Goal: Task Accomplishment & Management: Use online tool/utility

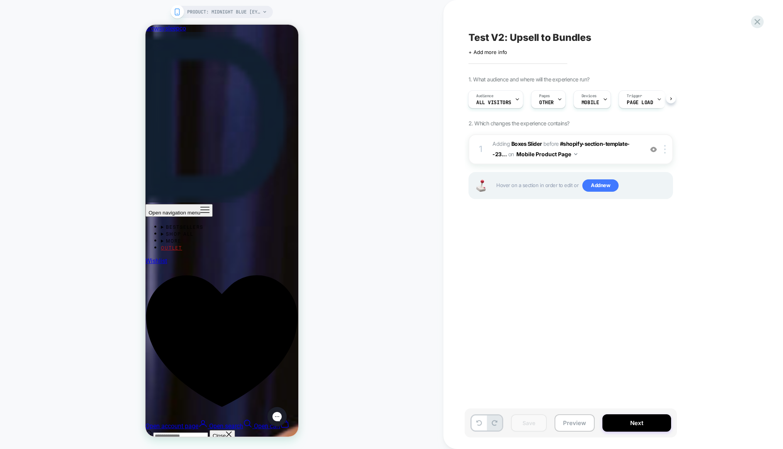
scroll to position [2364, 0]
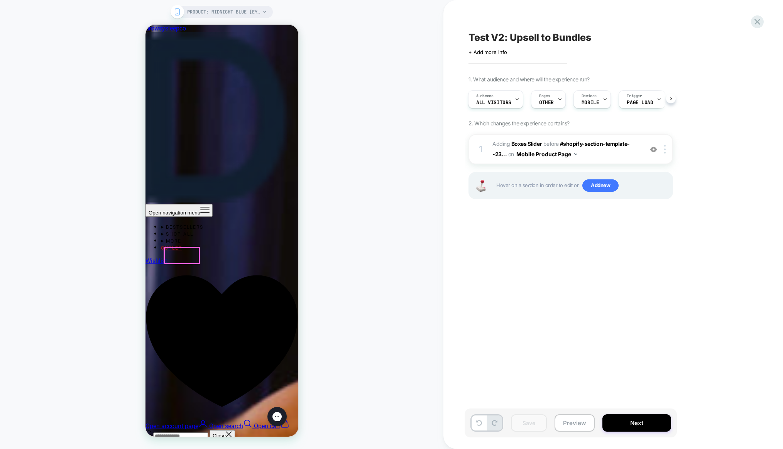
click at [179, 257] on div at bounding box center [181, 256] width 35 height 16
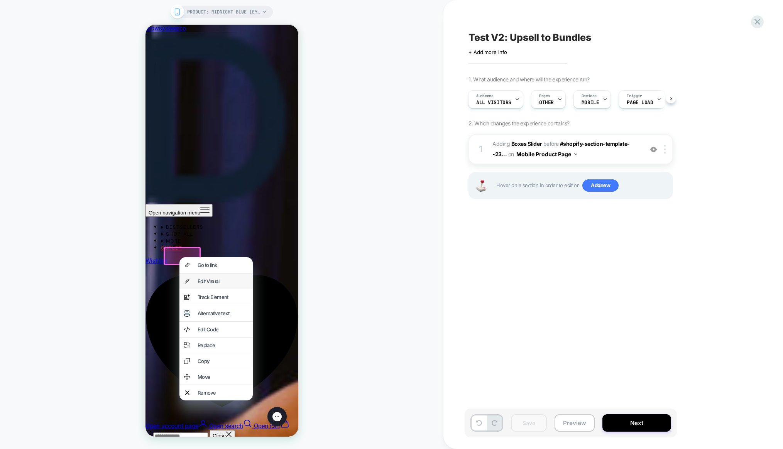
click at [212, 279] on div "Edit Visual" at bounding box center [215, 281] width 73 height 15
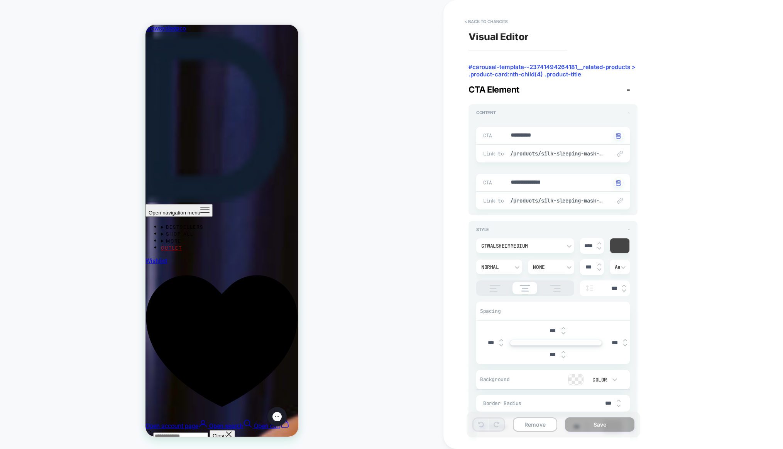
scroll to position [2388, 0]
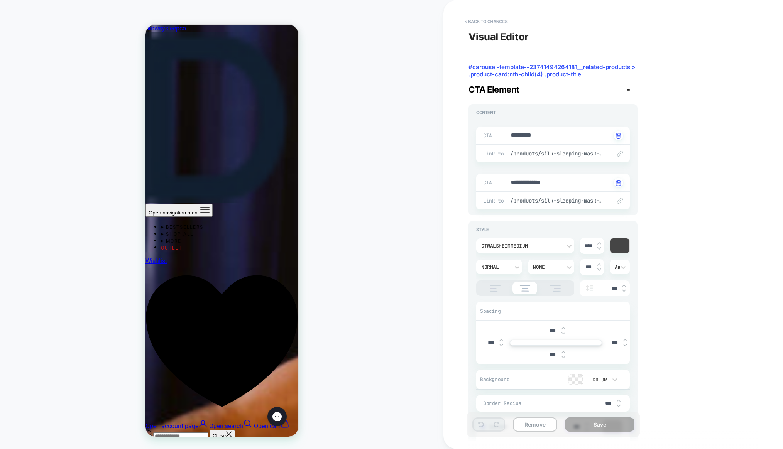
click at [617, 247] on div at bounding box center [619, 245] width 19 height 15
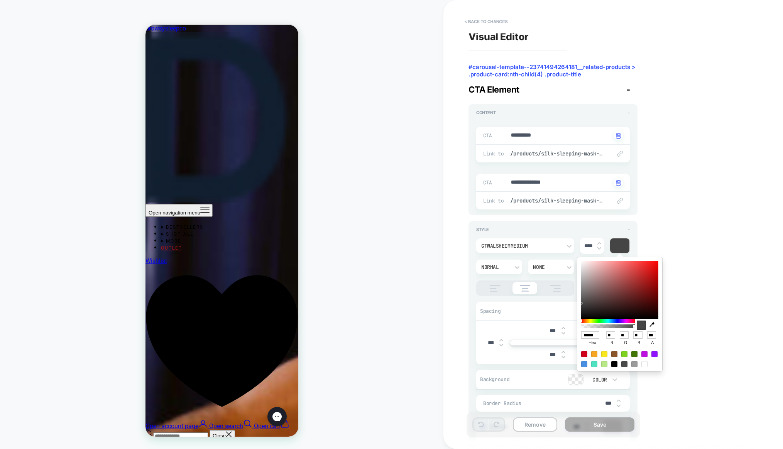
click at [590, 336] on input "******" at bounding box center [590, 334] width 18 height 7
click at [469, 24] on button "< Back to changes" at bounding box center [486, 21] width 51 height 12
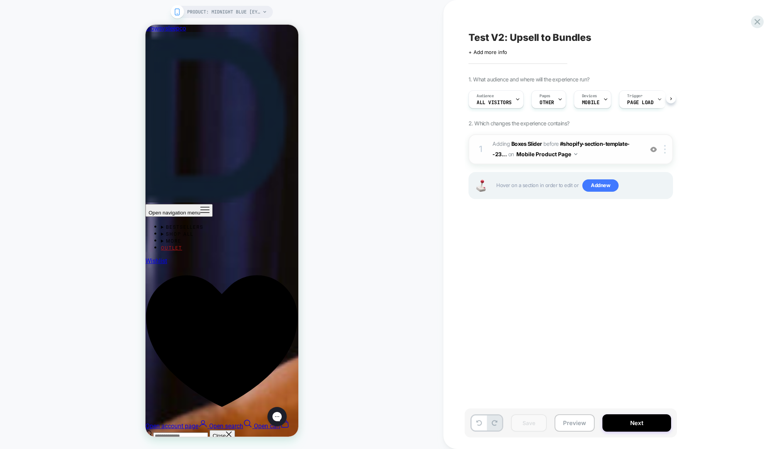
scroll to position [0, 0]
click at [510, 137] on div "1 #_loomi_addon_1757951633157 Adding Boxes Slider BEFORE #shopify-section-templ…" at bounding box center [570, 149] width 204 height 30
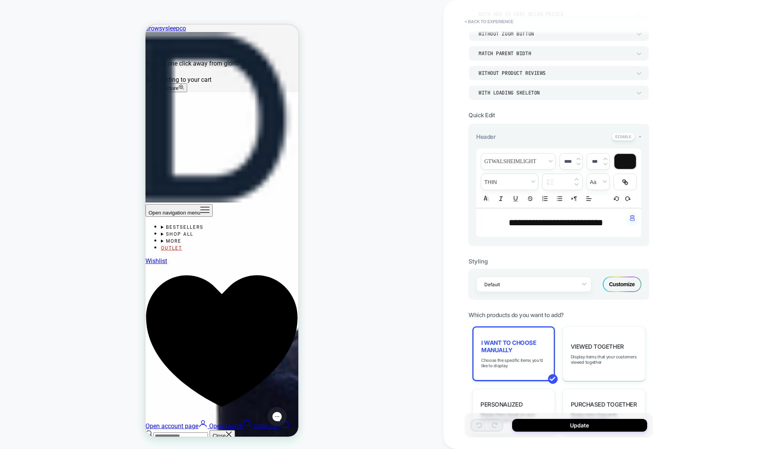
scroll to position [223, 0]
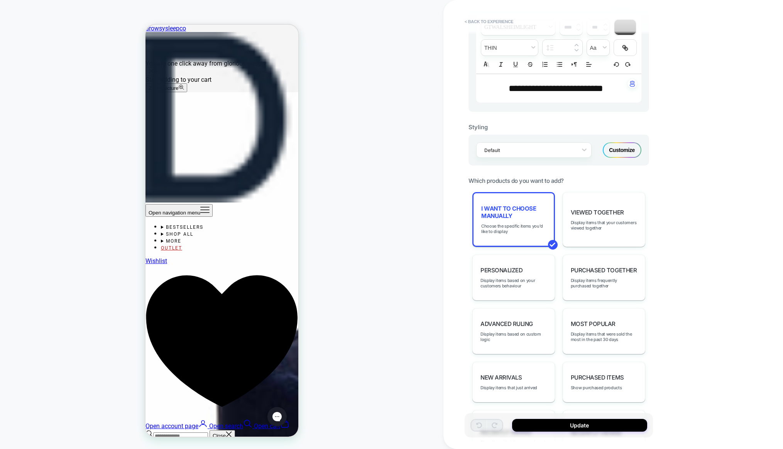
click at [632, 151] on div "Customize" at bounding box center [622, 149] width 39 height 15
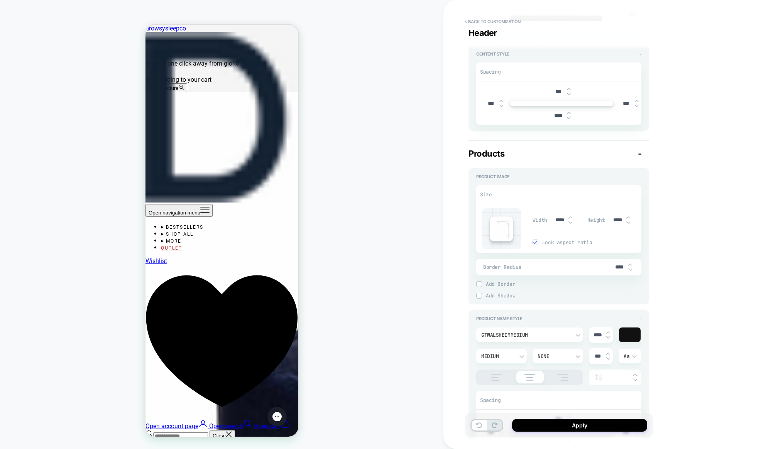
scroll to position [313, 0]
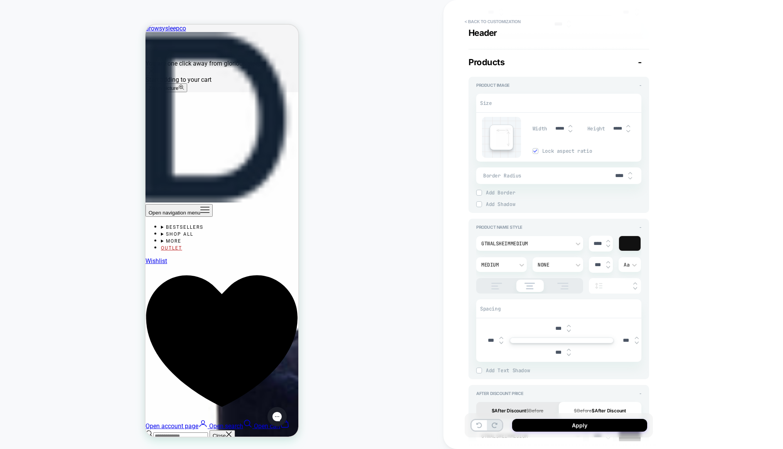
click at [606, 248] on div "****" at bounding box center [601, 244] width 24 height 16
click at [608, 246] on img at bounding box center [608, 246] width 4 height 3
type input "****"
click at [629, 243] on div at bounding box center [630, 243] width 22 height 15
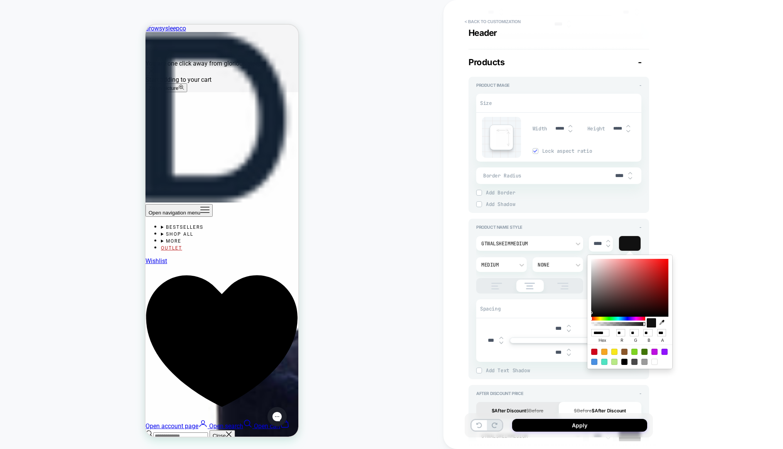
click at [596, 333] on input "******" at bounding box center [600, 332] width 18 height 7
paste input
type input "******"
type input "**"
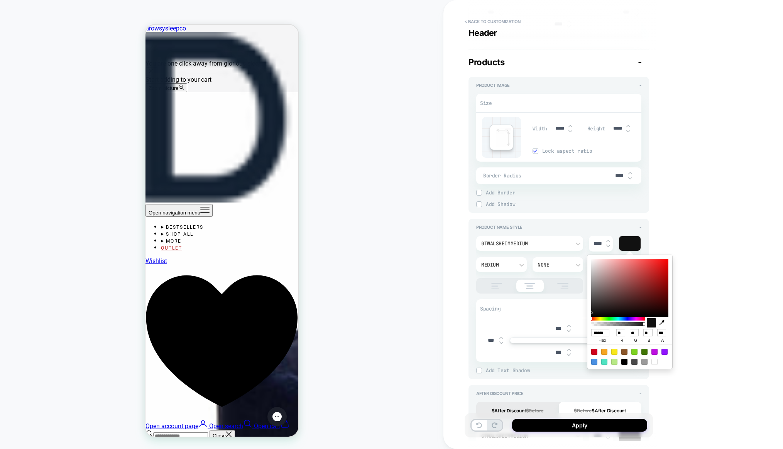
type input "**"
type input "******"
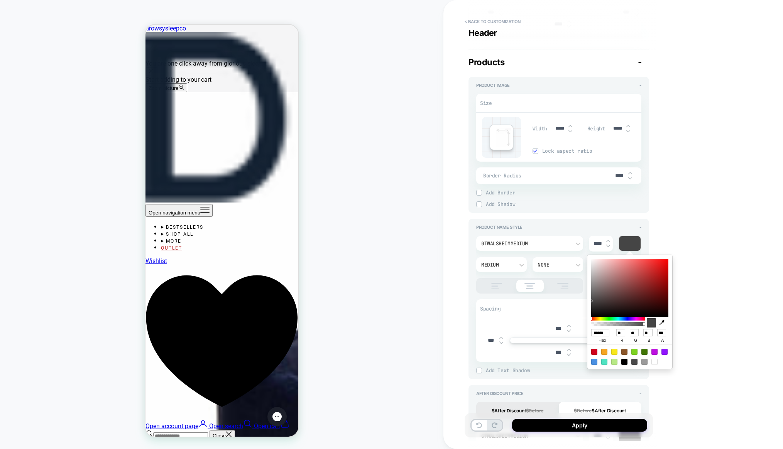
click at [709, 296] on div "**********" at bounding box center [613, 224] width 340 height 449
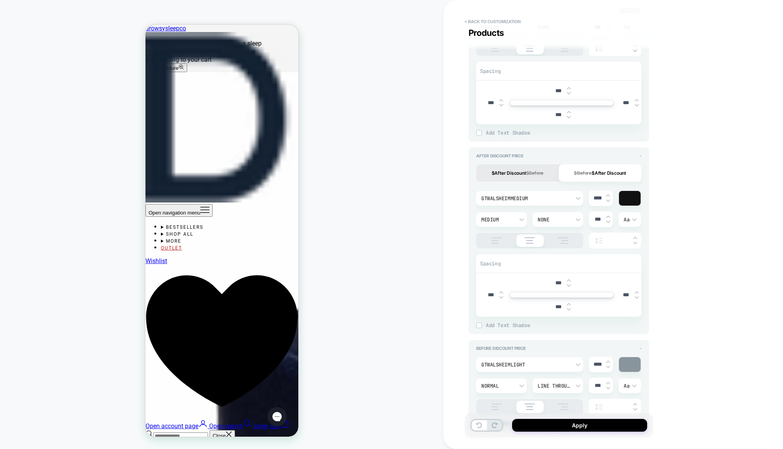
scroll to position [552, 0]
click at [626, 197] on div at bounding box center [630, 196] width 22 height 15
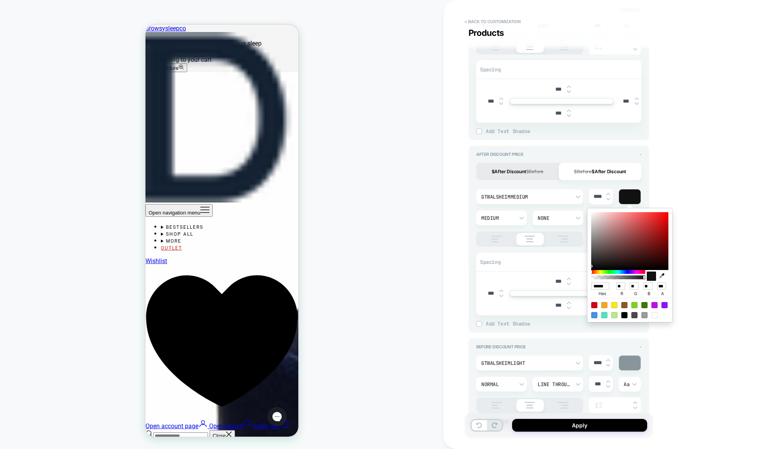
click at [597, 287] on input "******" at bounding box center [600, 285] width 18 height 7
paste input
type input "******"
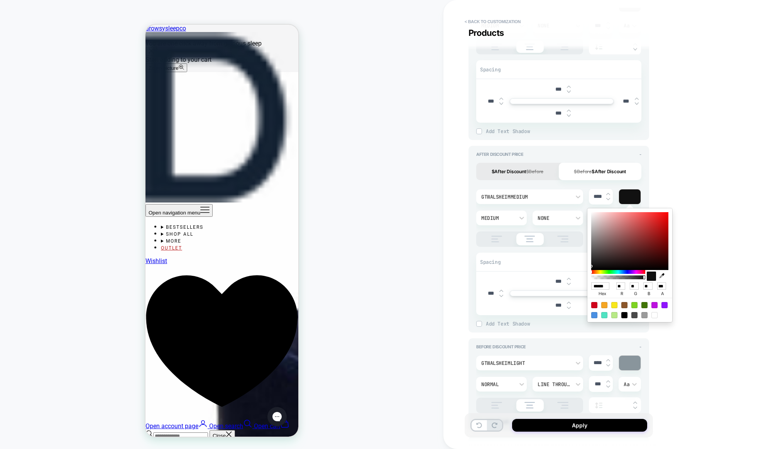
type input "**"
type input "******"
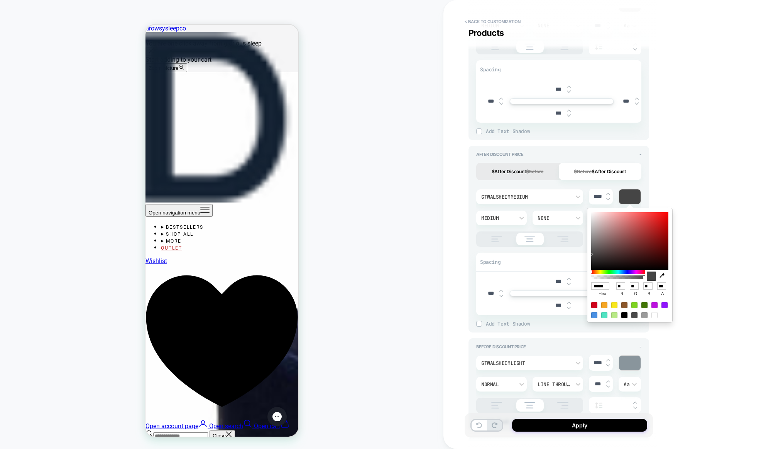
click at [755, 265] on div "**********" at bounding box center [613, 224] width 340 height 449
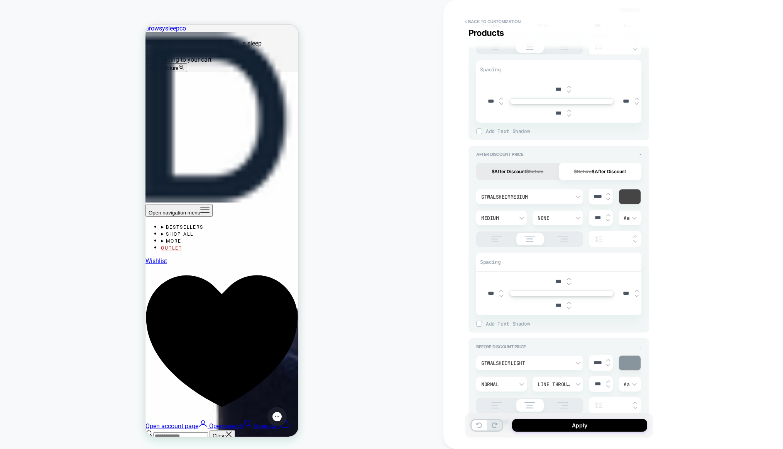
click at [608, 201] on div "****" at bounding box center [601, 197] width 24 height 16
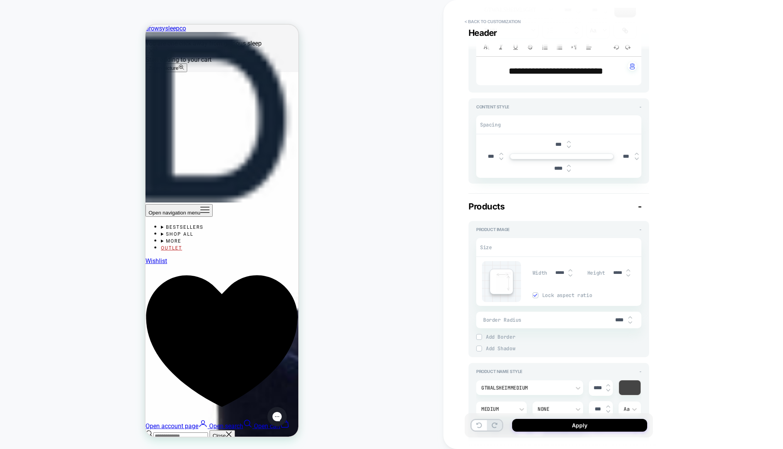
scroll to position [172, 0]
click at [568, 266] on img at bounding box center [570, 267] width 4 height 3
type input "*****"
click at [568, 266] on img at bounding box center [570, 267] width 4 height 3
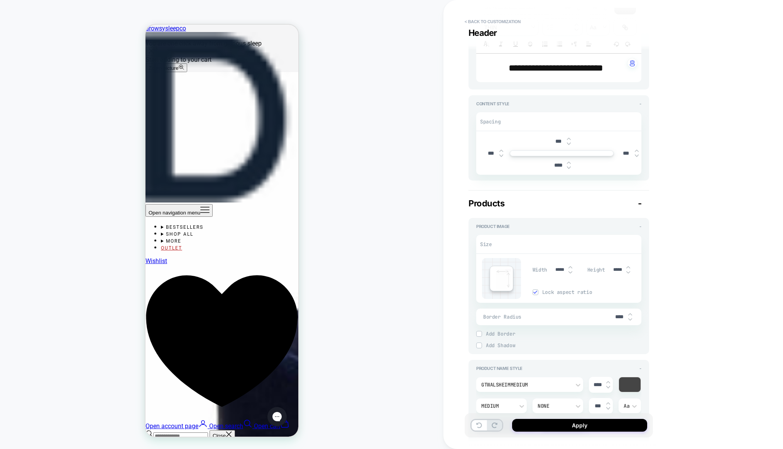
type input "*****"
click at [568, 266] on img at bounding box center [570, 267] width 4 height 3
type input "*****"
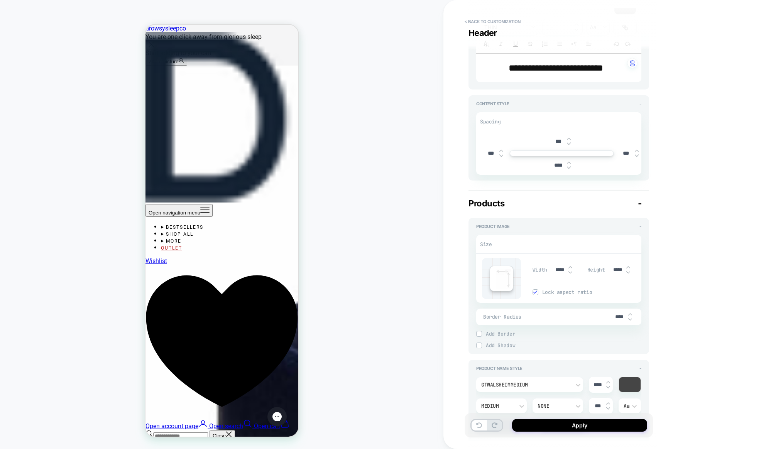
scroll to position [556, 0]
click at [576, 427] on button "Apply" at bounding box center [579, 425] width 135 height 13
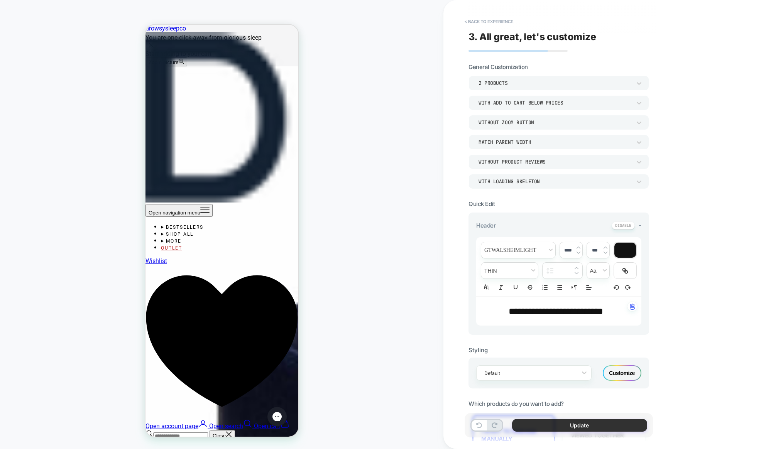
click at [540, 427] on button "Update" at bounding box center [579, 425] width 135 height 13
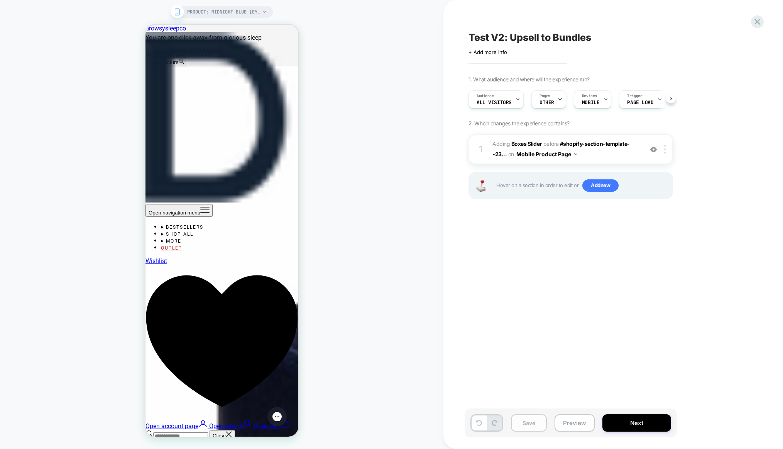
scroll to position [0, 0]
click at [530, 426] on button "Save" at bounding box center [529, 422] width 36 height 17
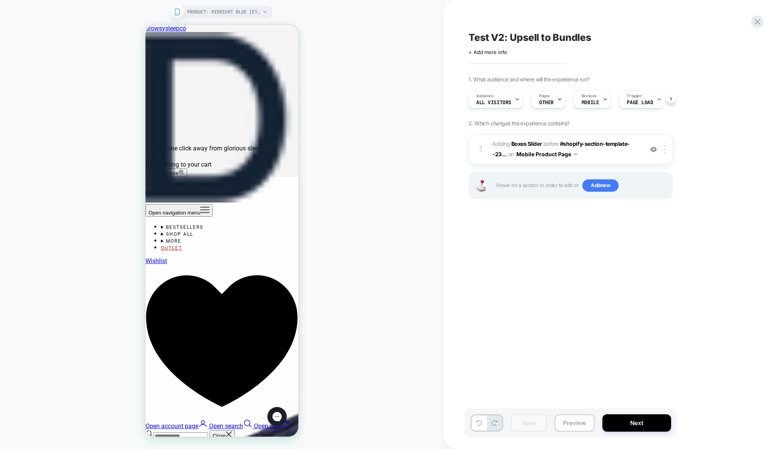
scroll to position [388, 0]
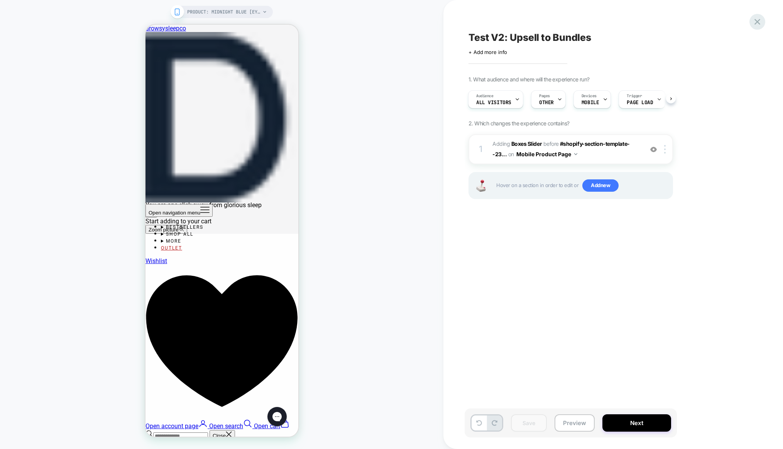
click at [758, 22] on icon at bounding box center [757, 22] width 6 height 6
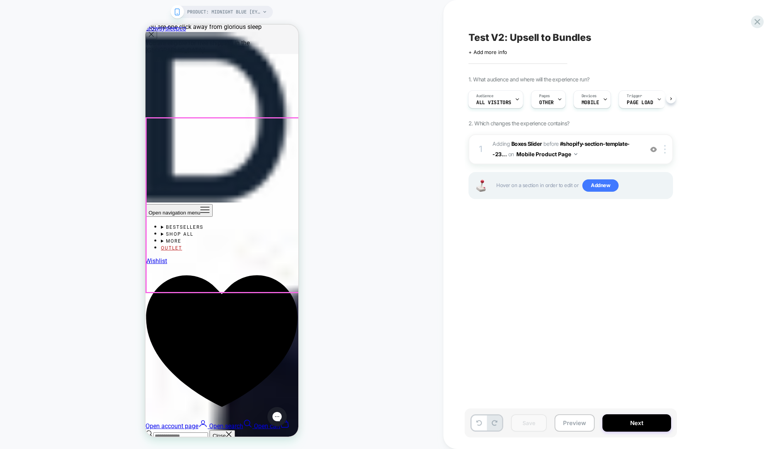
scroll to position [0, 8]
click at [757, 24] on icon at bounding box center [757, 22] width 10 height 10
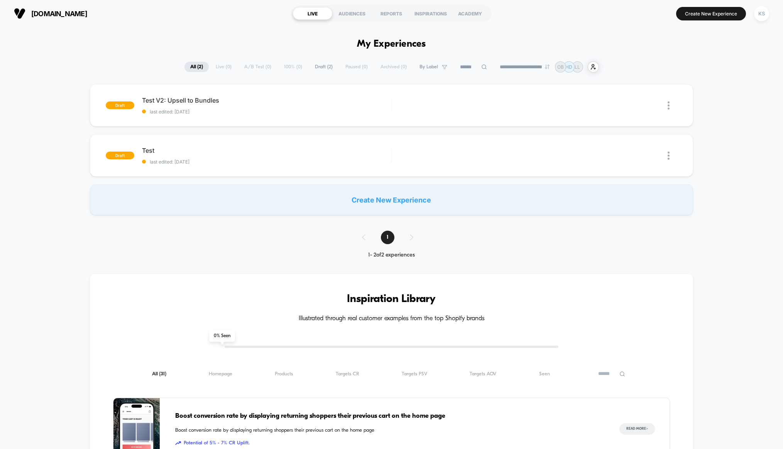
click at [721, 14] on button "Create New Experience" at bounding box center [711, 14] width 70 height 14
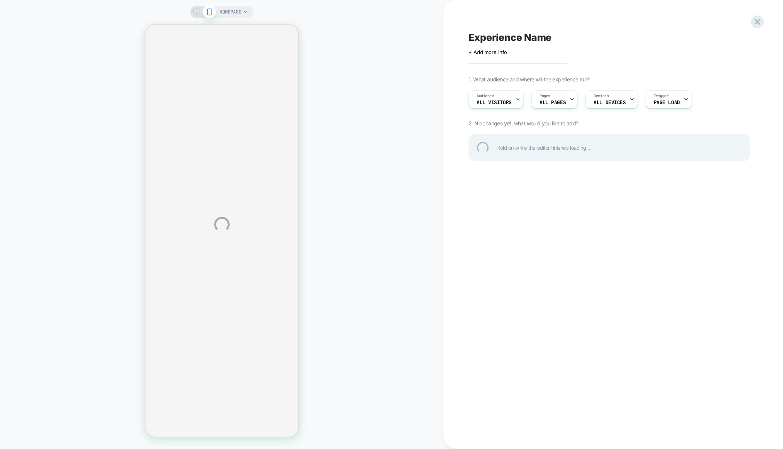
click at [489, 35] on div "Experience Name" at bounding box center [609, 38] width 282 height 12
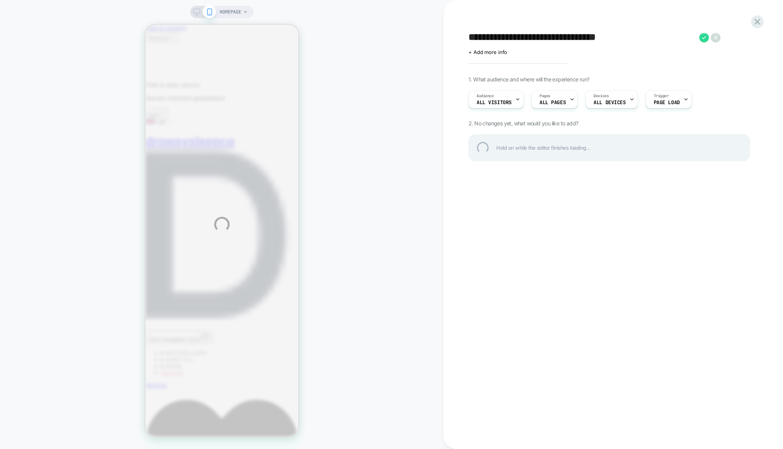
type textarea "**********"
click at [703, 37] on div "**********" at bounding box center [609, 38] width 282 height 12
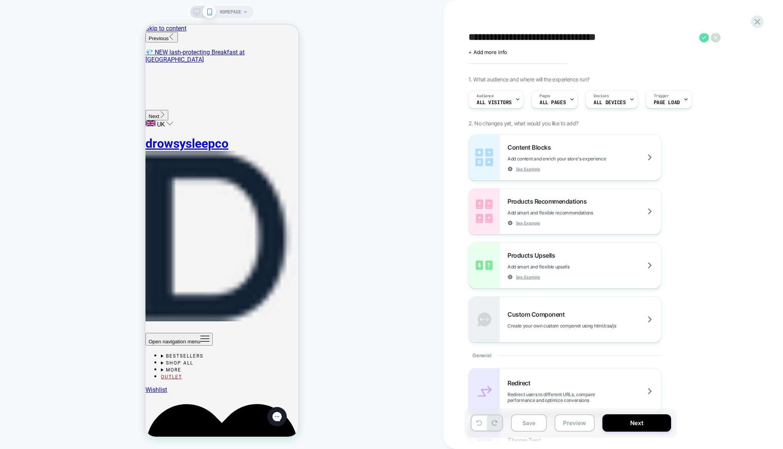
click at [703, 39] on icon at bounding box center [704, 38] width 10 height 10
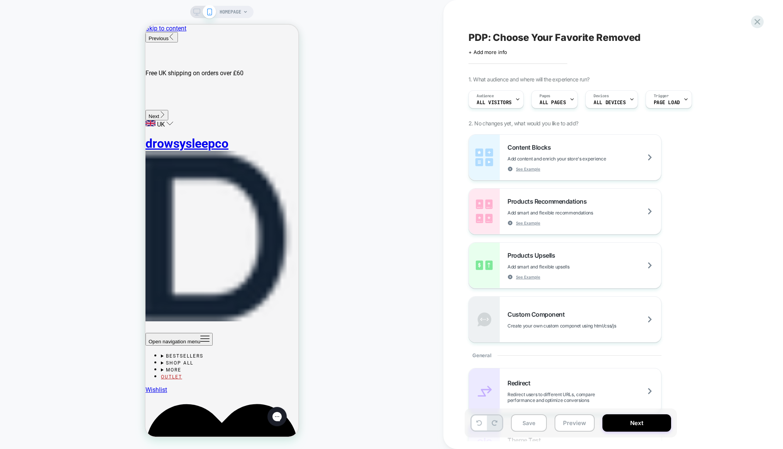
click at [239, 14] on span "HOMEPAGE" at bounding box center [231, 12] width 22 height 12
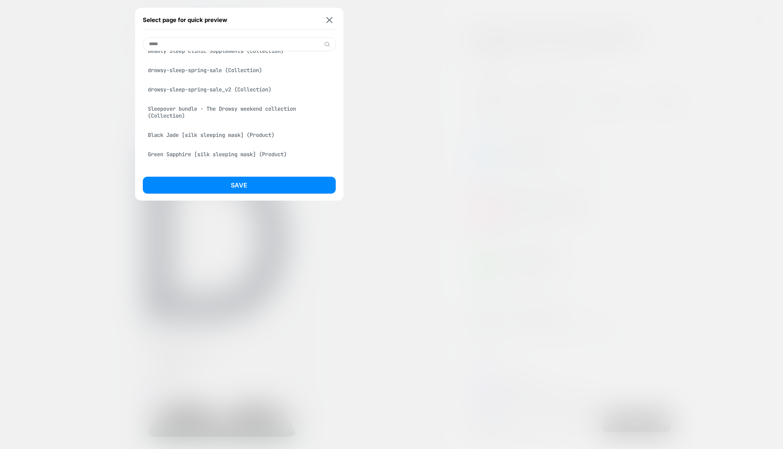
scroll to position [498, 0]
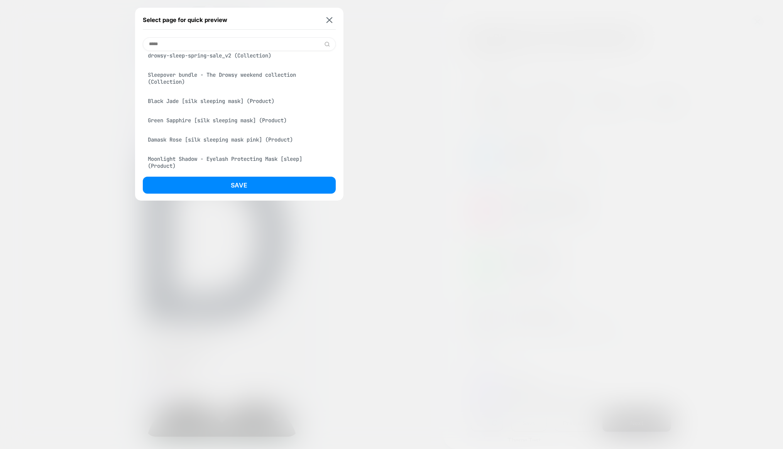
type input "*****"
click at [170, 122] on div "Green Sapphire [silk sleeping mask] (Product)" at bounding box center [239, 120] width 193 height 15
click at [251, 190] on button "Save" at bounding box center [239, 185] width 193 height 17
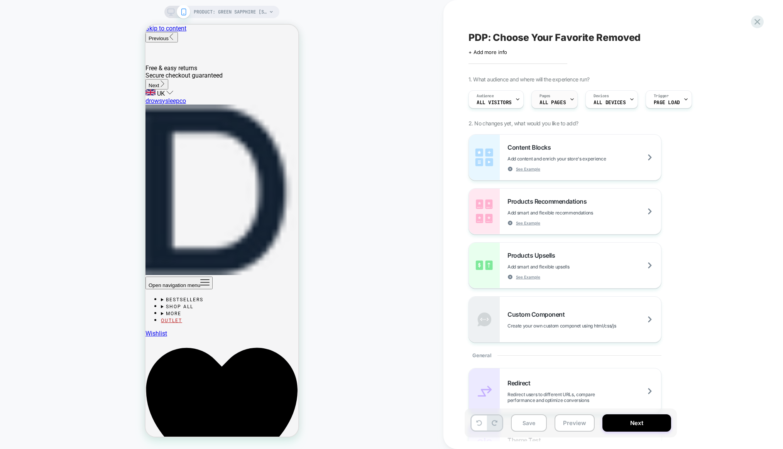
scroll to position [0, 0]
click at [559, 101] on span "ALL PAGES" at bounding box center [552, 102] width 26 height 5
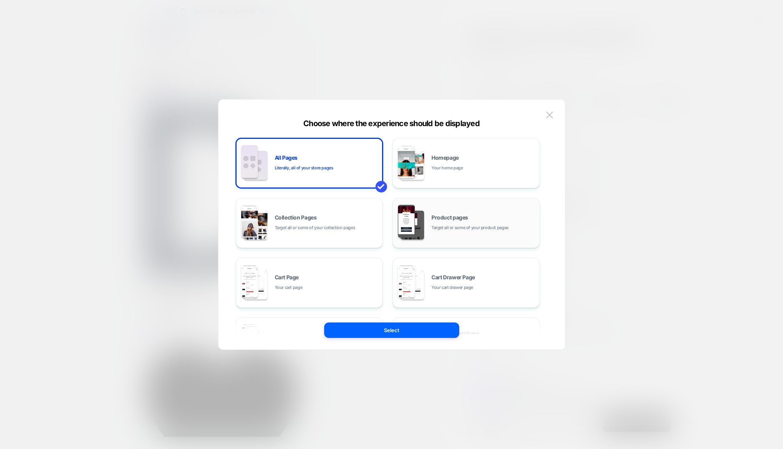
click at [463, 223] on div "Product pages Target all or some of your product pages" at bounding box center [483, 223] width 104 height 17
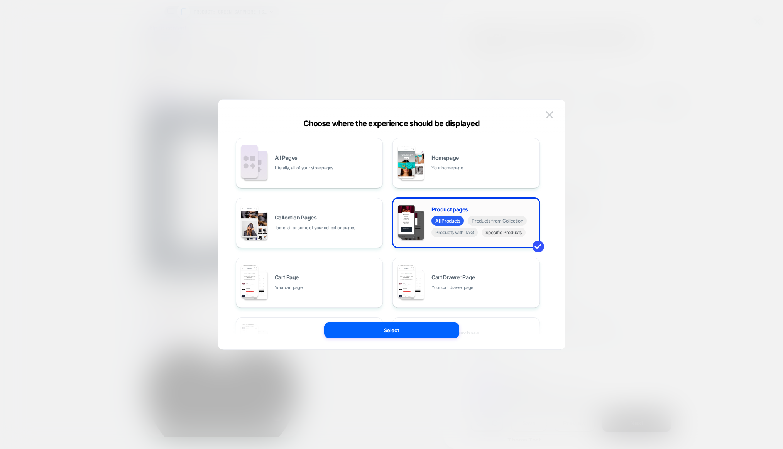
click at [515, 236] on span "Specific Products" at bounding box center [503, 233] width 44 height 10
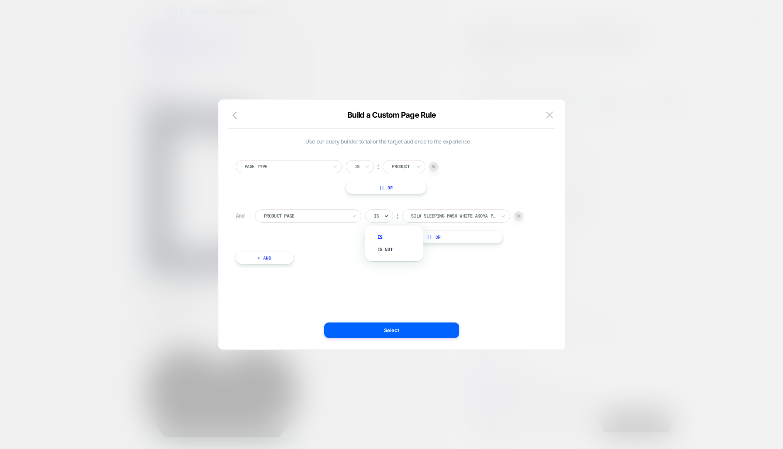
click at [384, 217] on icon at bounding box center [385, 216] width 5 height 8
click at [330, 213] on div at bounding box center [305, 216] width 83 height 7
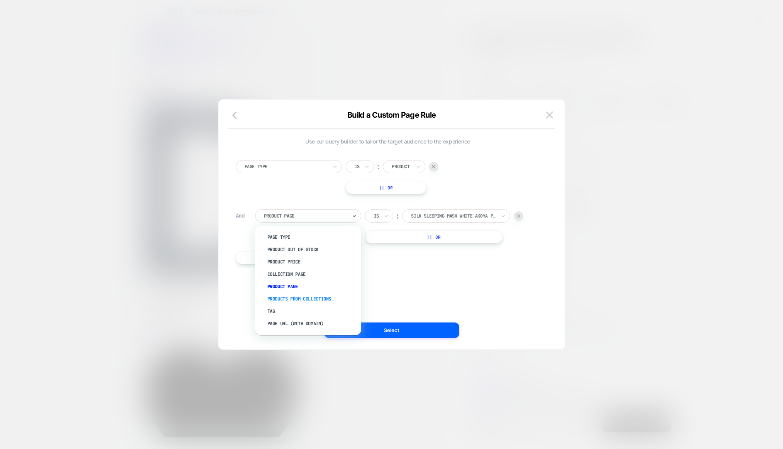
click at [312, 299] on div "Products From Collections" at bounding box center [312, 299] width 98 height 12
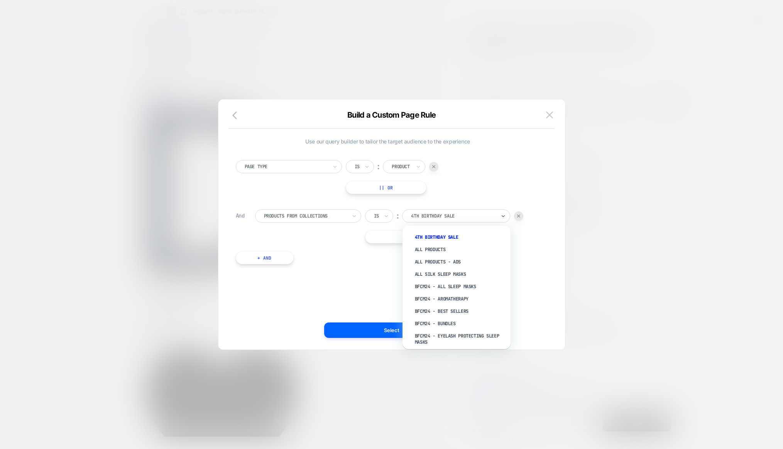
click at [440, 217] on div at bounding box center [453, 216] width 85 height 7
click at [446, 274] on div "All Silk Sleep Masks" at bounding box center [460, 274] width 100 height 12
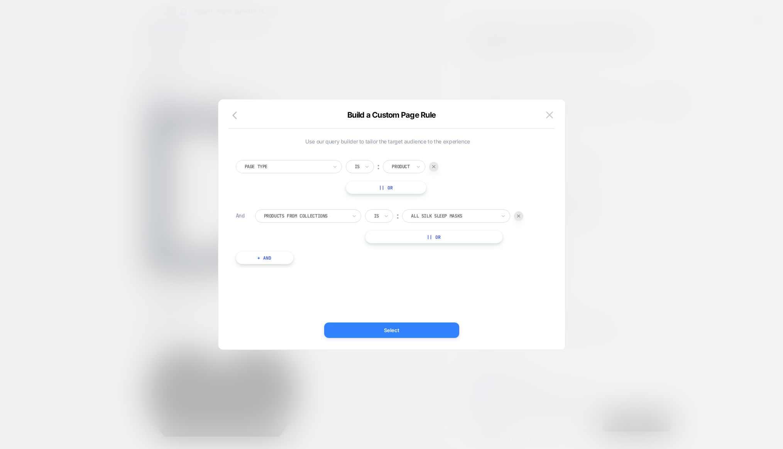
click at [424, 333] on button "Select" at bounding box center [391, 330] width 135 height 15
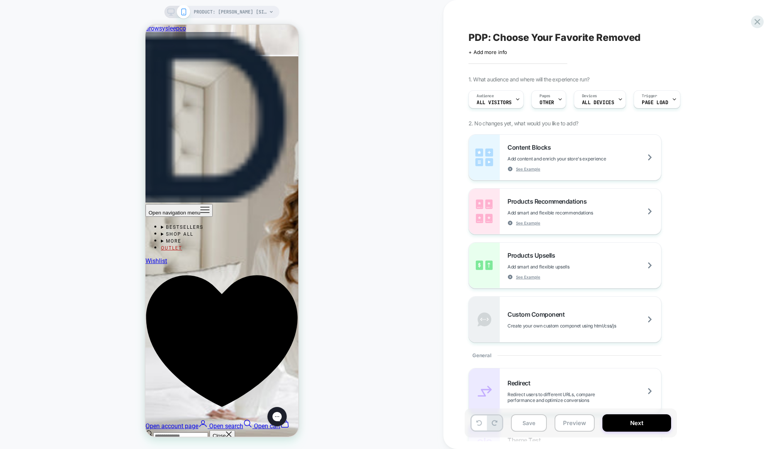
scroll to position [1886, 0]
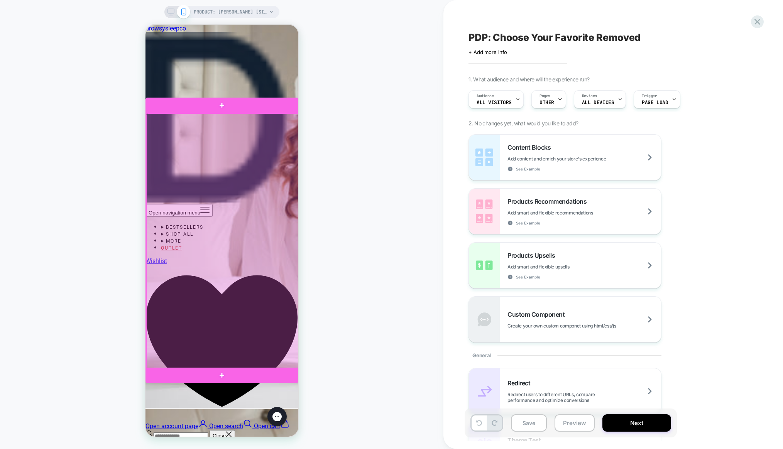
click at [245, 124] on div at bounding box center [222, 241] width 153 height 256
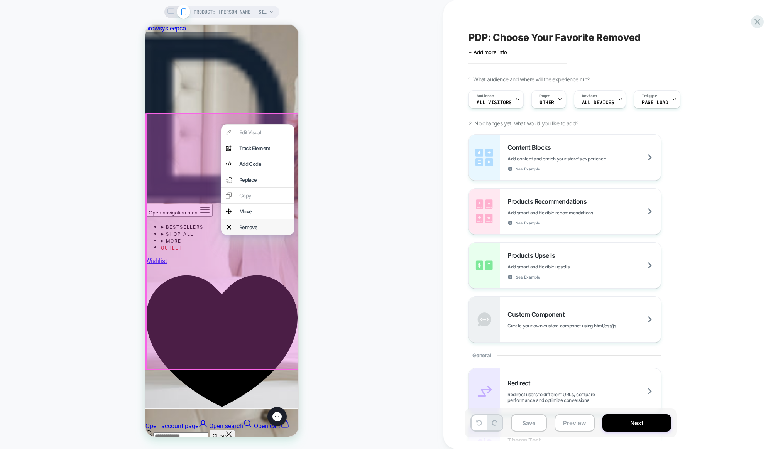
click at [253, 230] on div "Remove" at bounding box center [264, 227] width 51 height 6
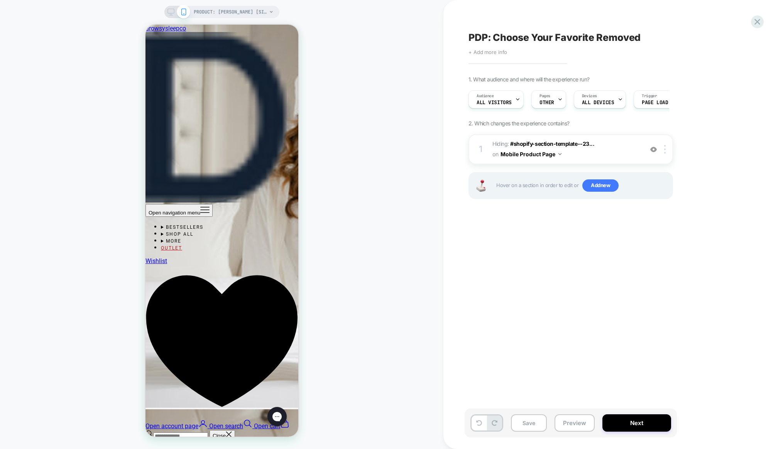
click at [494, 53] on span "+ Add more info" at bounding box center [487, 52] width 39 height 6
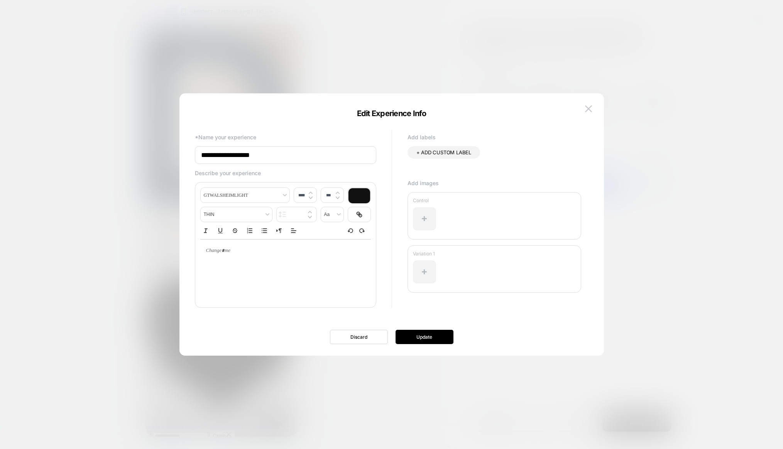
click at [268, 157] on input "**********" at bounding box center [285, 155] width 181 height 18
type input "**********"
type input "****"
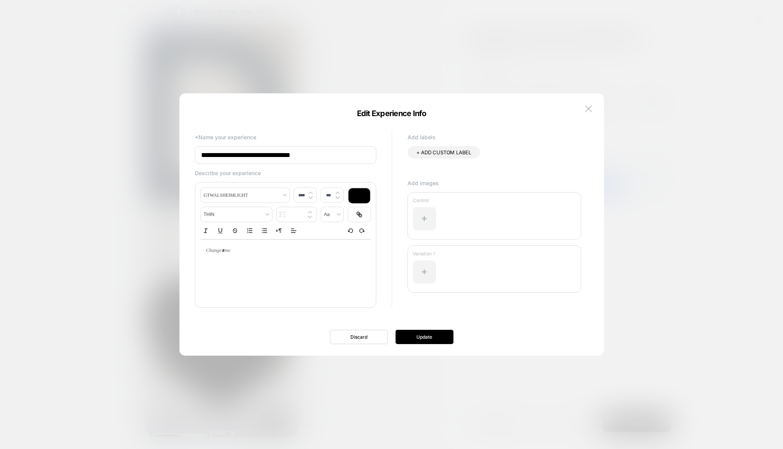
click at [224, 250] on p at bounding box center [282, 250] width 149 height 7
click at [225, 248] on p at bounding box center [282, 250] width 149 height 7
drag, startPoint x: 302, startPoint y: 257, endPoint x: 311, endPoint y: 257, distance: 8.9
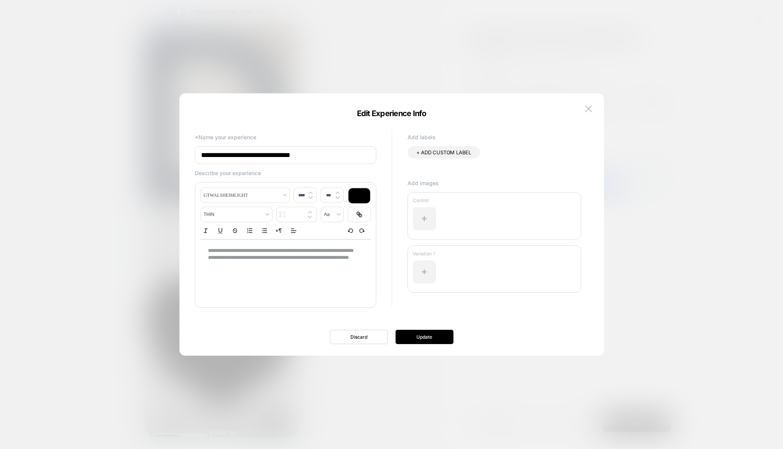
click at [302, 257] on p "**********" at bounding box center [282, 257] width 149 height 21
click at [330, 258] on p "**********" at bounding box center [282, 257] width 149 height 21
click at [308, 265] on p "**********" at bounding box center [282, 257] width 149 height 21
click at [427, 337] on button "Update" at bounding box center [424, 337] width 58 height 14
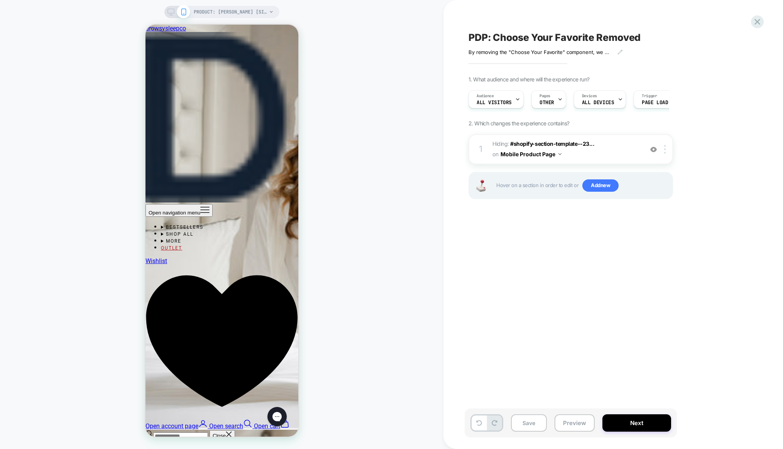
scroll to position [1833, 0]
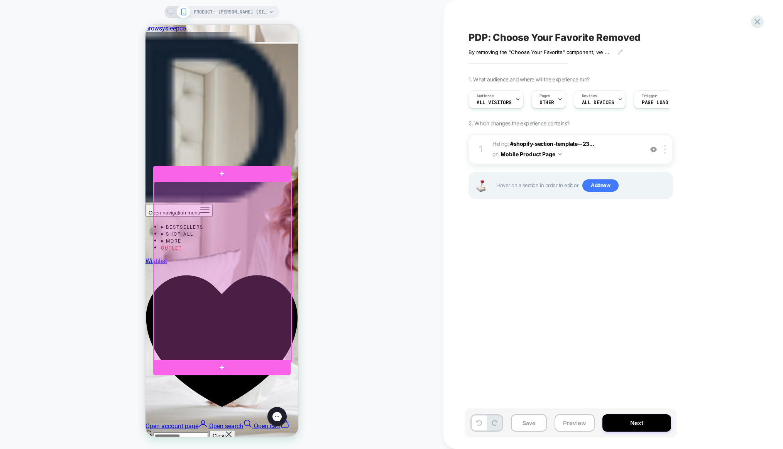
click at [220, 197] on div at bounding box center [222, 271] width 137 height 179
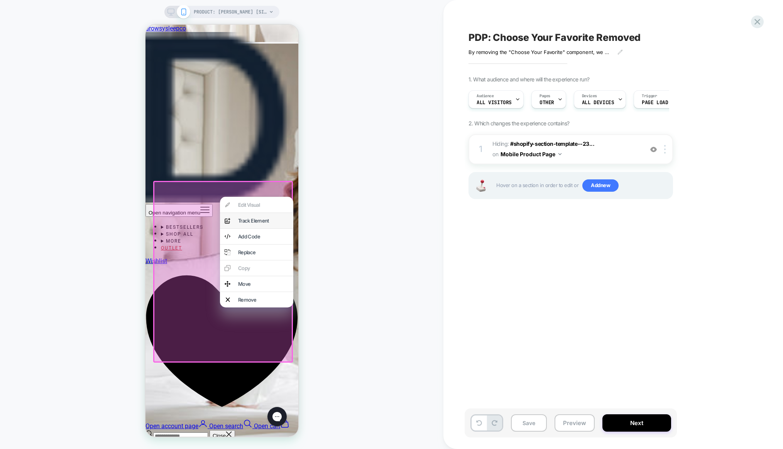
click at [244, 221] on div "Track Element" at bounding box center [263, 221] width 51 height 6
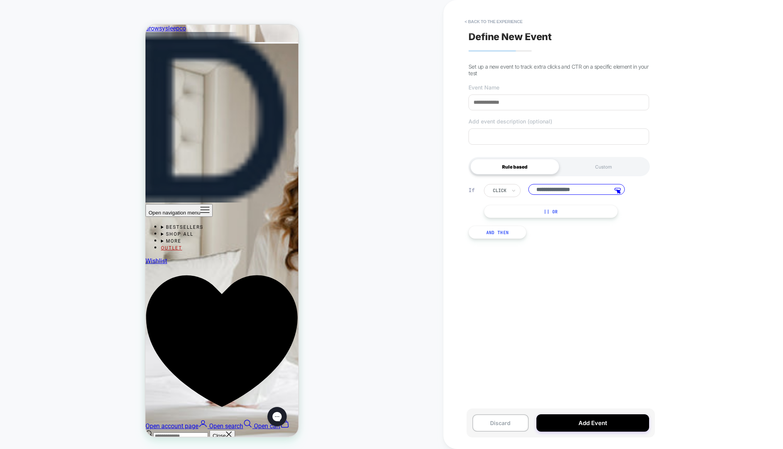
click at [502, 104] on input at bounding box center [558, 103] width 181 height 16
type input "**********"
click at [484, 142] on textarea at bounding box center [558, 136] width 181 height 16
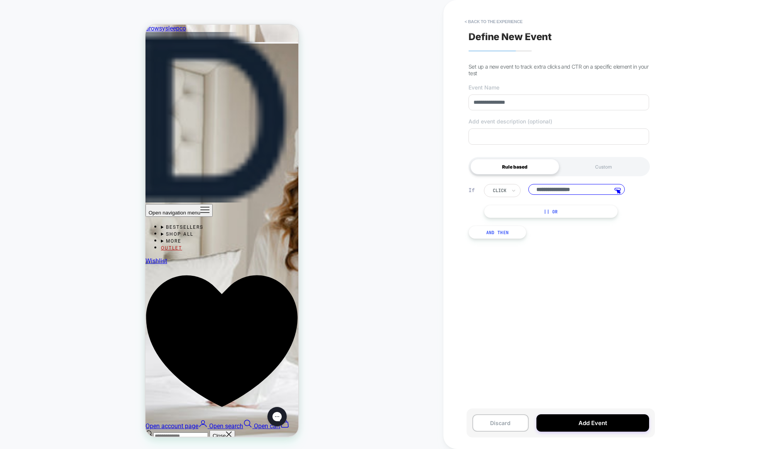
click at [574, 194] on input "**********" at bounding box center [576, 189] width 96 height 11
click at [570, 426] on button "Add Event" at bounding box center [592, 422] width 113 height 17
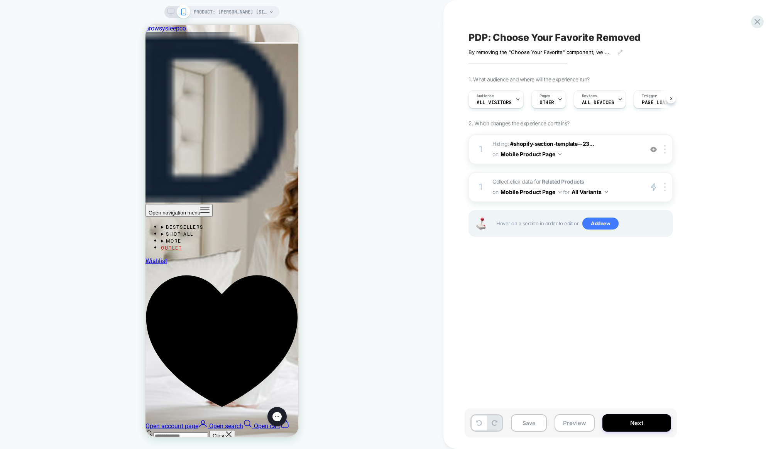
scroll to position [0, 0]
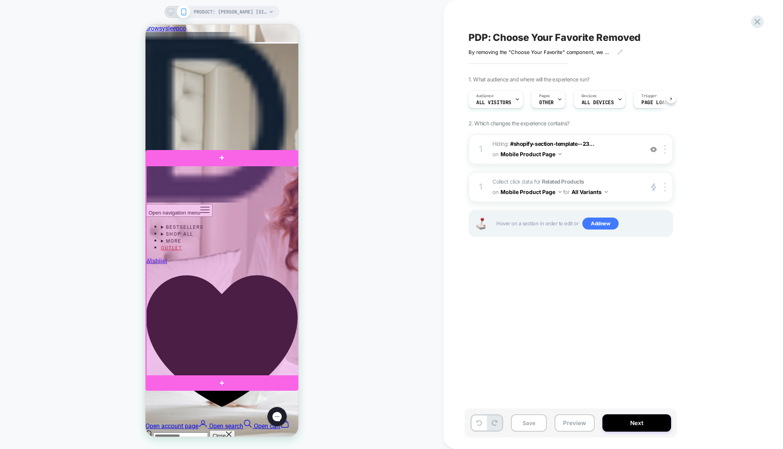
click at [289, 200] on div at bounding box center [222, 271] width 153 height 211
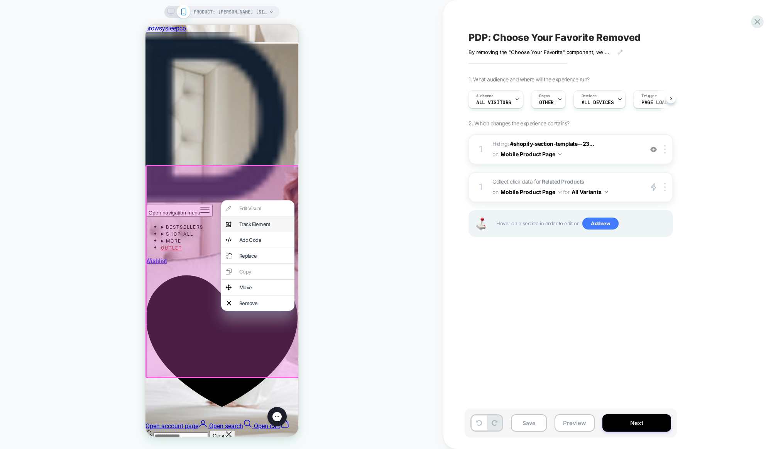
click at [257, 226] on div "Track Element" at bounding box center [264, 224] width 51 height 6
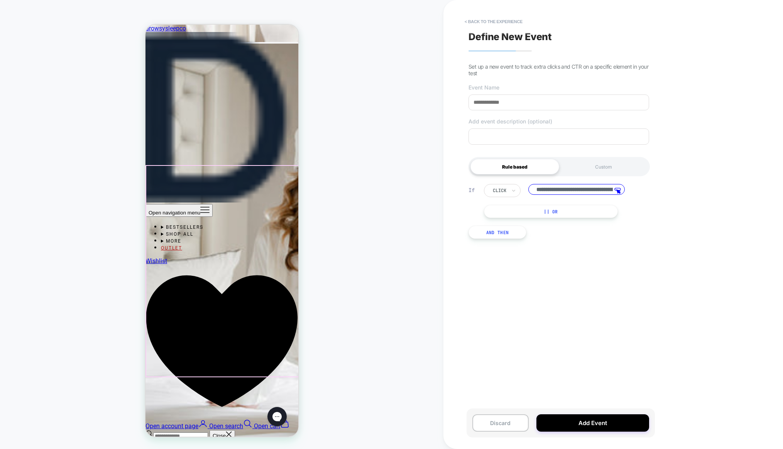
scroll to position [0, 115]
click at [506, 98] on input at bounding box center [558, 103] width 181 height 16
click at [504, 99] on input at bounding box center [558, 103] width 181 height 16
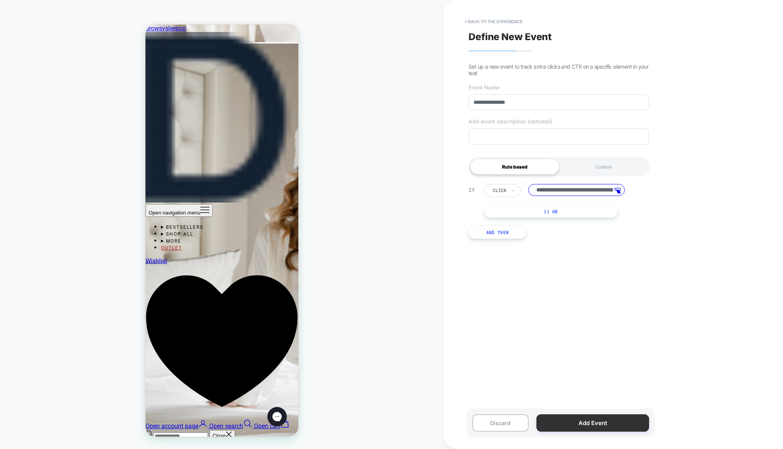
type input "**********"
click at [591, 427] on button "Add Event" at bounding box center [592, 422] width 113 height 17
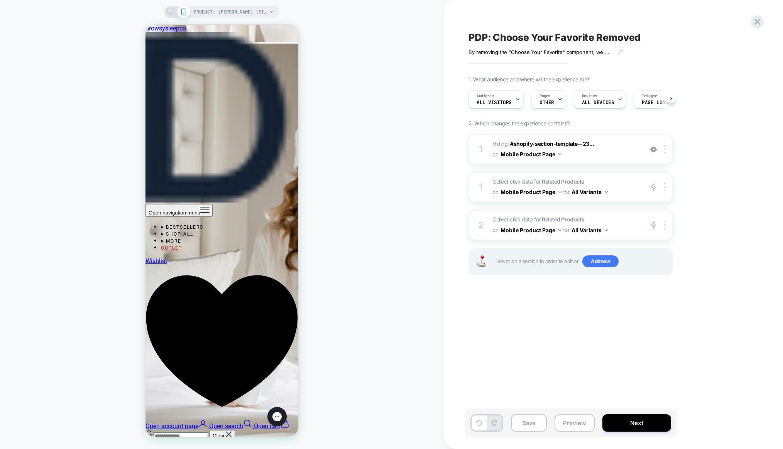
scroll to position [0, 0]
click at [666, 186] on div at bounding box center [666, 187] width 13 height 9
click at [661, 272] on div "Delete" at bounding box center [665, 270] width 69 height 21
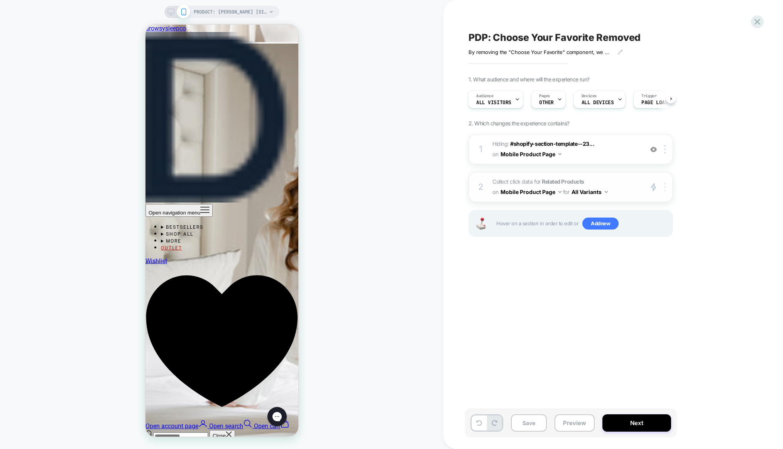
click at [663, 188] on div at bounding box center [666, 187] width 13 height 9
click at [665, 150] on img at bounding box center [665, 149] width 2 height 8
click at [584, 285] on div "PDP: Choose Your Favorite Removed By removing the "Choose Your Favorite" compon…" at bounding box center [608, 225] width 289 height 434
click at [605, 95] on div "Devices ALL DEVICES" at bounding box center [597, 99] width 47 height 17
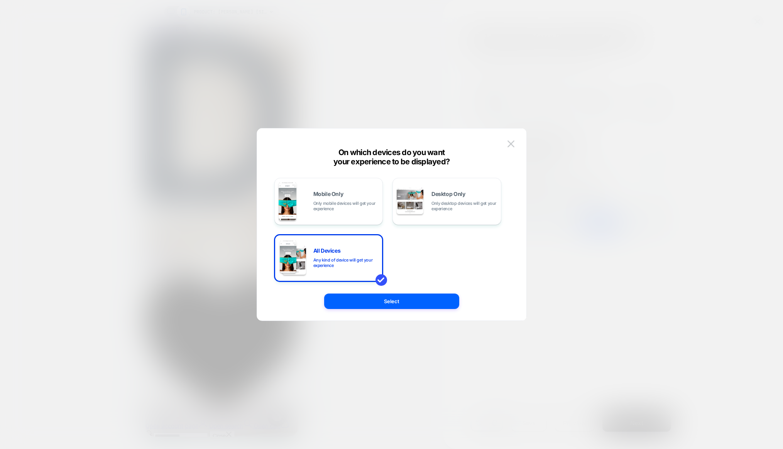
click at [655, 273] on div at bounding box center [391, 224] width 783 height 449
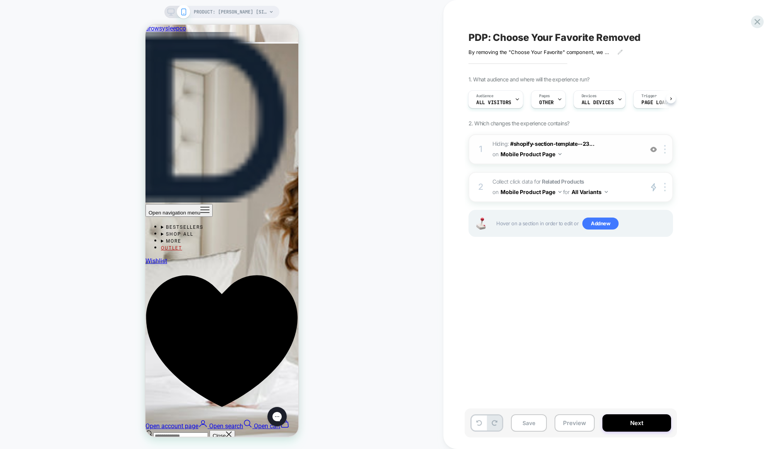
click at [556, 155] on button "Mobile Product Page" at bounding box center [530, 154] width 61 height 11
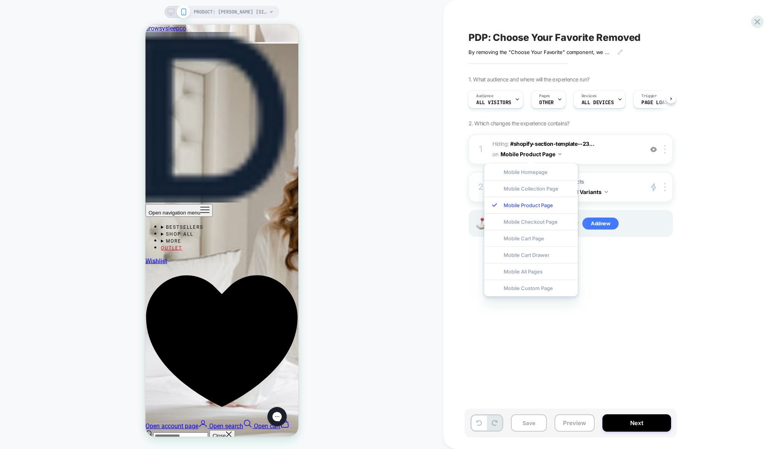
click at [671, 311] on div "PDP: Choose Your Favorite Removed By removing the "Choose Your Favorite" compon…" at bounding box center [608, 225] width 289 height 434
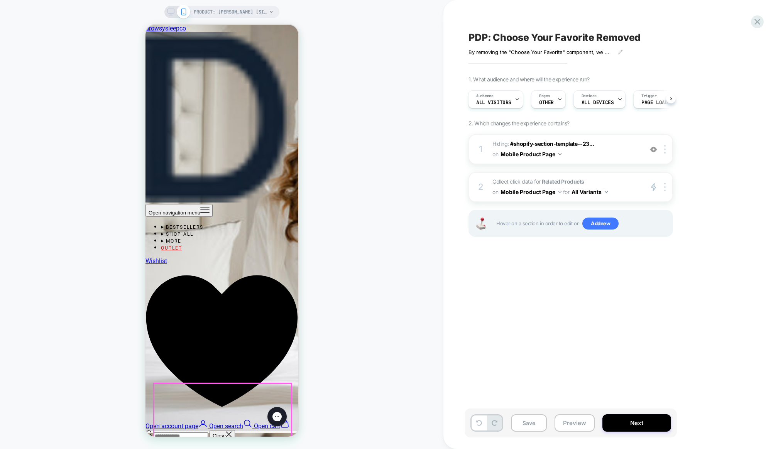
scroll to position [1856, 0]
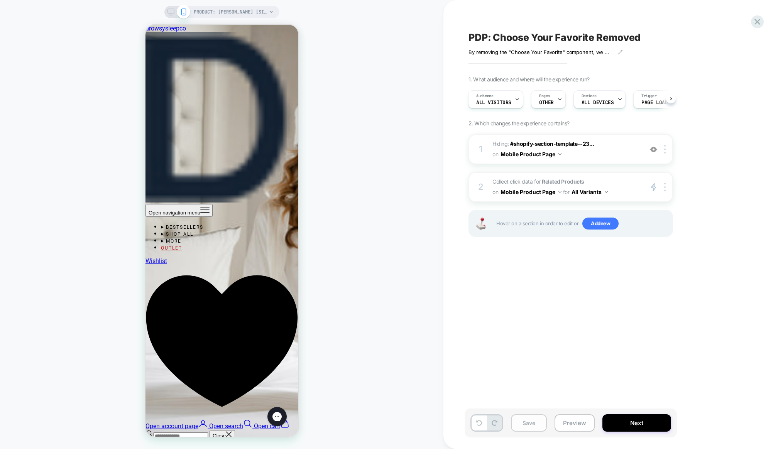
click at [523, 426] on button "Save" at bounding box center [529, 422] width 36 height 17
click at [169, 13] on rect at bounding box center [170, 11] width 7 height 4
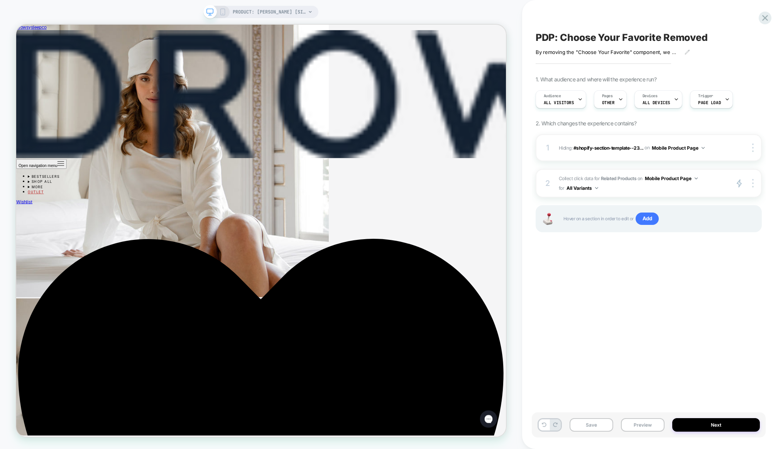
scroll to position [2304, 0]
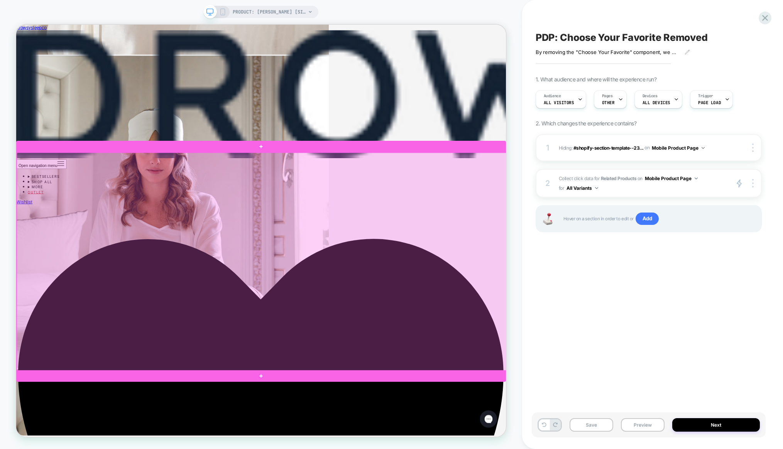
click at [464, 417] on div at bounding box center [343, 341] width 653 height 292
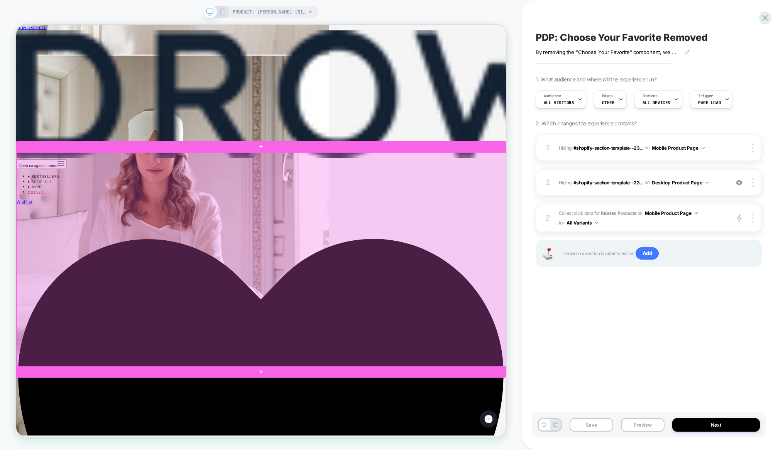
click at [491, 449] on div at bounding box center [343, 338] width 653 height 286
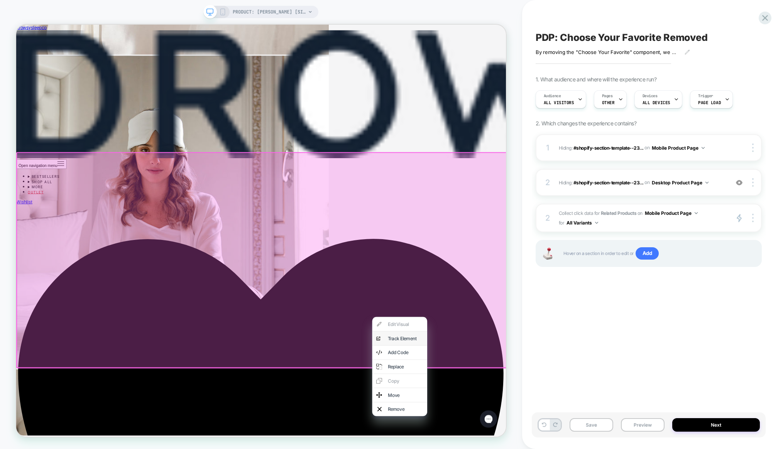
click at [513, 444] on div "Track Element" at bounding box center [535, 443] width 47 height 8
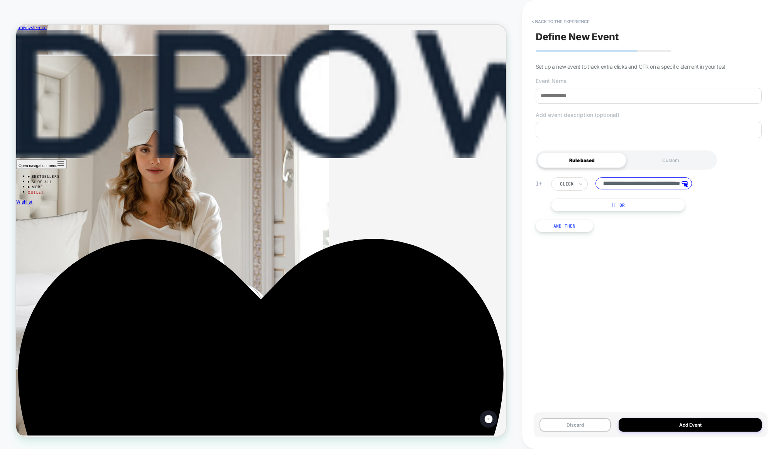
scroll to position [0, 44]
click at [670, 186] on input "**********" at bounding box center [643, 183] width 96 height 12
click at [667, 184] on input "**********" at bounding box center [643, 183] width 96 height 12
click at [577, 426] on button "Discard" at bounding box center [574, 425] width 71 height 14
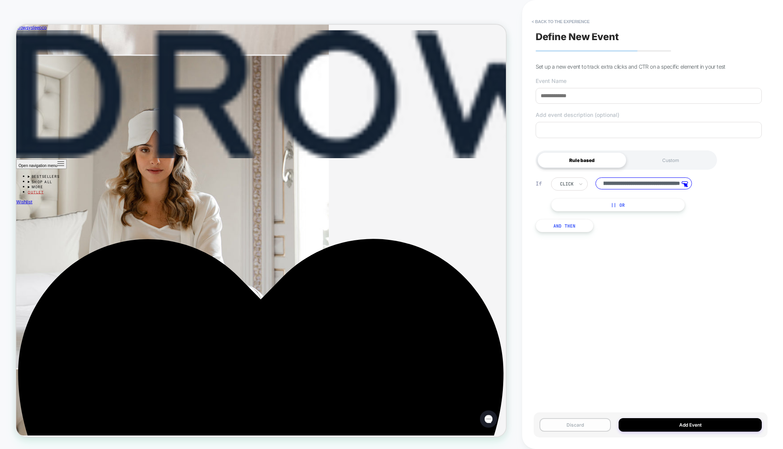
scroll to position [0, 0]
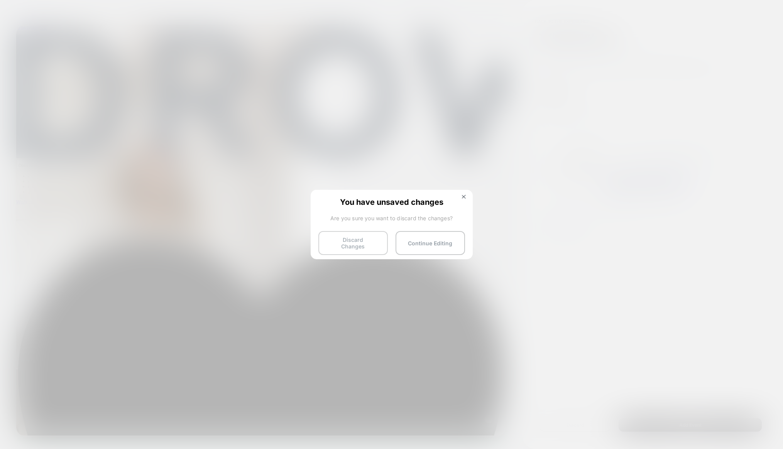
click at [370, 245] on button "Discard Changes" at bounding box center [352, 243] width 69 height 24
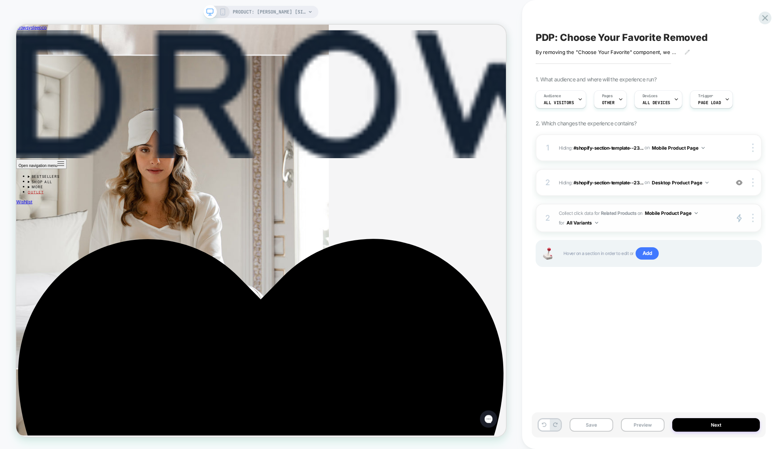
click at [608, 214] on strong "Related Products" at bounding box center [618, 213] width 35 height 6
click at [755, 215] on div at bounding box center [753, 218] width 15 height 9
click at [576, 211] on span "Collect click data for Related Products on Mobile Product Page for All Variants" at bounding box center [642, 217] width 166 height 19
click at [594, 222] on button "All Variants" at bounding box center [582, 223] width 32 height 10
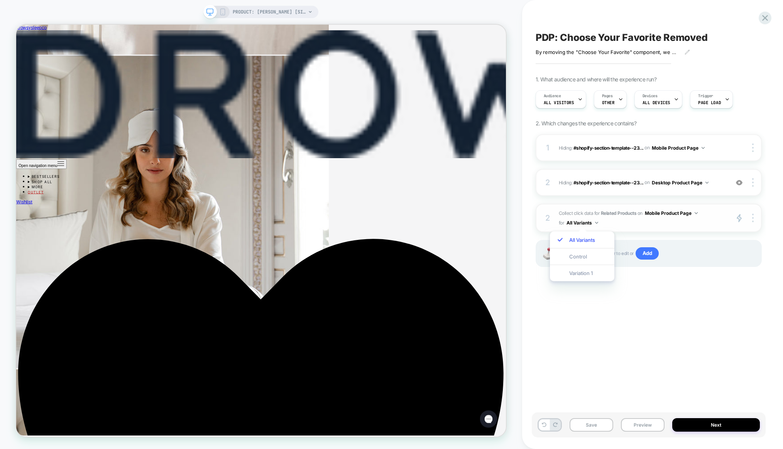
click at [580, 215] on span "Collect click data for Related Products on Mobile Product Page for All Variants" at bounding box center [642, 217] width 166 height 19
click at [549, 217] on div "2" at bounding box center [548, 218] width 8 height 14
click at [690, 215] on button "Mobile Product Page" at bounding box center [671, 213] width 53 height 10
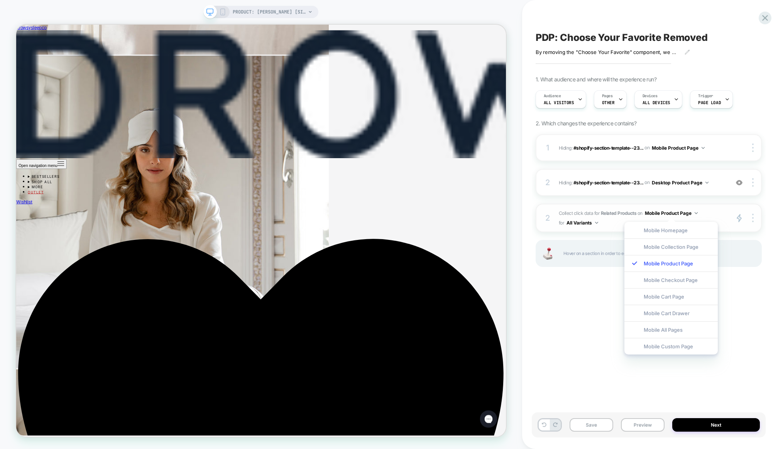
click at [690, 215] on button "Mobile Product Page" at bounding box center [671, 213] width 53 height 10
click at [720, 217] on span "Collect click data for Related Products on Mobile Product Page for All Variants" at bounding box center [642, 217] width 166 height 19
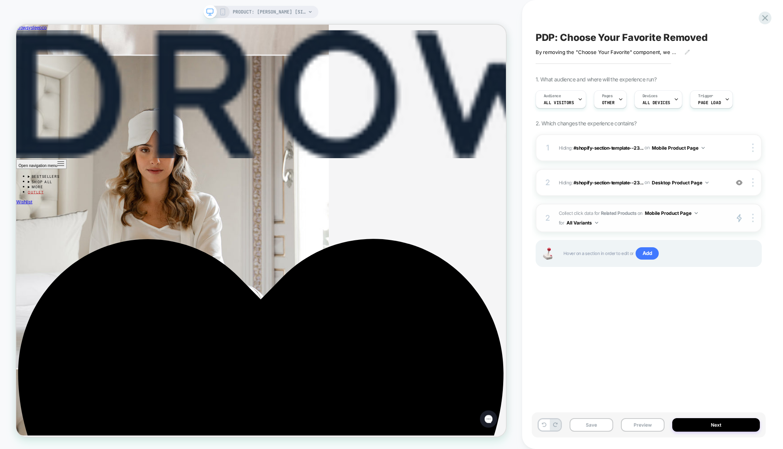
click at [738, 219] on icon "primary 2" at bounding box center [739, 218] width 6 height 9
click at [740, 219] on polygon at bounding box center [739, 218] width 4 height 7
click at [751, 219] on div at bounding box center [753, 218] width 15 height 9
click at [706, 229] on div "Target All Devices" at bounding box center [706, 228] width 69 height 21
click at [704, 213] on button "All Devices Product Page" at bounding box center [676, 213] width 63 height 10
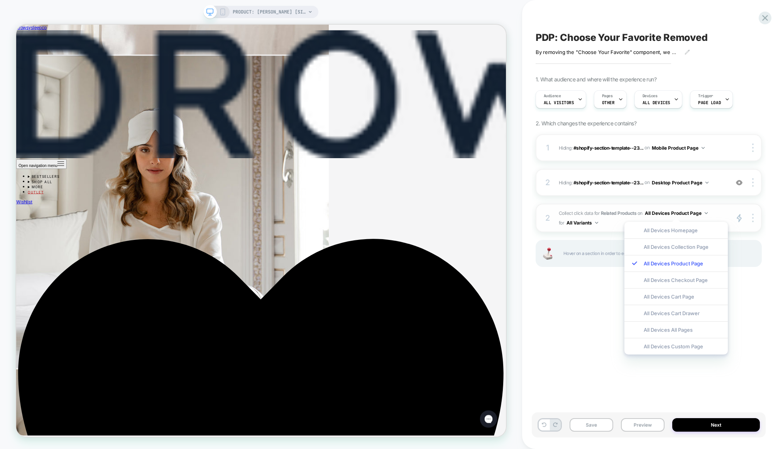
click at [704, 213] on button "All Devices Product Page" at bounding box center [676, 213] width 63 height 10
click at [579, 353] on div "PDP: Choose Your Favorite Removed By removing the "Choose Your Favorite" compon…" at bounding box center [649, 225] width 234 height 434
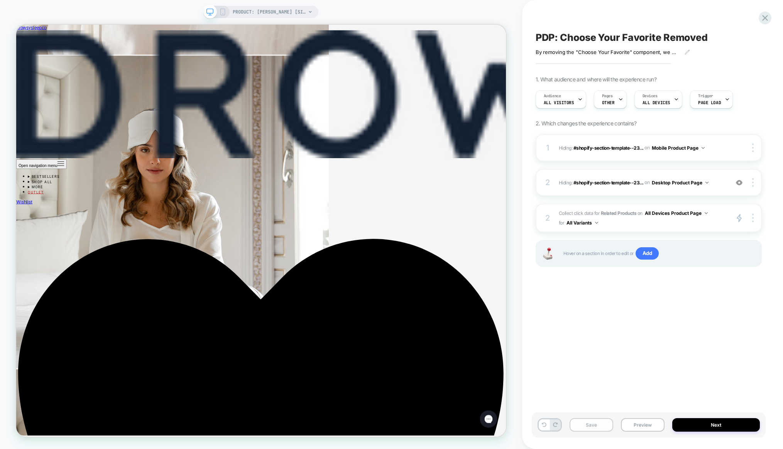
click at [587, 424] on button "Save" at bounding box center [591, 425] width 44 height 14
click at [632, 427] on button "Preview" at bounding box center [643, 425] width 44 height 14
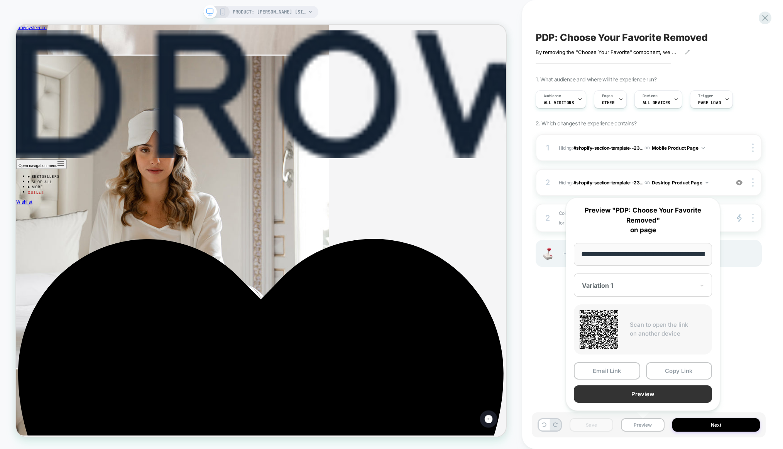
click at [625, 396] on button "Preview" at bounding box center [643, 393] width 138 height 17
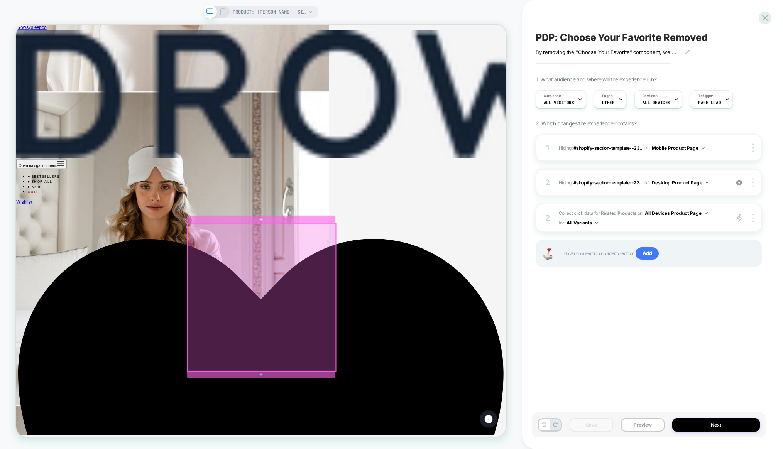
scroll to position [2256, 0]
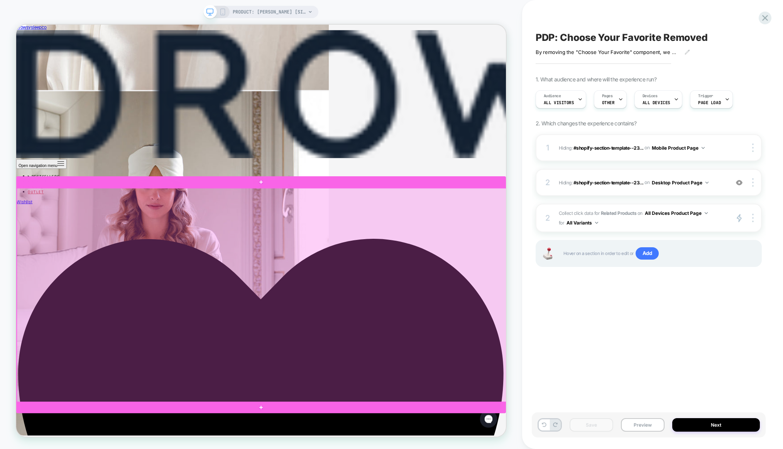
click at [486, 264] on div at bounding box center [343, 386] width 653 height 286
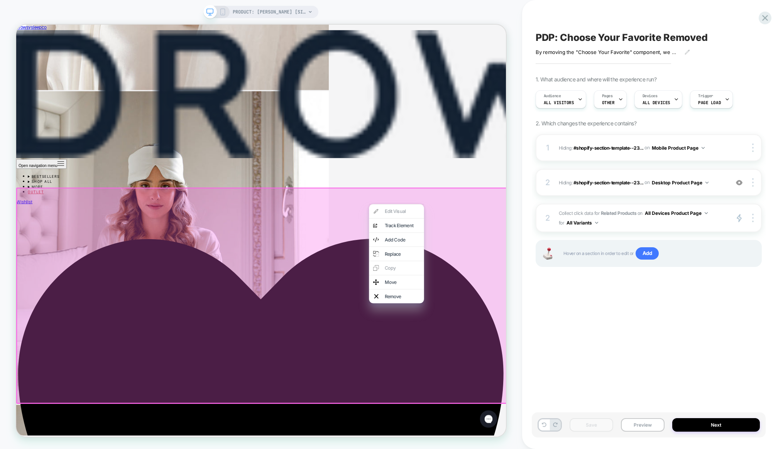
click at [503, 273] on div "Edit Visual analytics-plus-line-svgrepo-com Track Element Add Code Replace Copy…" at bounding box center [522, 330] width 73 height 132
click at [703, 363] on div "PDP: Choose Your Favorite Removed By removing the "Choose Your Favorite" compon…" at bounding box center [649, 225] width 234 height 434
click at [612, 182] on span "#shopify-section-template--23..." at bounding box center [608, 182] width 70 height 6
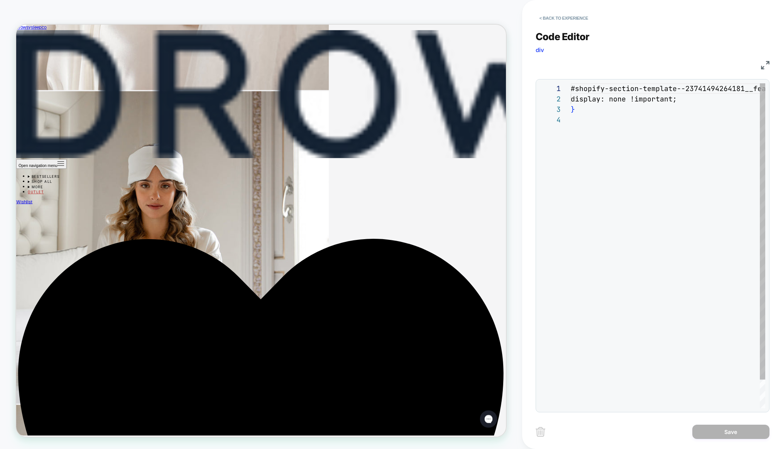
scroll to position [31, 0]
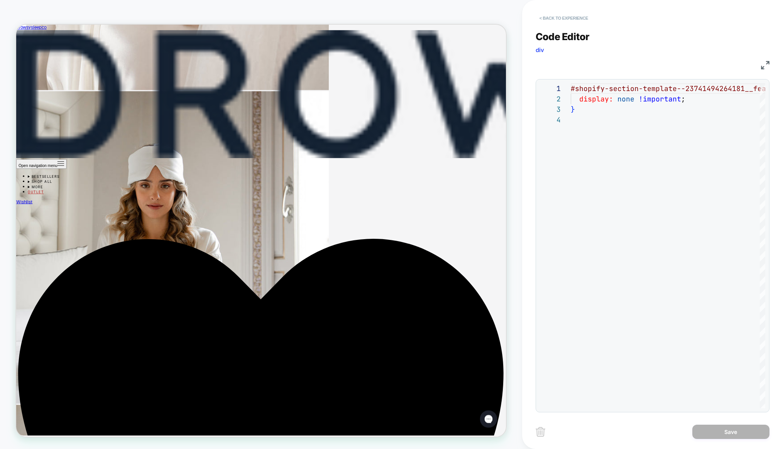
click at [543, 16] on button "< Back to experience" at bounding box center [563, 18] width 56 height 12
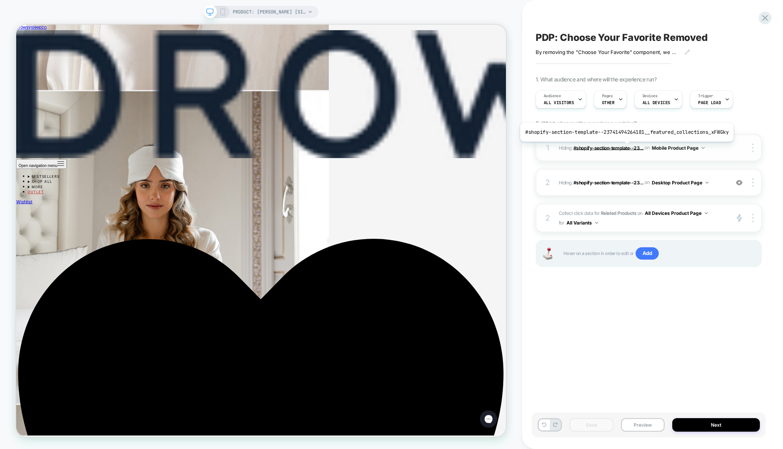
click at [624, 147] on span "#shopify-section-template--23..." at bounding box center [608, 148] width 70 height 6
click at [767, 19] on icon at bounding box center [765, 18] width 6 height 6
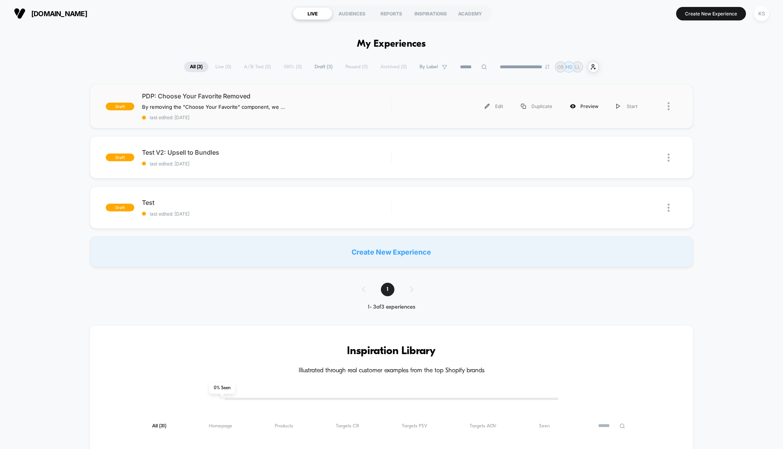
click at [582, 105] on div "Preview" at bounding box center [584, 106] width 46 height 17
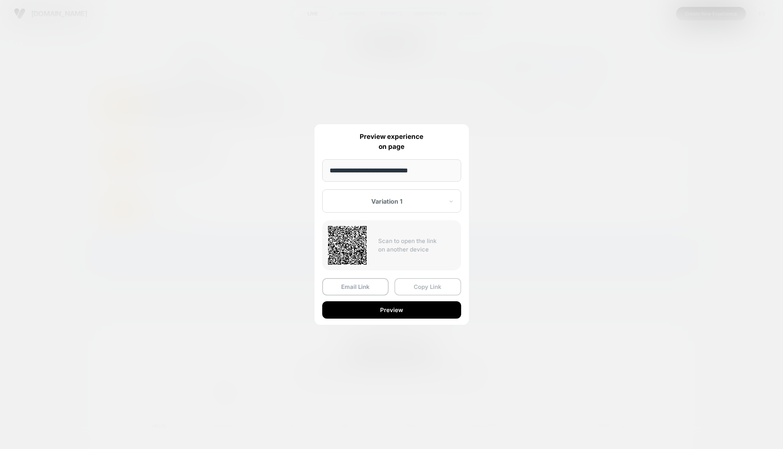
click at [428, 285] on button "Copy Link" at bounding box center [427, 286] width 67 height 17
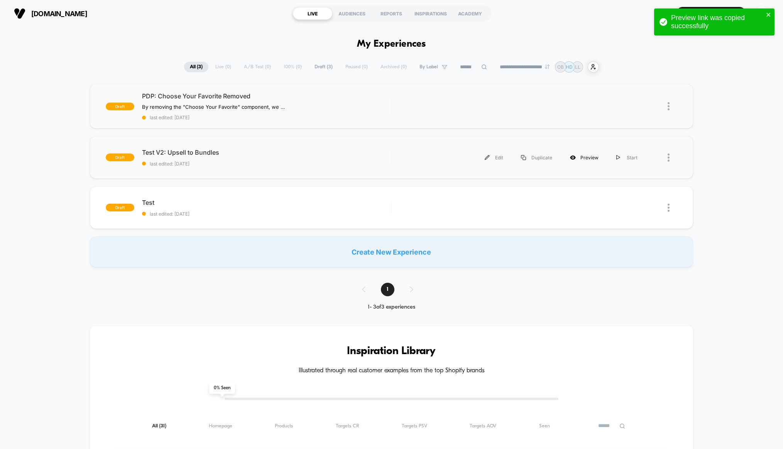
click at [581, 157] on div "Preview" at bounding box center [584, 157] width 46 height 17
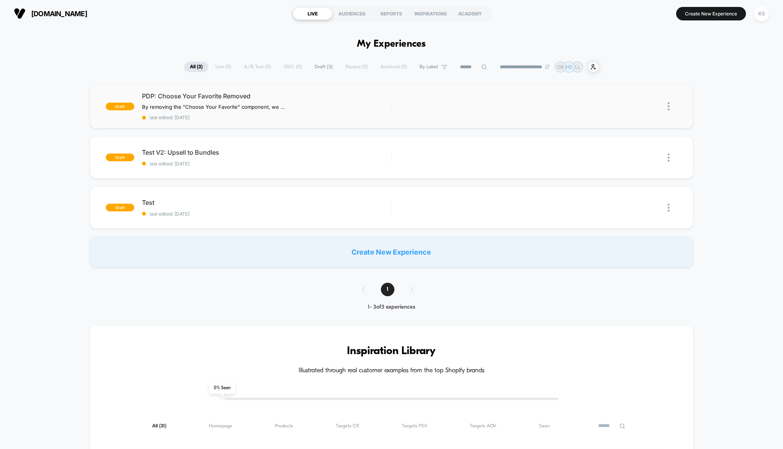
click at [711, 15] on div "**********" at bounding box center [391, 224] width 783 height 449
click at [702, 15] on button "Create New Experience" at bounding box center [711, 14] width 70 height 14
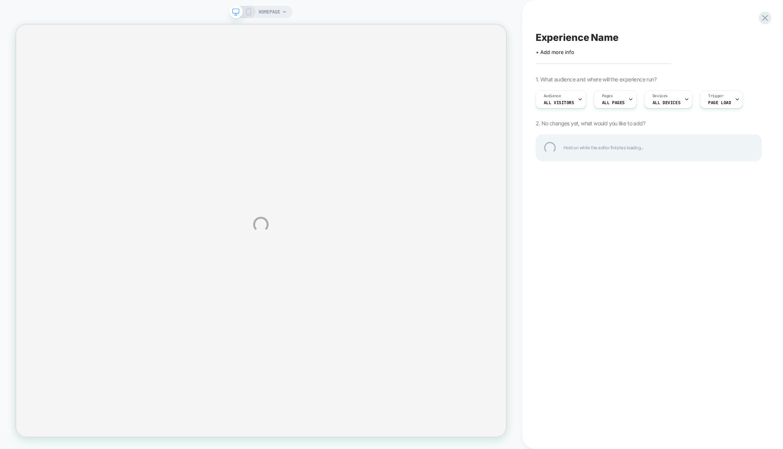
click at [275, 13] on div "HOMEPAGE Experience Name Click to edit experience details + Add more info 1. Wh…" at bounding box center [391, 224] width 783 height 449
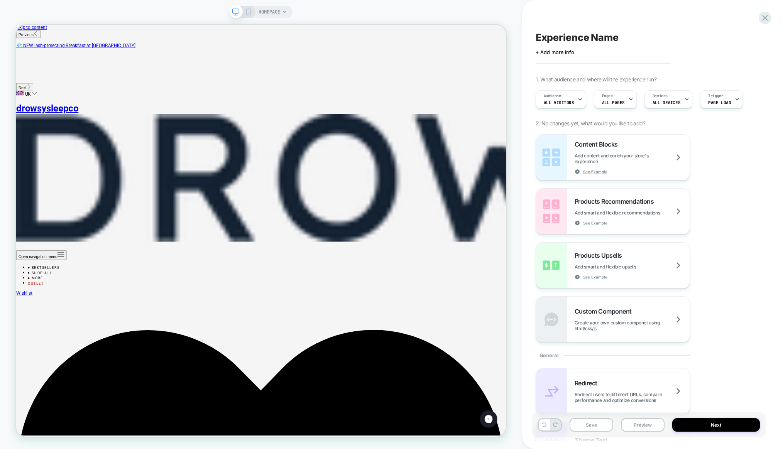
click at [249, 11] on icon at bounding box center [248, 11] width 7 height 7
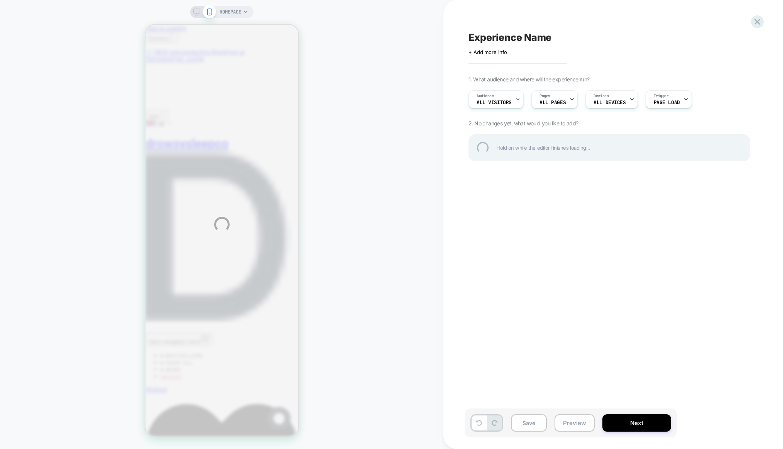
scroll to position [0, 126]
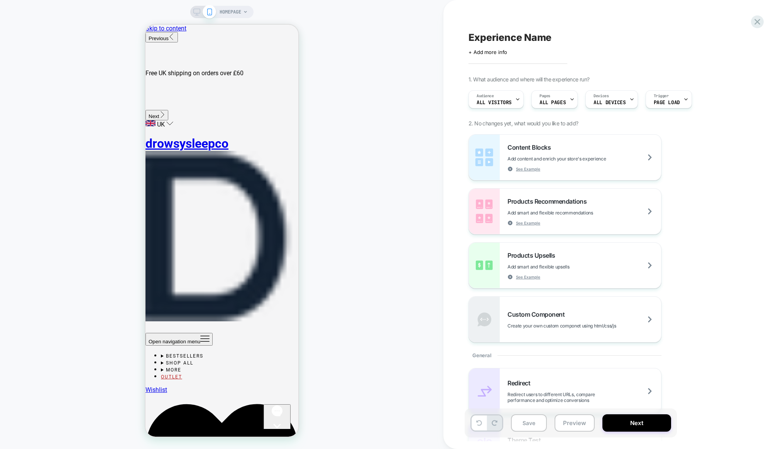
click at [234, 10] on span "HOMEPAGE" at bounding box center [231, 12] width 22 height 12
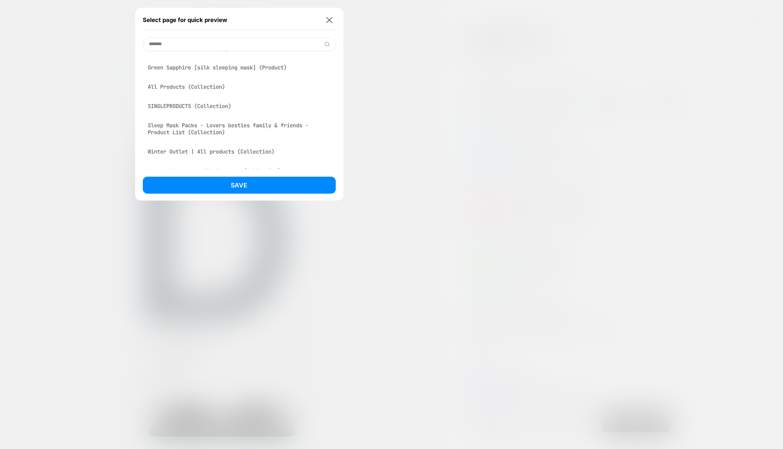
scroll to position [0, 0]
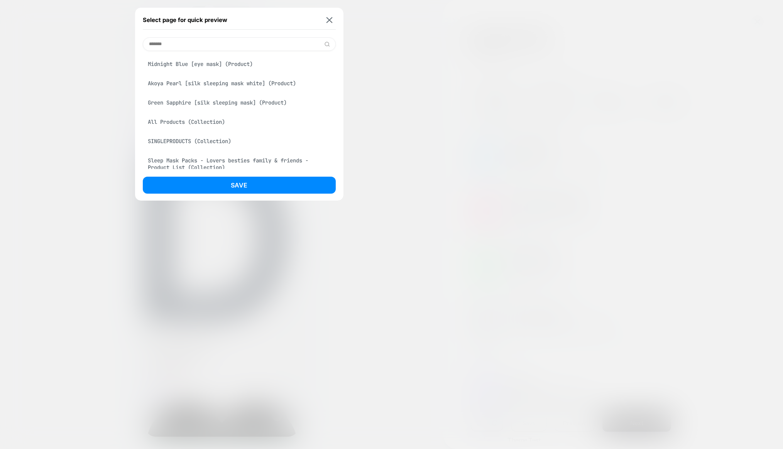
type input "*******"
click at [177, 61] on div "Midnight Blue [eye mask] (Product)" at bounding box center [239, 64] width 193 height 15
click at [303, 181] on button "Save" at bounding box center [239, 185] width 193 height 17
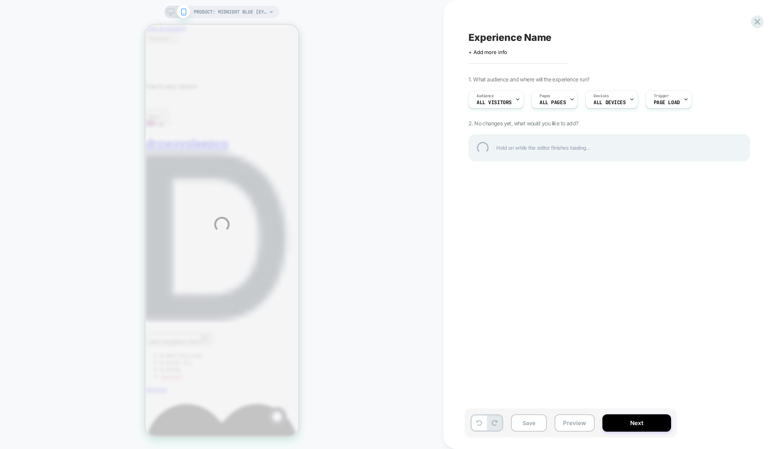
click at [546, 98] on div "PRODUCT: Midnight Blue [eye mask] PRODUCT: Midnight Blue [eye mask] Experience …" at bounding box center [391, 224] width 783 height 449
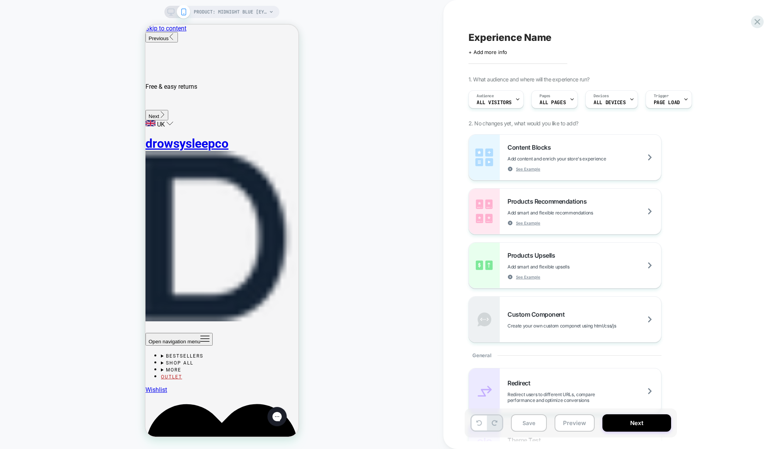
click at [546, 98] on span "Pages" at bounding box center [544, 95] width 11 height 5
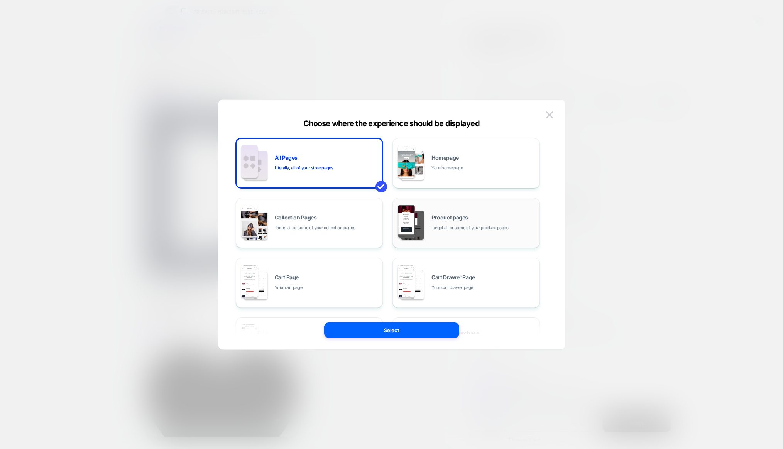
click at [449, 227] on span "Target all or some of your product pages" at bounding box center [469, 227] width 77 height 7
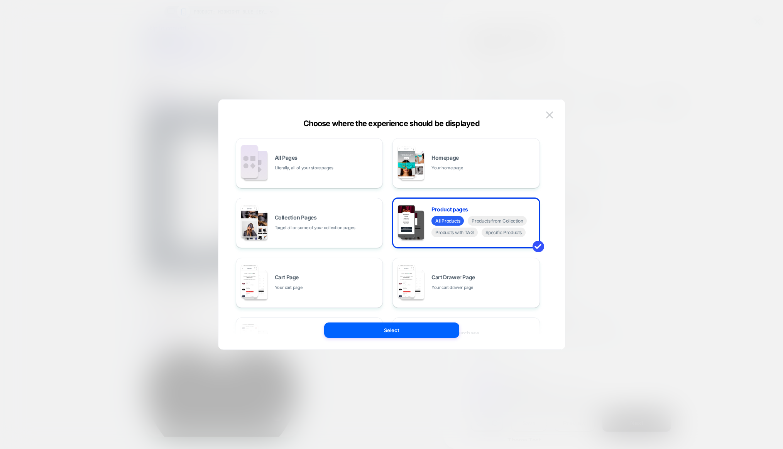
drag, startPoint x: 389, startPoint y: 332, endPoint x: 385, endPoint y: 331, distance: 4.0
click at [389, 332] on button "Select" at bounding box center [391, 330] width 135 height 15
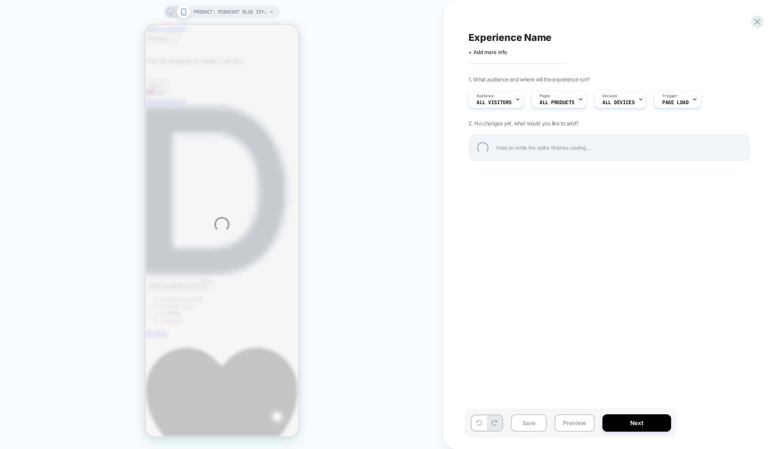
click at [636, 96] on div "PRODUCT: Midnight Blue [eye mask] PRODUCT: Midnight Blue [eye mask] Experience …" at bounding box center [391, 224] width 783 height 449
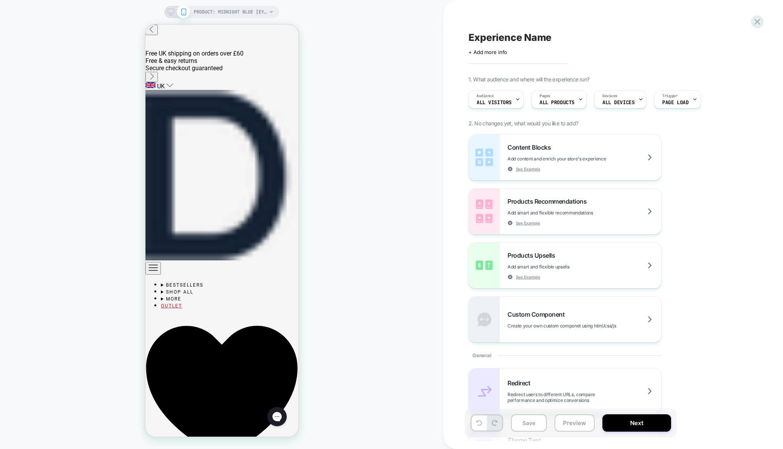
click at [638, 96] on div at bounding box center [640, 99] width 5 height 17
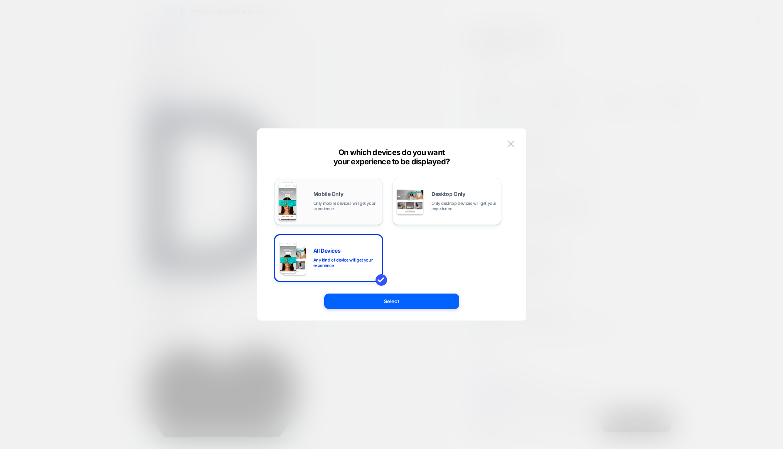
click at [318, 207] on span "Only mobile devices will get your experience" at bounding box center [346, 206] width 66 height 11
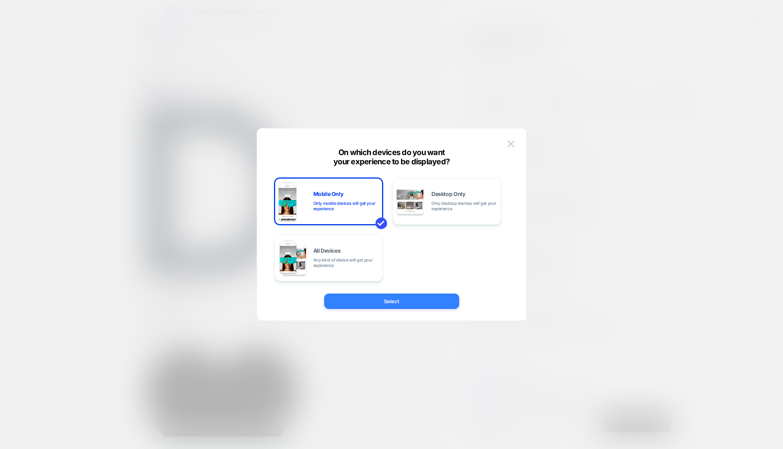
click at [434, 302] on button "Select" at bounding box center [391, 301] width 135 height 15
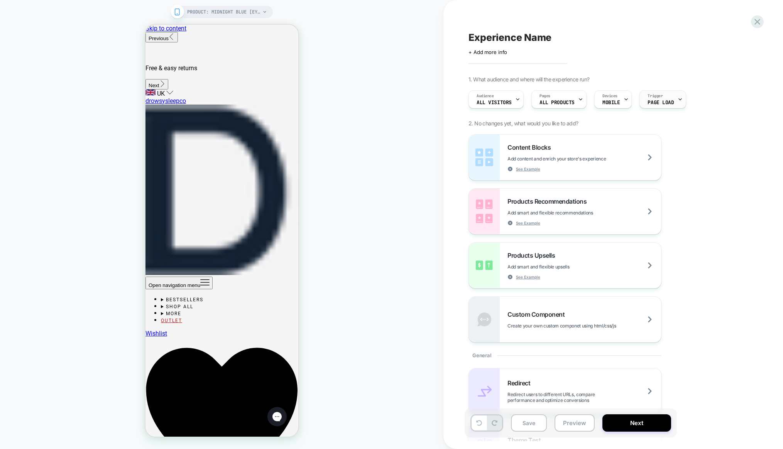
click at [669, 98] on div "Trigger Page Load" at bounding box center [661, 99] width 42 height 17
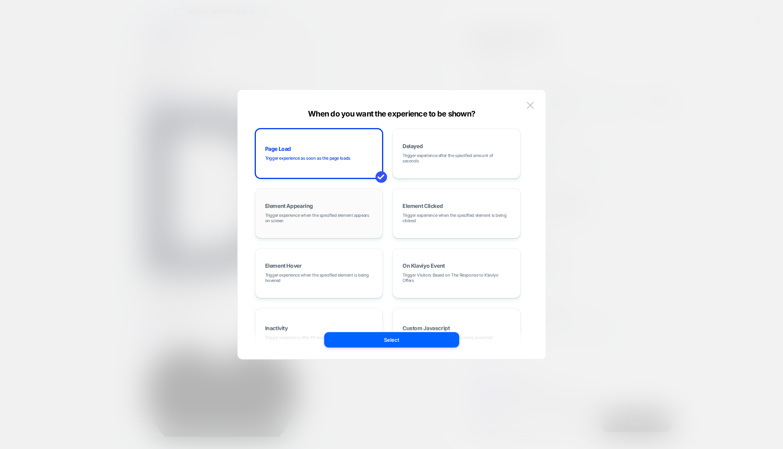
click at [312, 210] on div "Element Appearing Trigger experience when the specified element appears on scre…" at bounding box center [319, 214] width 120 height 42
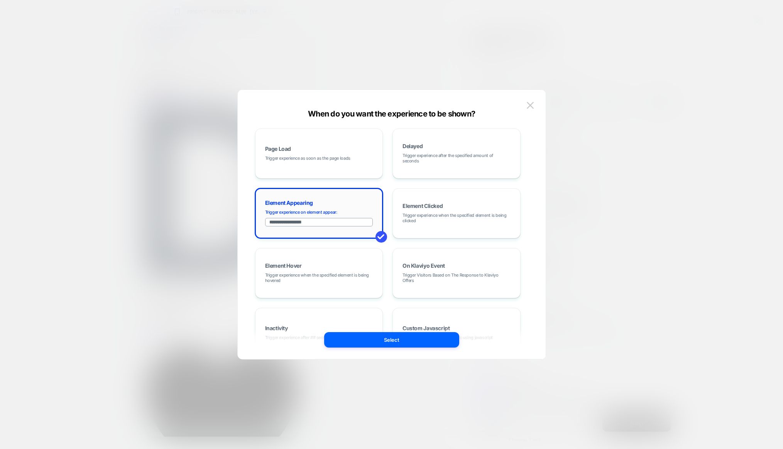
click at [307, 223] on input "**********" at bounding box center [319, 222] width 108 height 8
click at [277, 223] on input "**********" at bounding box center [319, 222] width 108 height 8
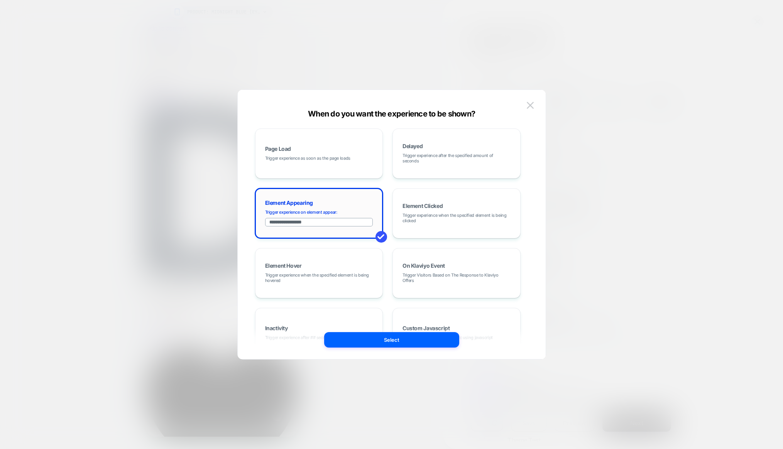
paste input "**********"
type input "**********"
click at [404, 343] on button "Select" at bounding box center [391, 339] width 135 height 15
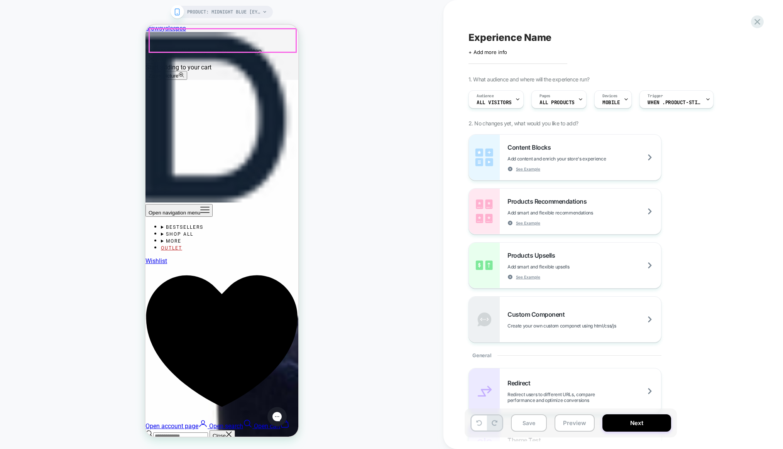
scroll to position [618, 0]
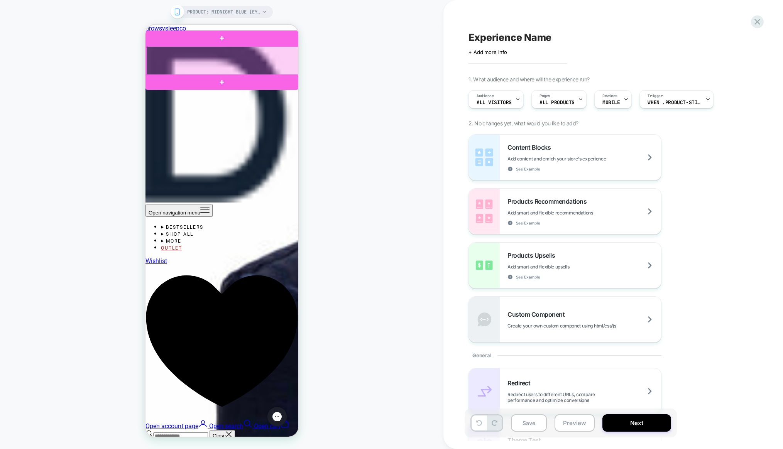
click at [249, 68] on div at bounding box center [222, 60] width 153 height 29
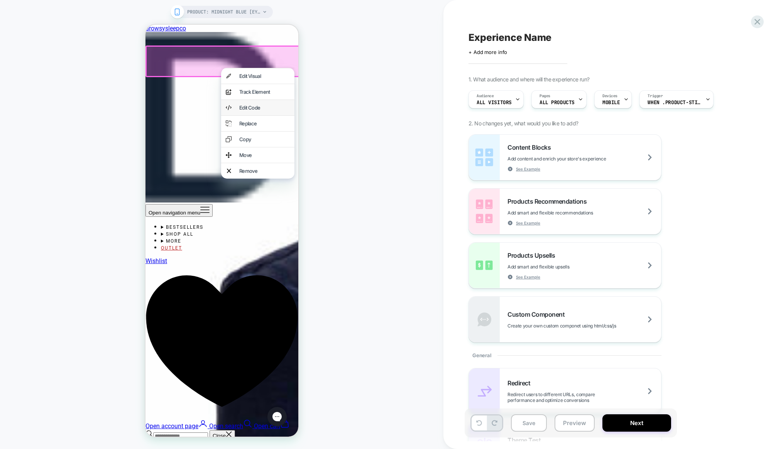
click at [274, 110] on div "Edit Code" at bounding box center [264, 108] width 51 height 6
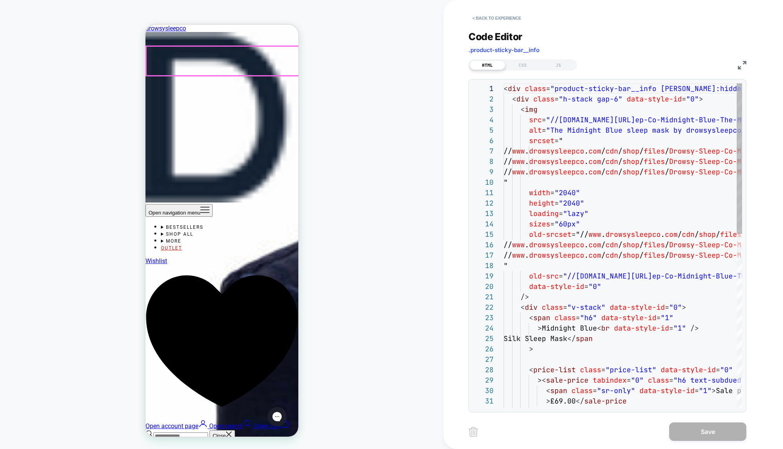
scroll to position [42, 0]
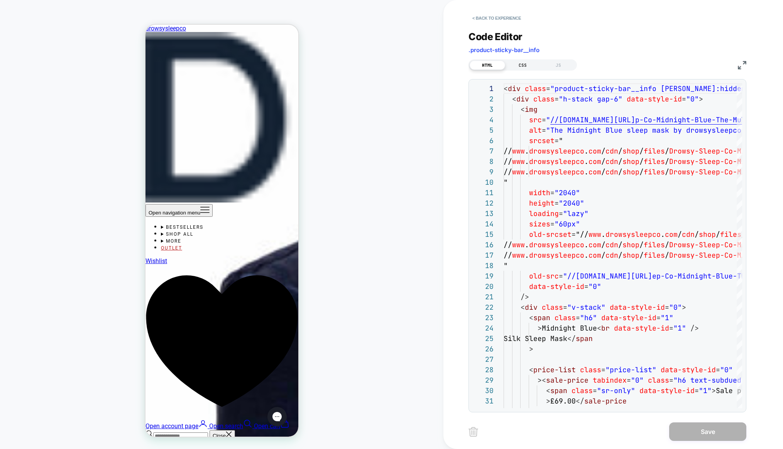
click at [532, 66] on div "CSS" at bounding box center [522, 65] width 35 height 9
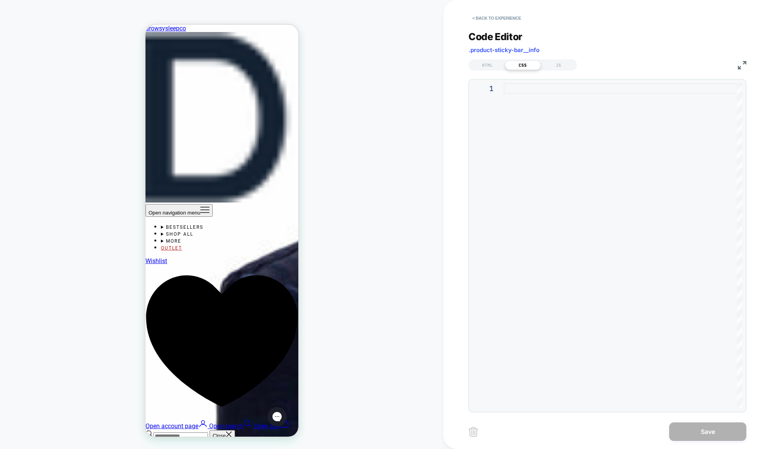
click at [524, 49] on span ".product-sticky-bar__info" at bounding box center [503, 49] width 71 height 7
click at [552, 68] on div "JS" at bounding box center [558, 65] width 35 height 9
click at [524, 66] on div "CSS" at bounding box center [522, 65] width 35 height 9
click at [487, 67] on div "HTML" at bounding box center [487, 65] width 35 height 9
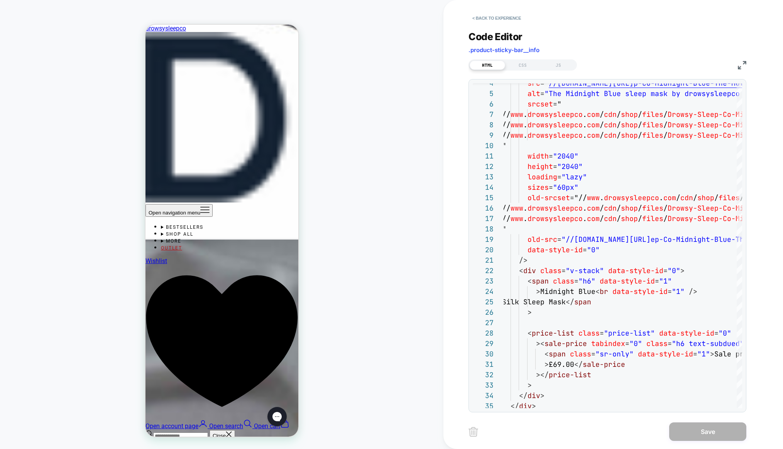
scroll to position [1215, 0]
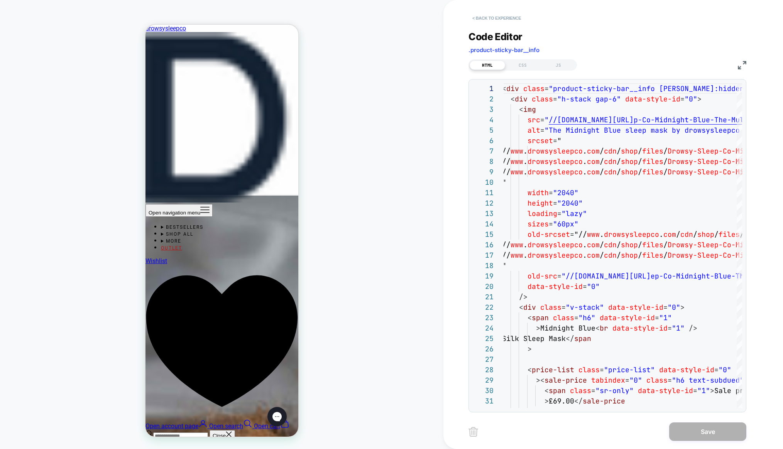
click at [486, 17] on button "< Back to experience" at bounding box center [496, 18] width 56 height 12
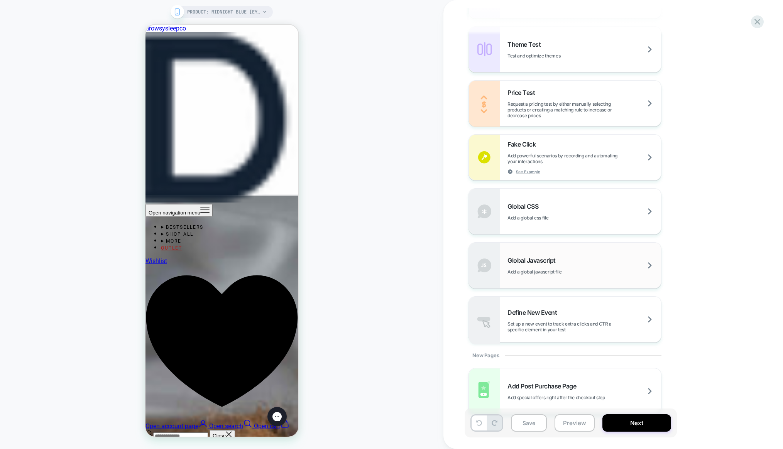
scroll to position [399, 0]
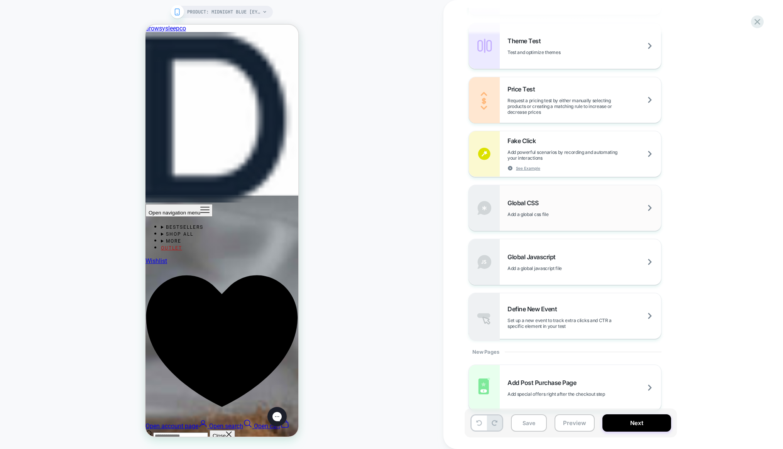
click at [531, 207] on div "Global CSS Add a global css file" at bounding box center [584, 208] width 154 height 18
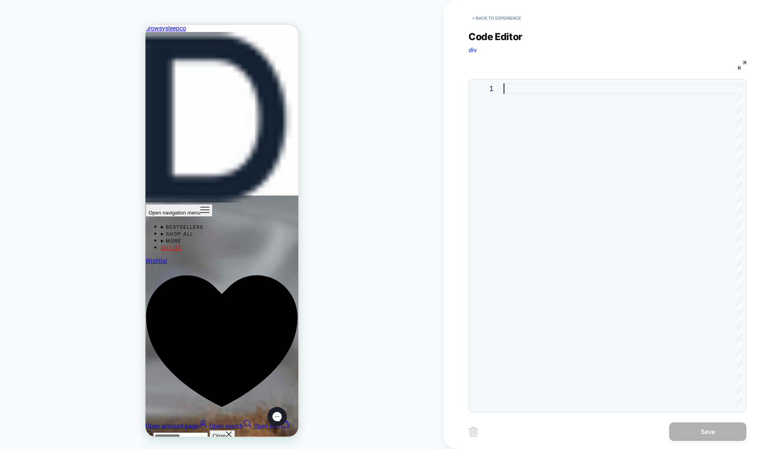
click at [520, 91] on div at bounding box center [622, 245] width 238 height 325
type textarea "**********"
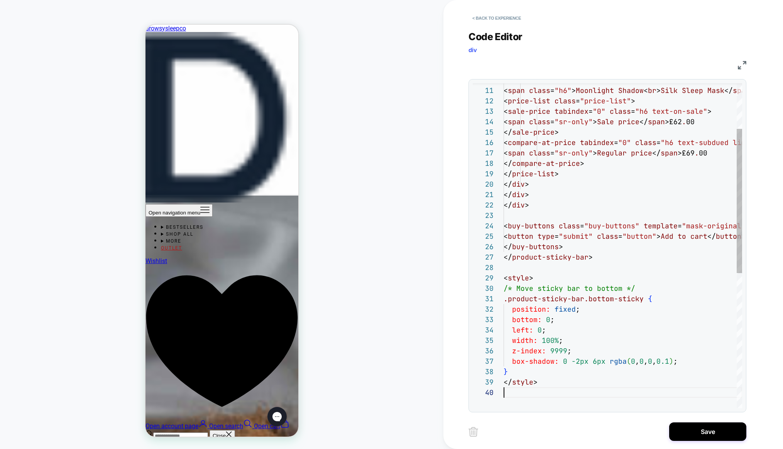
scroll to position [94, 0]
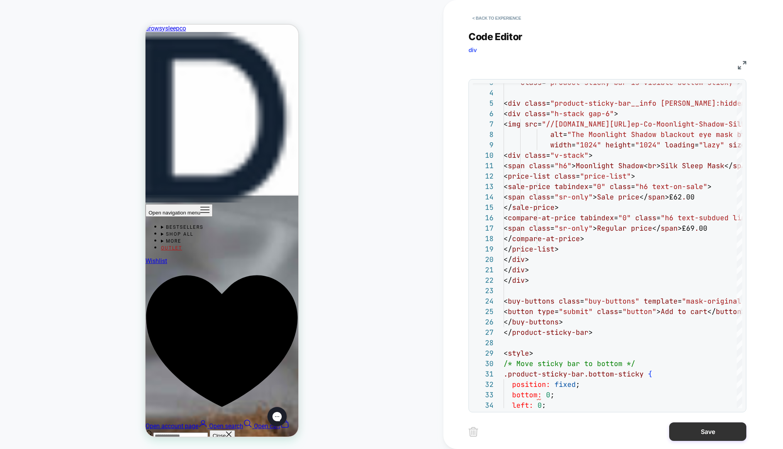
click at [691, 430] on button "Save" at bounding box center [707, 431] width 77 height 19
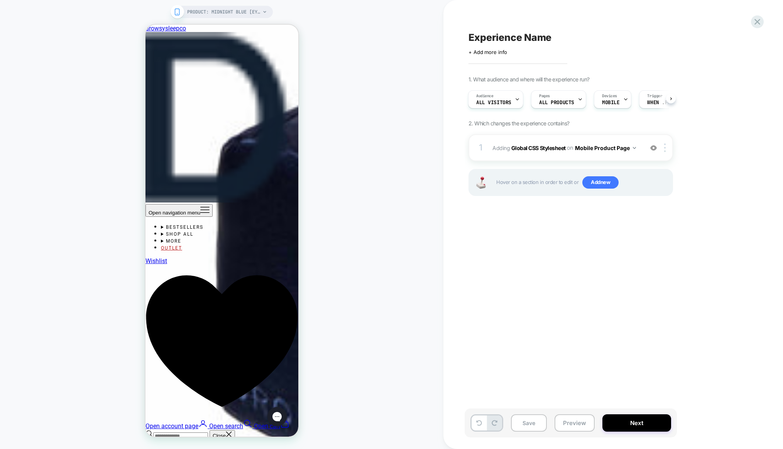
scroll to position [912, 0]
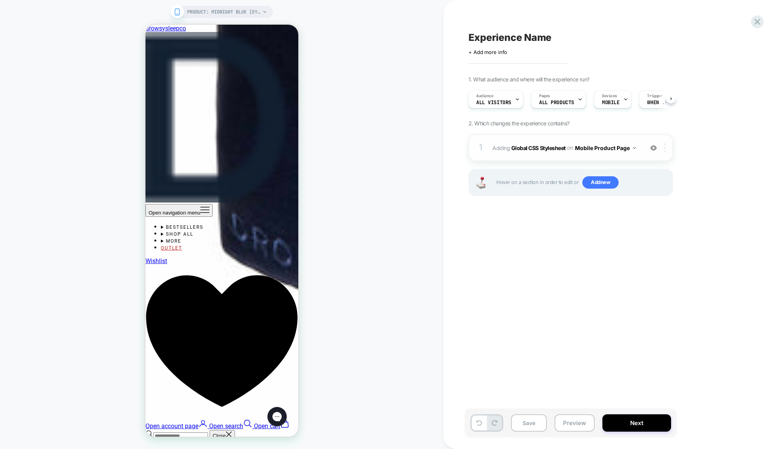
click at [667, 150] on div at bounding box center [666, 148] width 13 height 8
click at [665, 145] on img at bounding box center [665, 148] width 2 height 8
click at [660, 252] on div "Delete" at bounding box center [665, 252] width 69 height 21
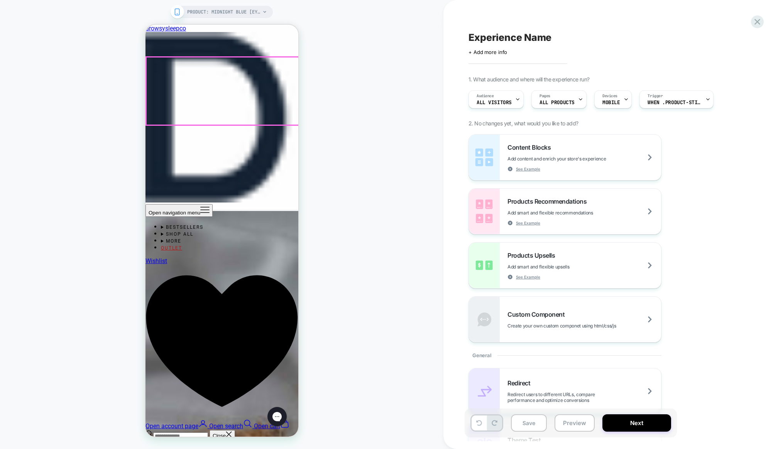
scroll to position [1201, 0]
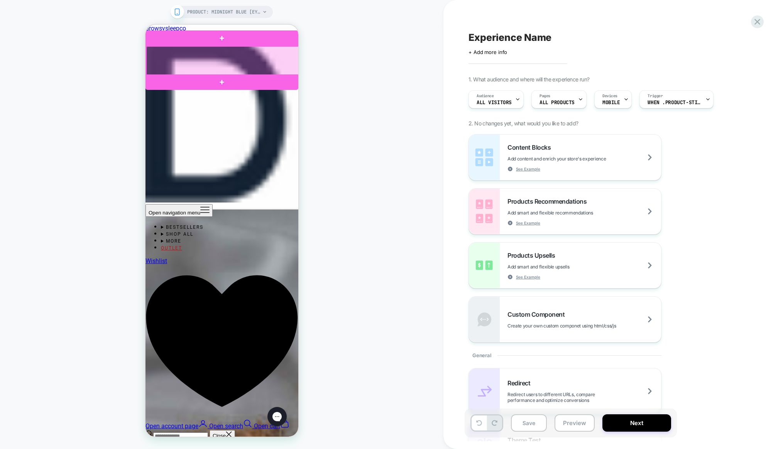
click at [270, 72] on div at bounding box center [222, 60] width 153 height 29
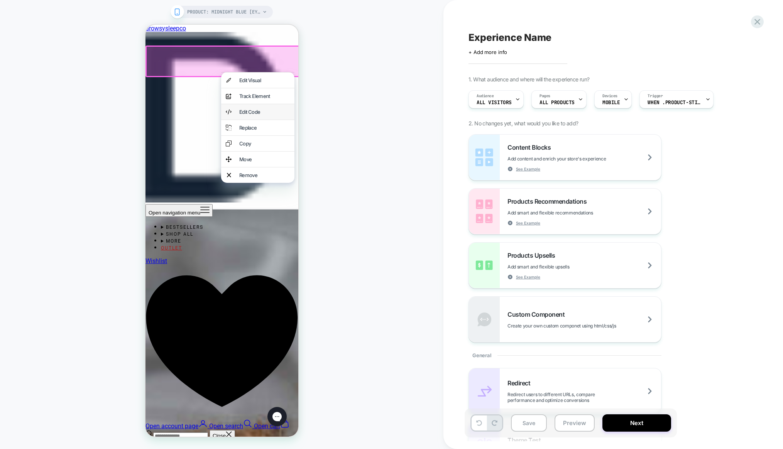
click at [256, 115] on div "Edit Code" at bounding box center [264, 112] width 51 height 6
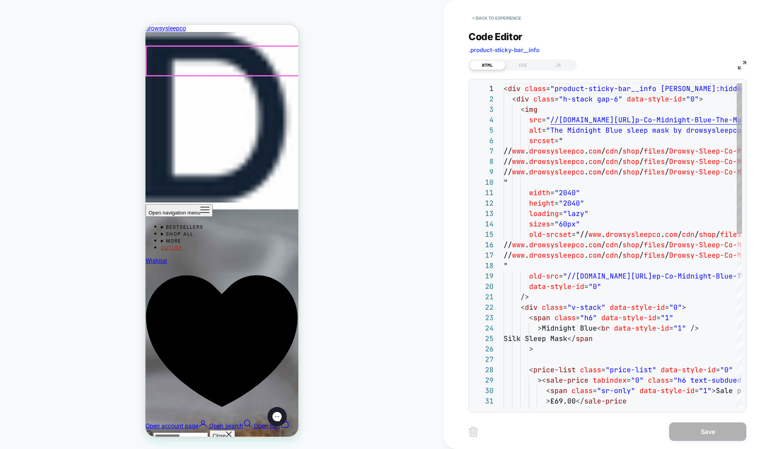
scroll to position [42, 0]
drag, startPoint x: 517, startPoint y: 64, endPoint x: 512, endPoint y: 64, distance: 5.4
click at [517, 64] on div "CSS" at bounding box center [522, 65] width 35 height 9
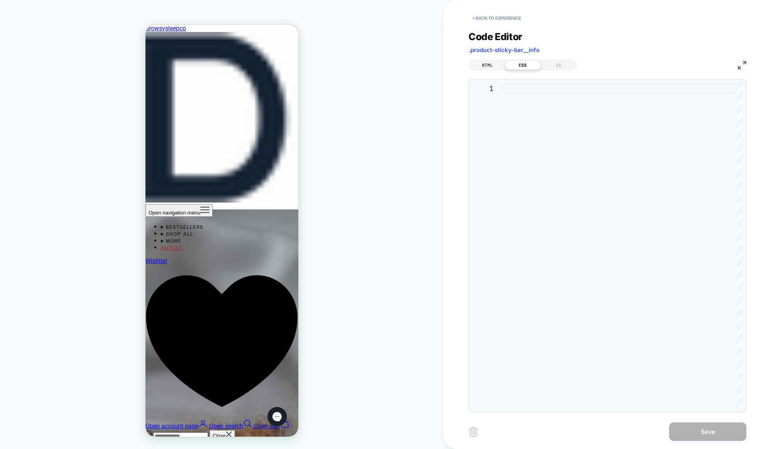
click at [487, 64] on div "HTML" at bounding box center [487, 65] width 35 height 9
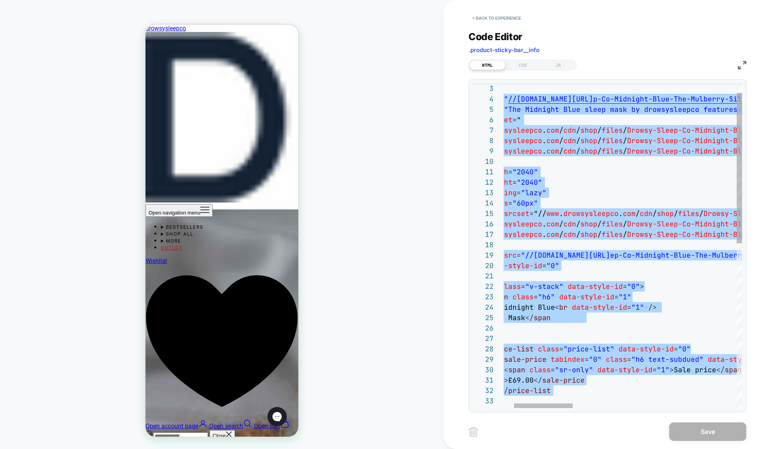
scroll to position [0, 88]
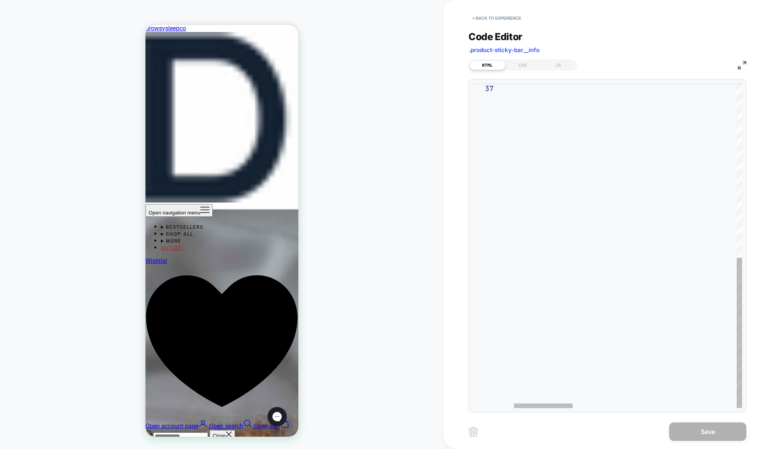
drag, startPoint x: 504, startPoint y: 90, endPoint x: 752, endPoint y: 411, distance: 406.5
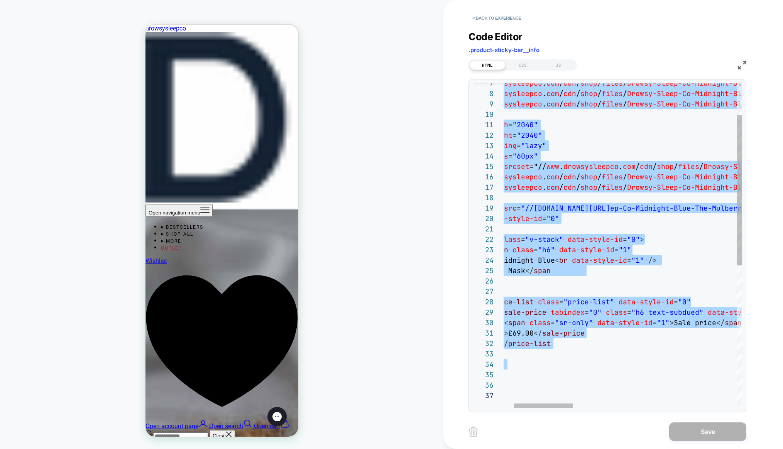
type textarea "**********"
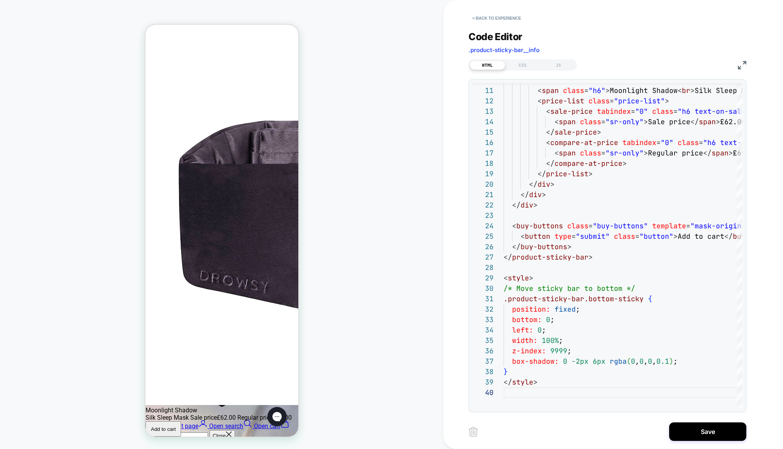
scroll to position [1681, 0]
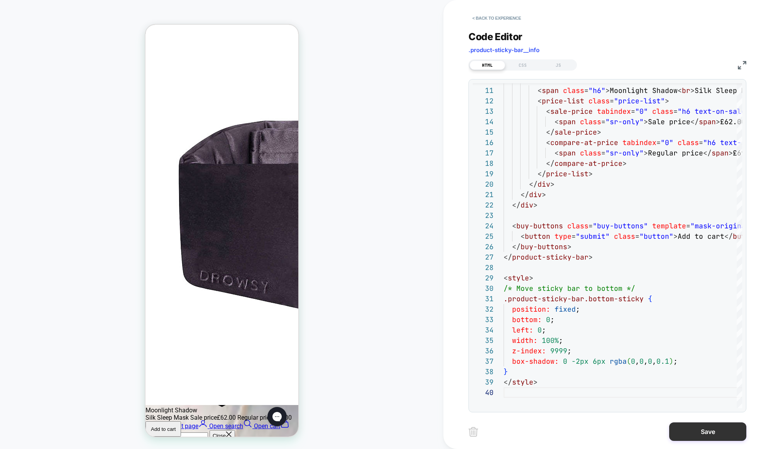
click at [684, 431] on button "Save" at bounding box center [707, 431] width 77 height 19
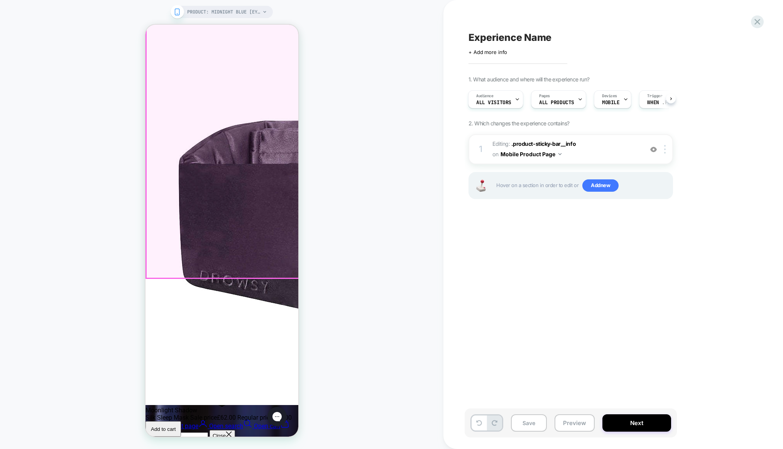
scroll to position [2079, 0]
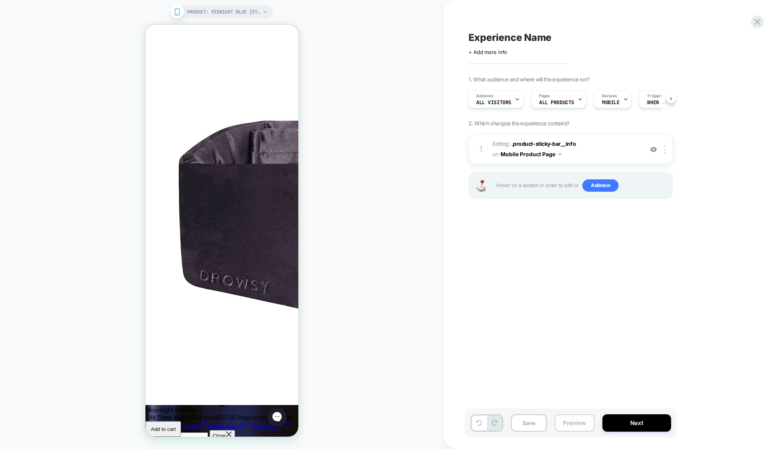
click at [571, 422] on button "Preview" at bounding box center [574, 422] width 40 height 17
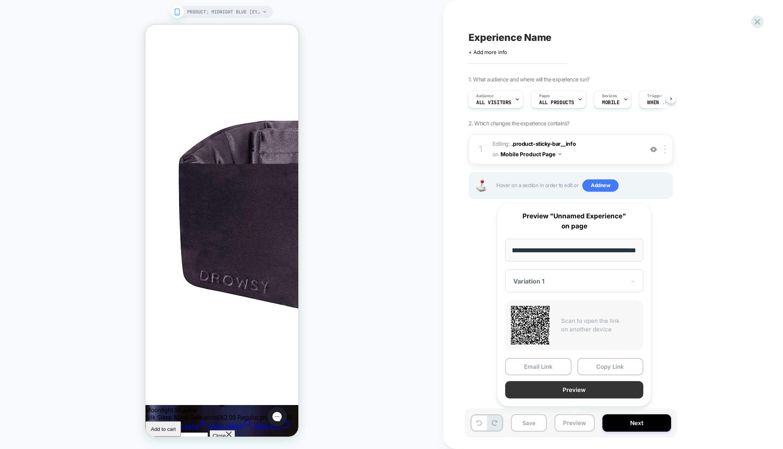
scroll to position [0, 0]
click at [580, 387] on button "Preview" at bounding box center [574, 389] width 138 height 17
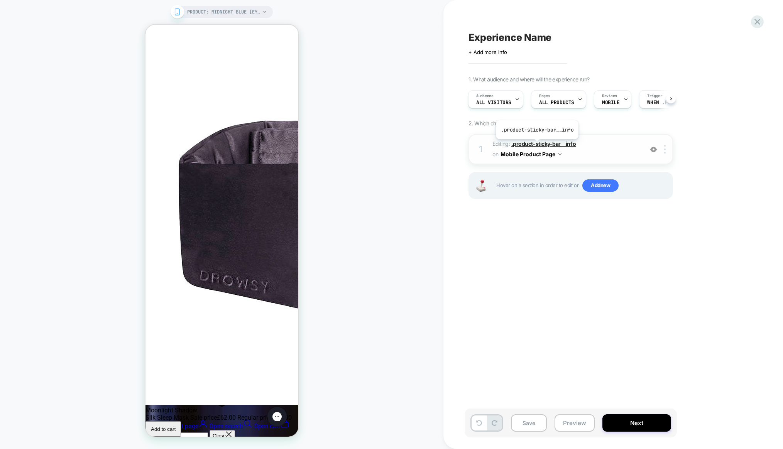
click at [536, 145] on span ".product-sticky-bar__info" at bounding box center [543, 143] width 64 height 7
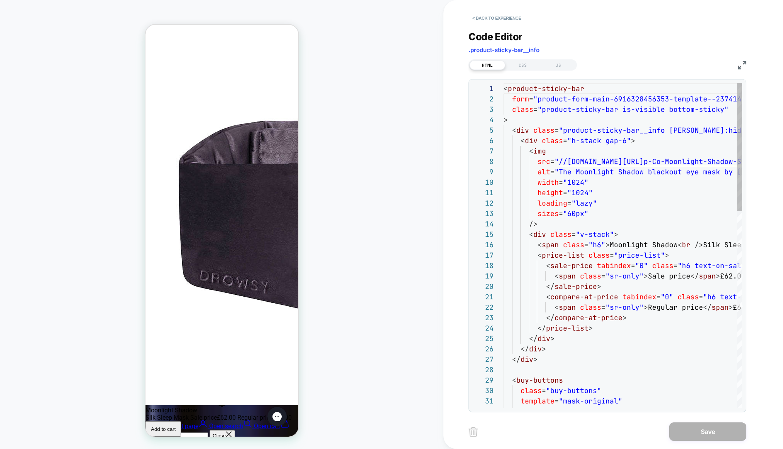
scroll to position [83, 0]
click at [499, 19] on button "< Back to experience" at bounding box center [496, 18] width 56 height 12
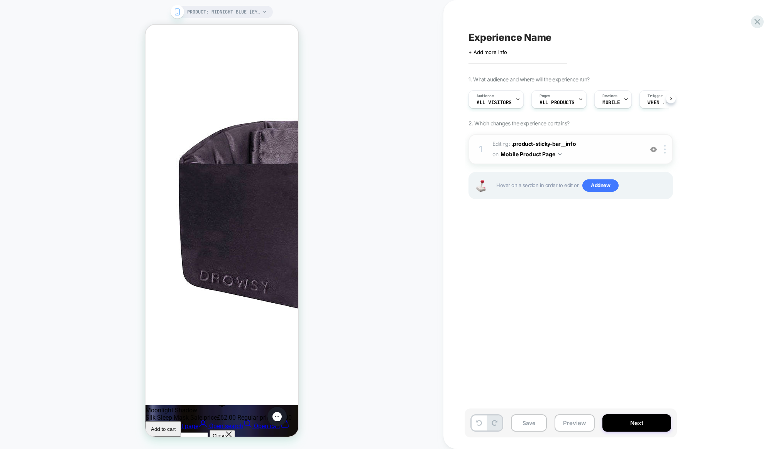
scroll to position [0, 0]
click at [664, 150] on img at bounding box center [665, 149] width 2 height 8
click at [665, 144] on div "1 Editing : .product-sticky-bar__info .product-sticky-bar__info on Mobile Produ…" at bounding box center [570, 149] width 204 height 30
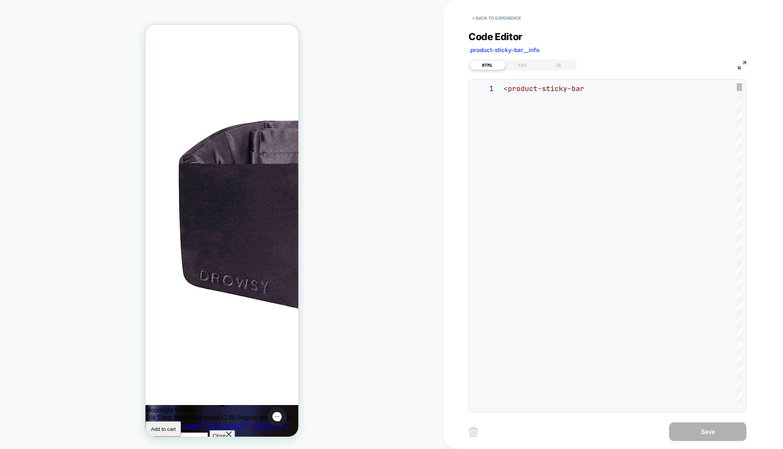
scroll to position [83, 0]
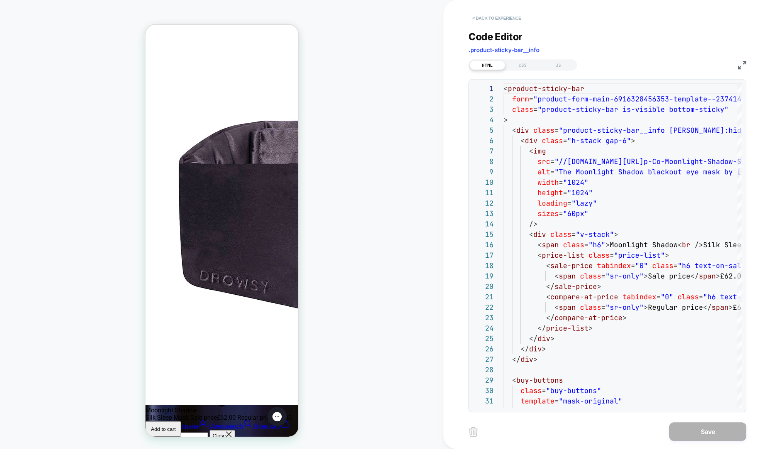
click at [510, 16] on button "< Back to experience" at bounding box center [496, 18] width 56 height 12
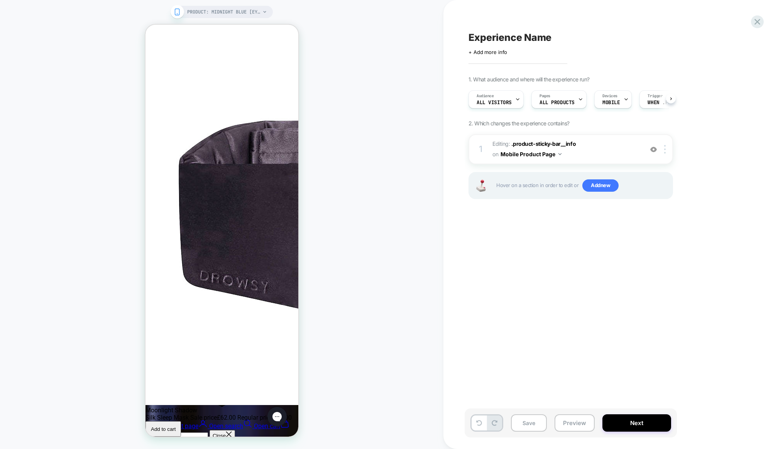
scroll to position [0, 0]
click at [665, 149] on img at bounding box center [665, 149] width 2 height 8
click at [651, 255] on div "Delete" at bounding box center [665, 253] width 69 height 21
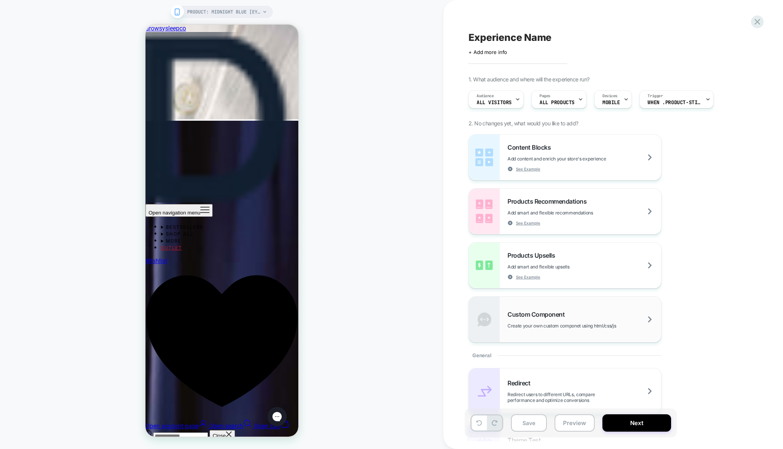
click at [618, 321] on div "Custom Component Create your own custom componet using html/css/js" at bounding box center [584, 320] width 154 height 18
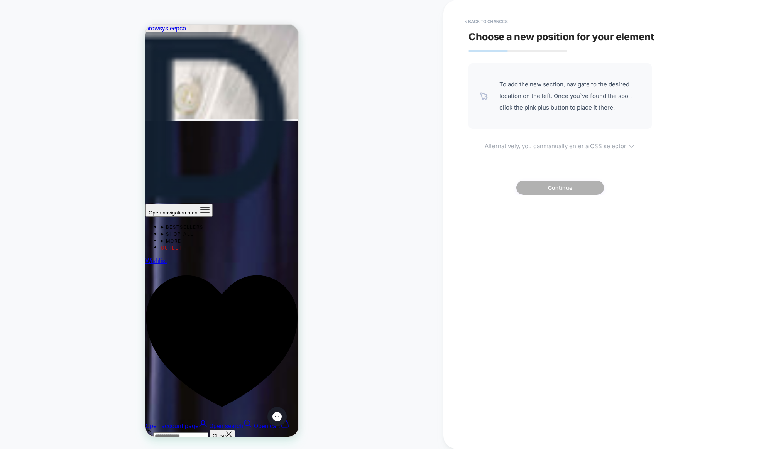
click at [608, 148] on u "manually enter a CSS selector" at bounding box center [584, 145] width 83 height 7
select select "*******"
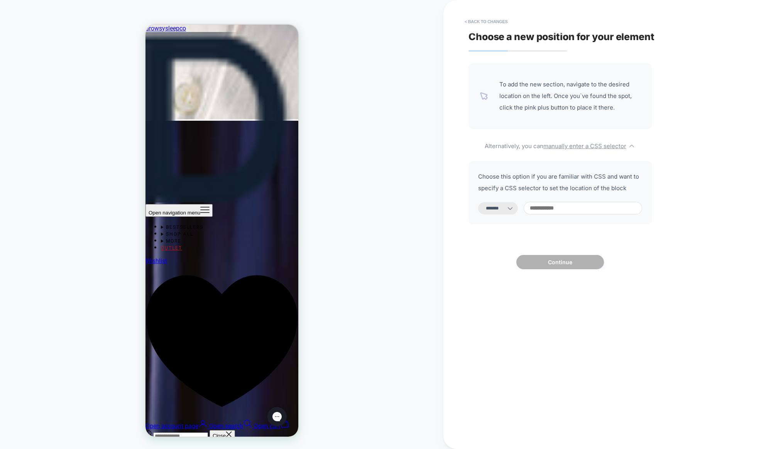
click at [577, 208] on input at bounding box center [583, 208] width 118 height 13
type input "**********"
select select "*********"
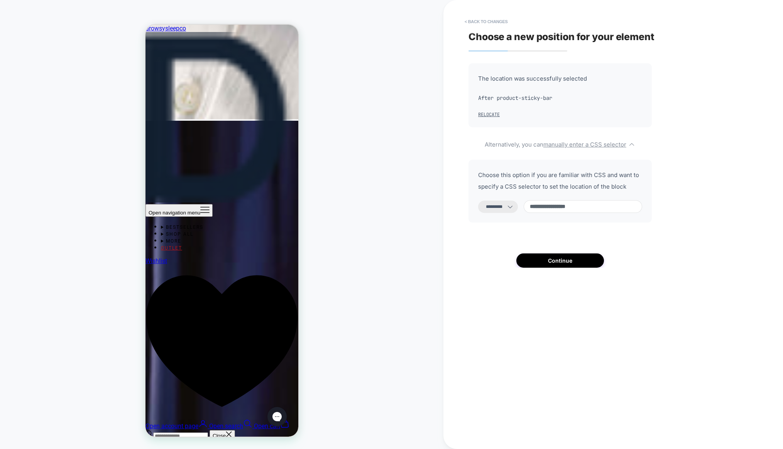
scroll to position [2088, 0]
type input "**********"
click at [512, 208] on select "**********" at bounding box center [498, 207] width 40 height 12
select select "*******"
click at [565, 263] on button "Continue" at bounding box center [560, 260] width 88 height 14
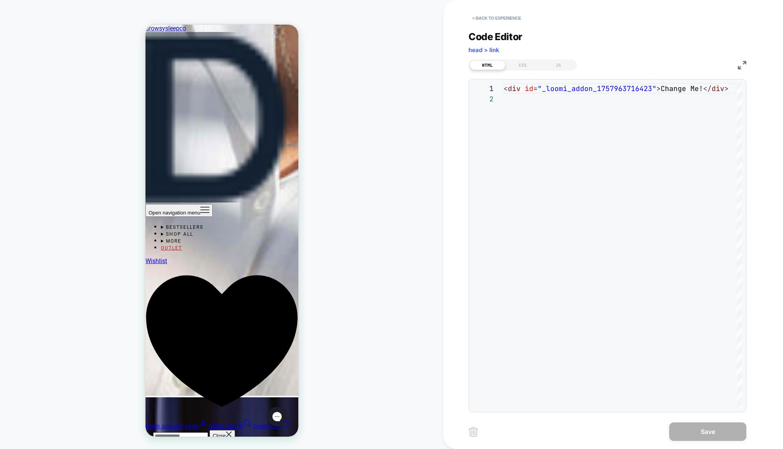
scroll to position [1680, 0]
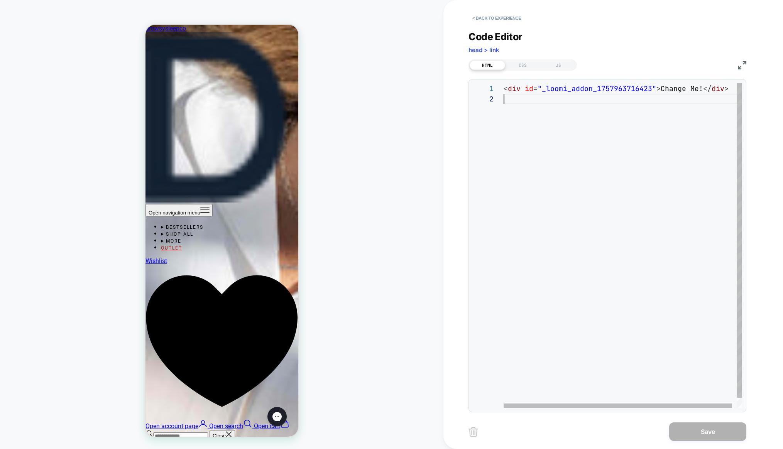
click at [541, 109] on div "< div id = "_loomi_addon_1757963716423" > Change Me! </ div >" at bounding box center [624, 250] width 243 height 335
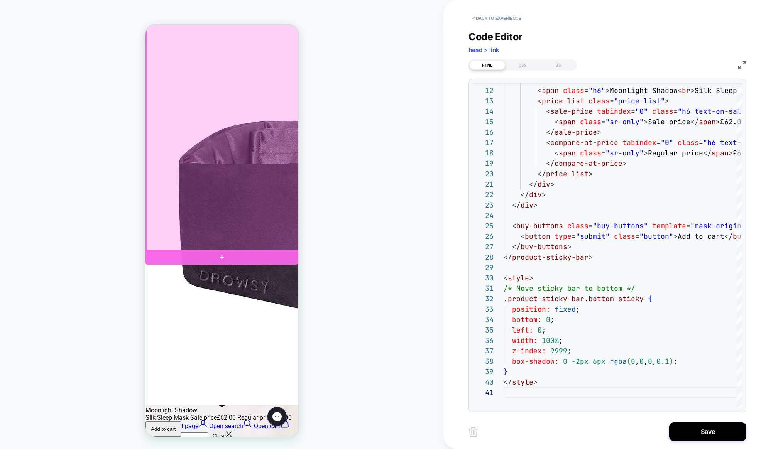
scroll to position [2635, 0]
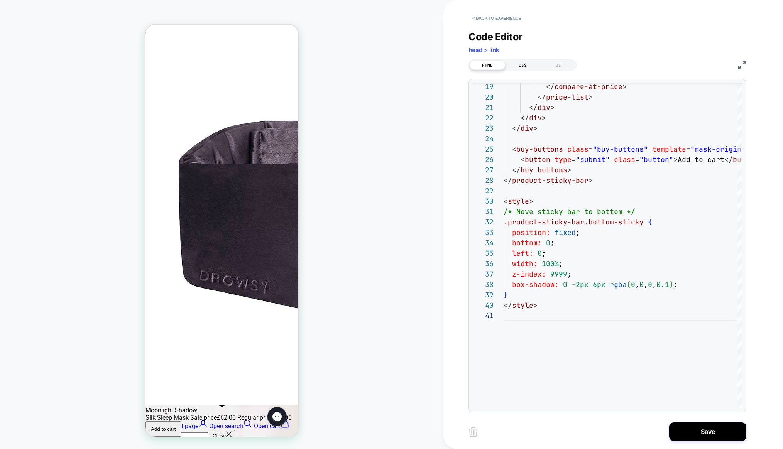
click at [522, 66] on div "CSS" at bounding box center [522, 65] width 35 height 9
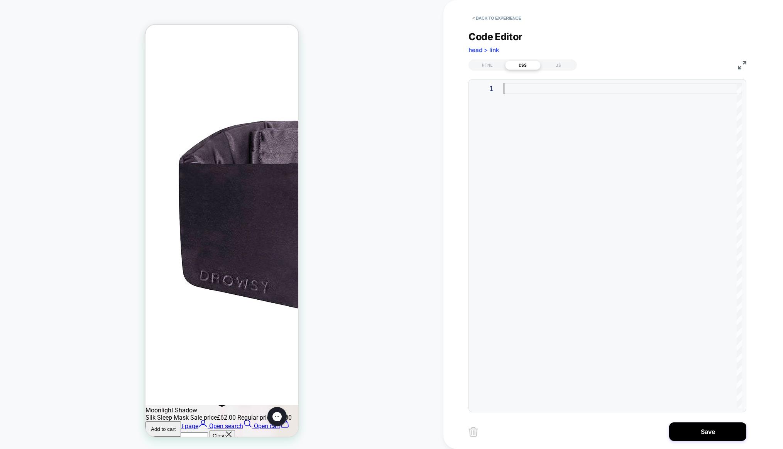
click at [519, 87] on div at bounding box center [622, 245] width 238 height 325
type textarea "**********"
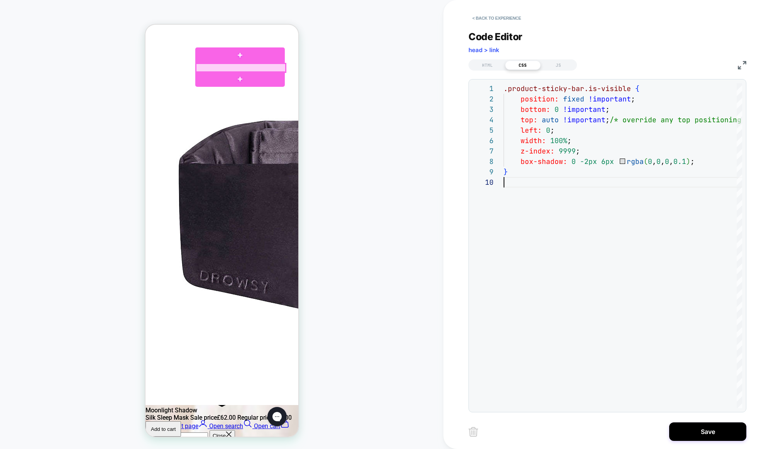
scroll to position [2806, 0]
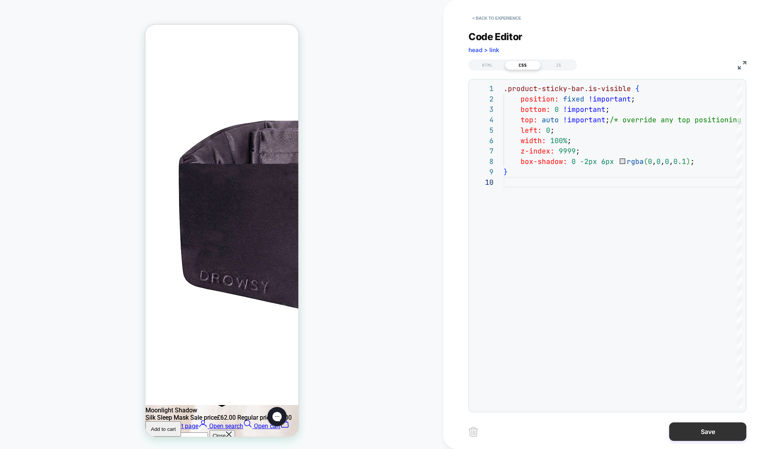
click at [702, 432] on button "Save" at bounding box center [707, 431] width 77 height 19
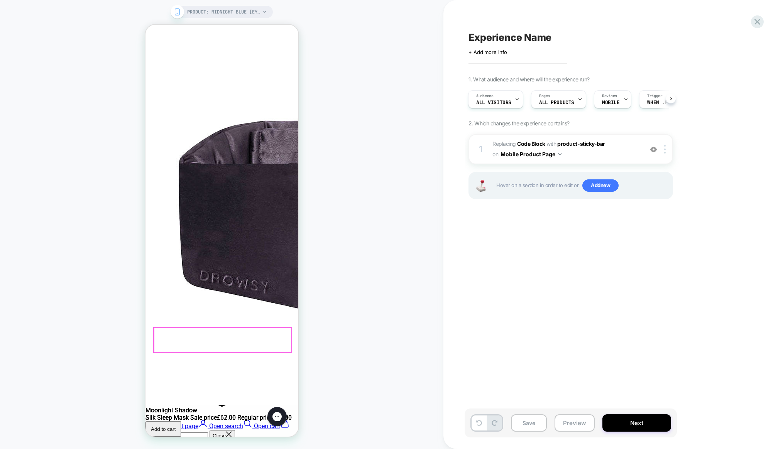
scroll to position [0, 0]
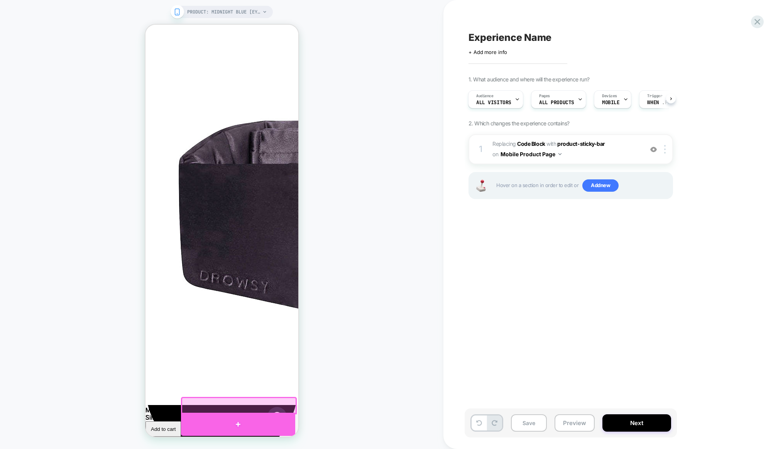
click at [276, 417] on div at bounding box center [238, 424] width 114 height 23
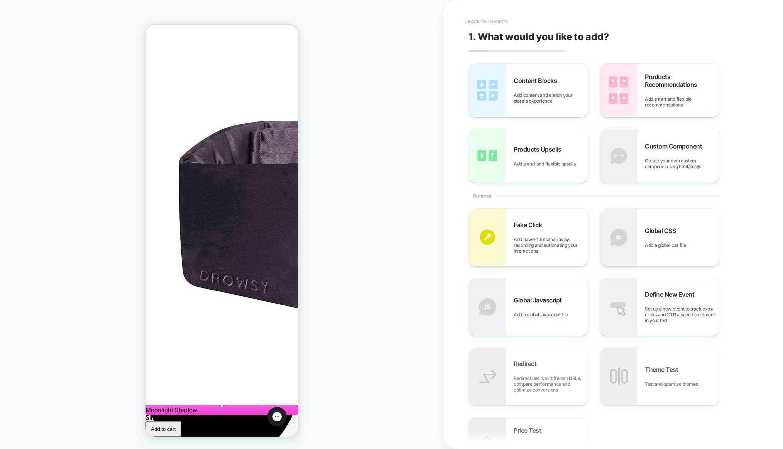
click at [480, 19] on button "< Back to changes" at bounding box center [486, 21] width 51 height 12
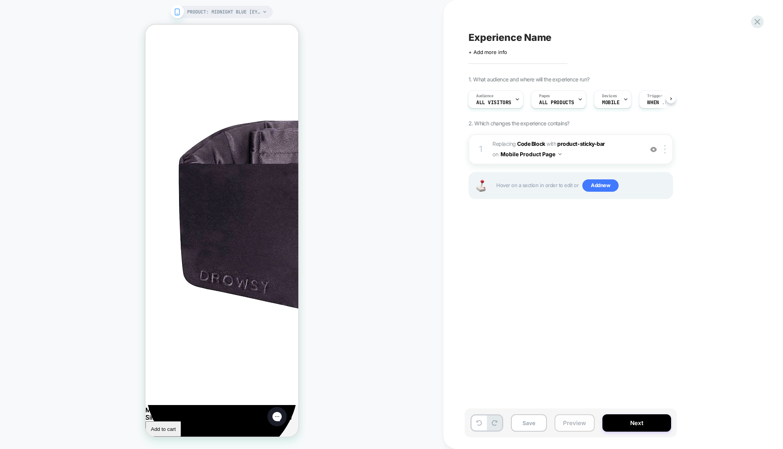
click at [571, 424] on button "Preview" at bounding box center [574, 422] width 40 height 17
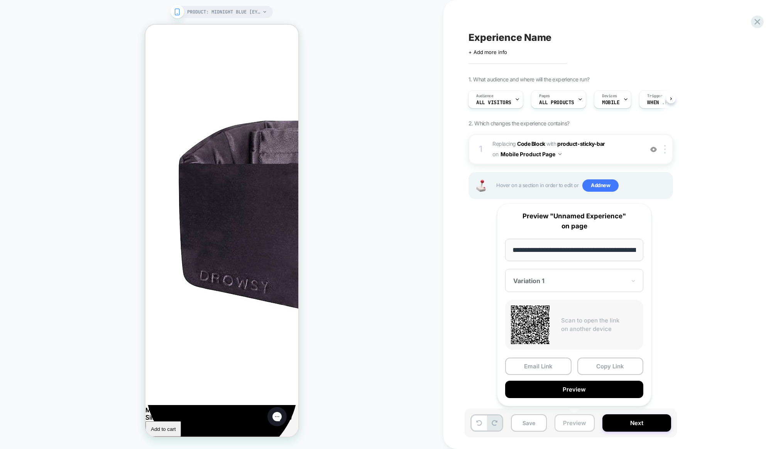
scroll to position [0, 100]
click at [571, 389] on button "Preview" at bounding box center [574, 389] width 138 height 17
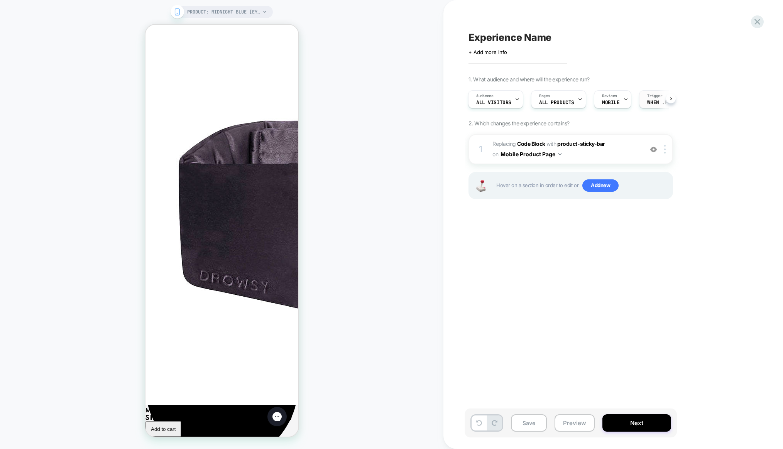
click at [649, 100] on span "When .product-sticky-bar.is-visible appears" at bounding box center [674, 102] width 54 height 5
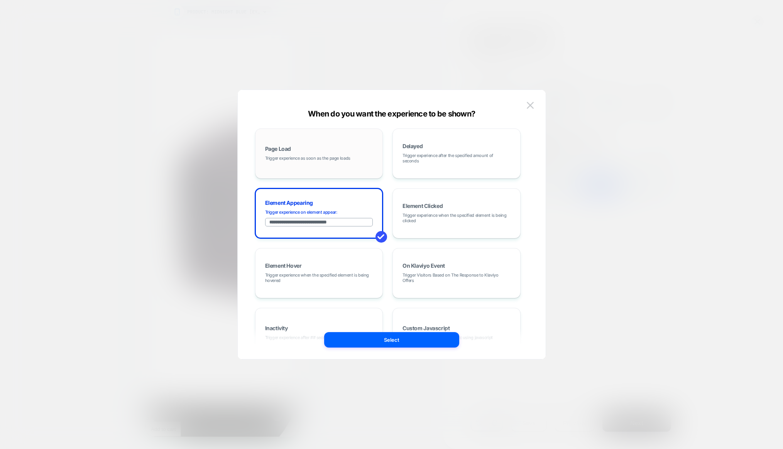
click at [316, 134] on div "Page Load Trigger experience as soon as the page loads" at bounding box center [319, 154] width 120 height 42
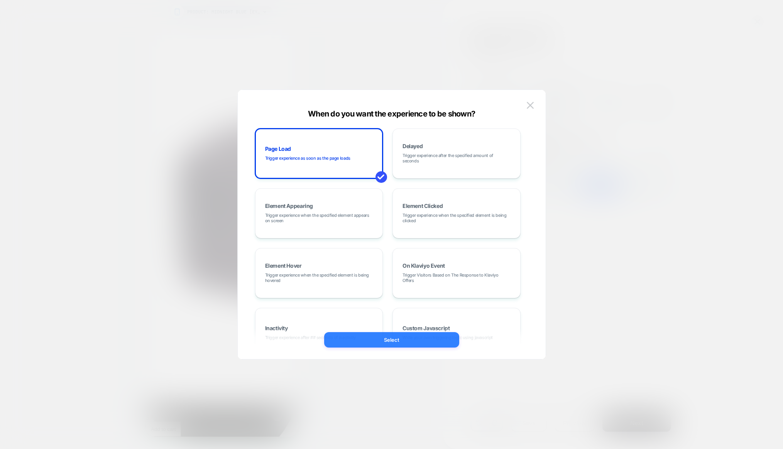
click at [414, 338] on button "Select" at bounding box center [391, 339] width 135 height 15
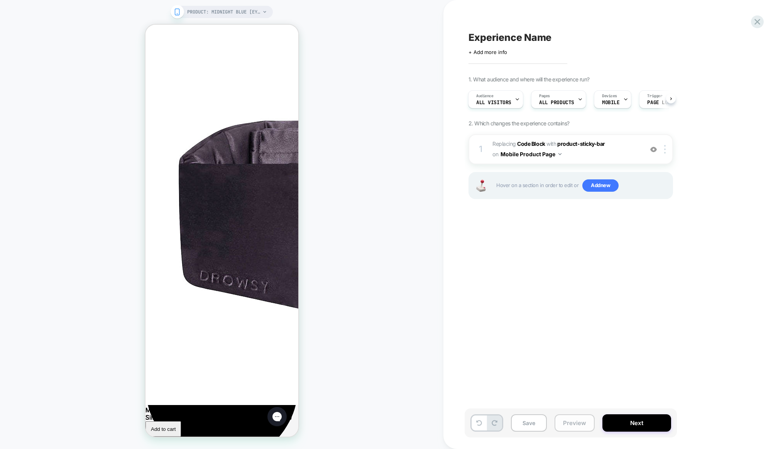
click at [578, 424] on button "Preview" at bounding box center [574, 422] width 40 height 17
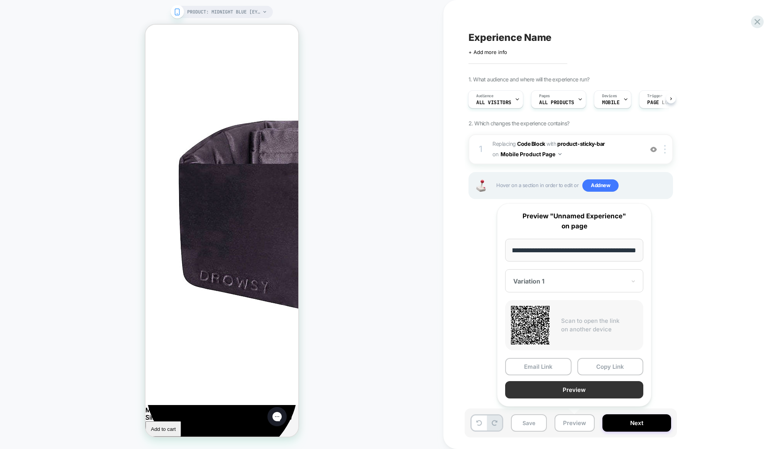
scroll to position [0, 0]
click at [568, 394] on button "Preview" at bounding box center [574, 389] width 138 height 17
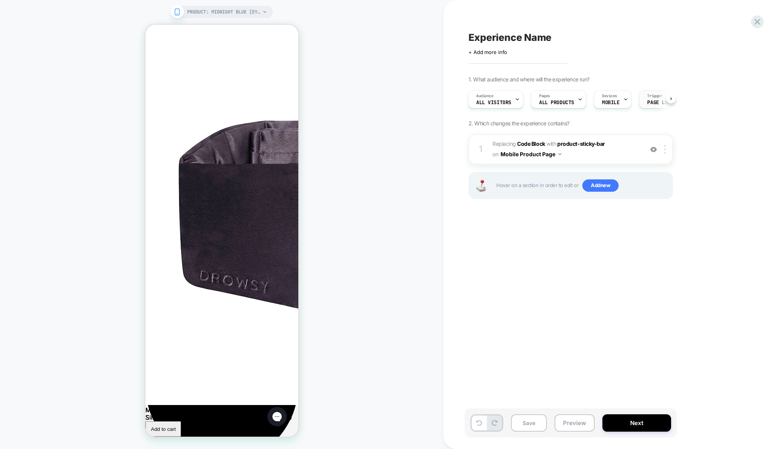
click at [648, 99] on div "Trigger Page Load" at bounding box center [660, 99] width 42 height 17
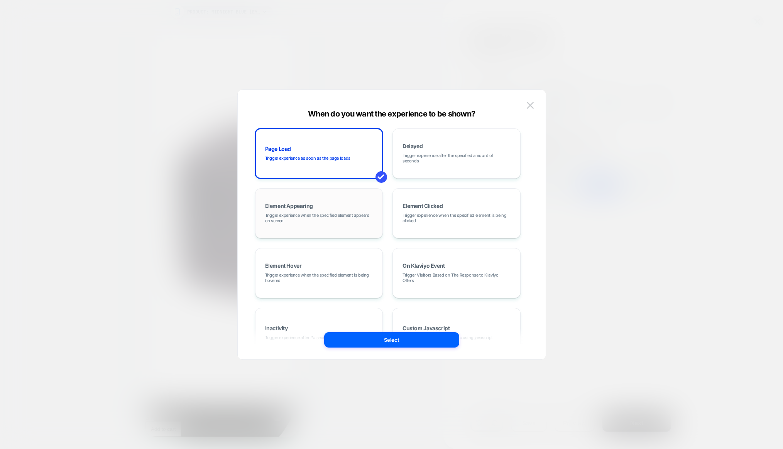
click at [324, 221] on span "Trigger experience when the specified element appears on screen" at bounding box center [319, 218] width 108 height 11
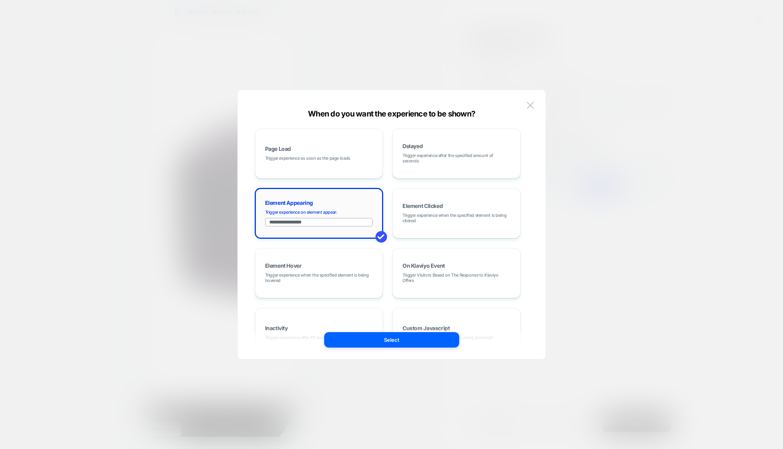
click at [323, 223] on input "**********" at bounding box center [319, 222] width 108 height 8
type input "**********"
click at [378, 336] on button "Select" at bounding box center [391, 339] width 135 height 15
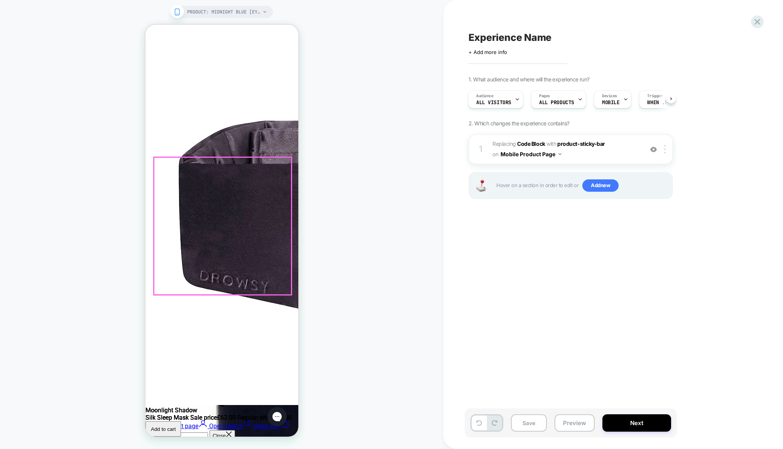
scroll to position [555, 0]
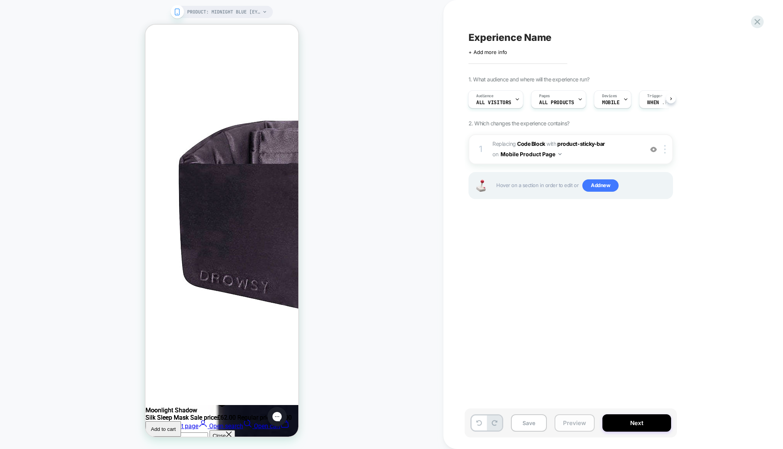
click at [573, 424] on button "Preview" at bounding box center [574, 422] width 40 height 17
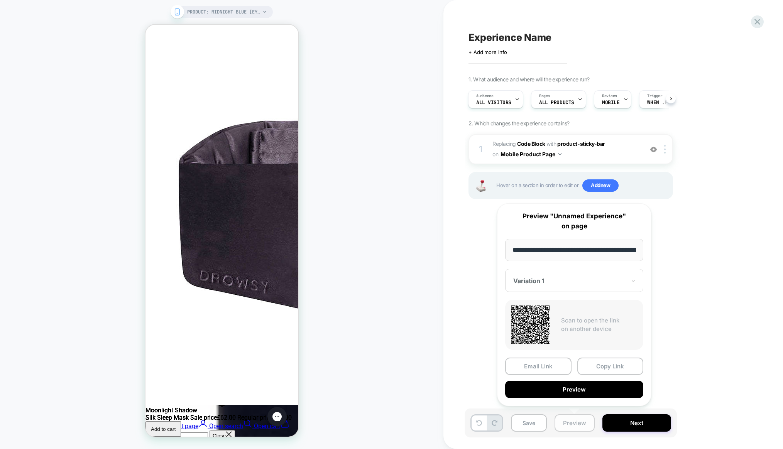
scroll to position [0, 100]
click at [572, 391] on button "Preview" at bounding box center [574, 389] width 138 height 17
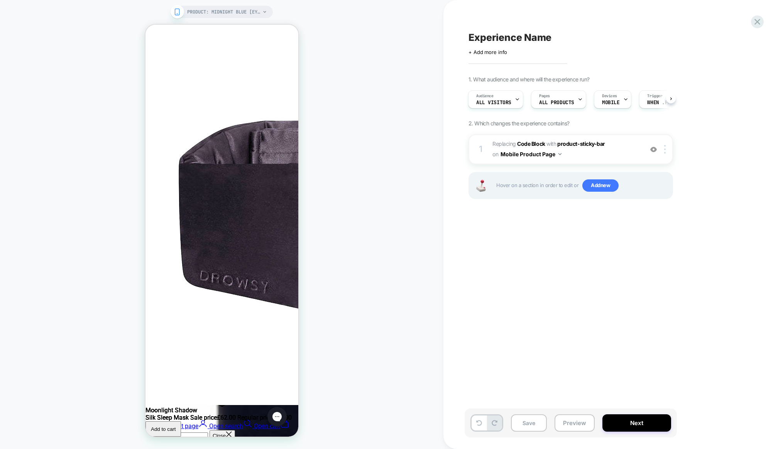
click at [500, 37] on span "Experience Name" at bounding box center [509, 38] width 83 height 12
type textarea "*"
type textarea "**********"
click at [529, 426] on button "Save" at bounding box center [529, 422] width 36 height 17
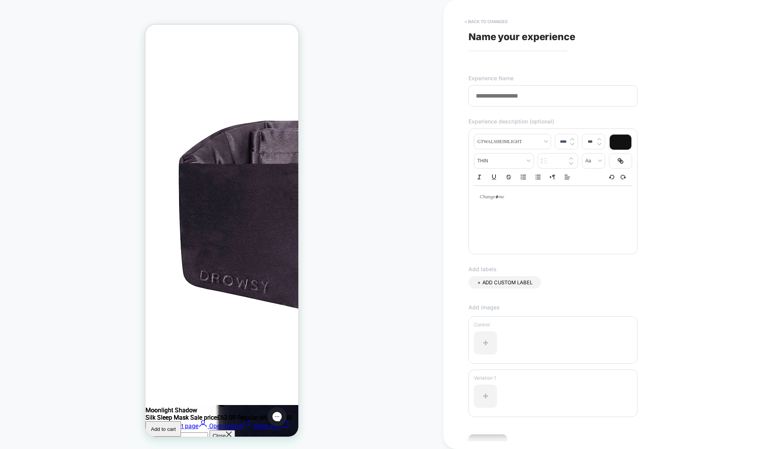
click at [482, 23] on button "< Back to changes" at bounding box center [486, 21] width 51 height 12
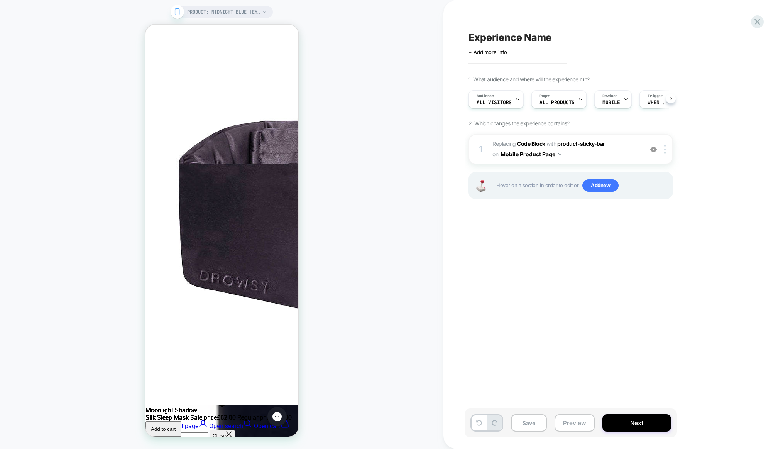
click at [503, 37] on span "Experience Name" at bounding box center [509, 38] width 83 height 12
type textarea "**********"
click at [631, 38] on icon at bounding box center [631, 38] width 10 height 10
click at [534, 423] on button "Save" at bounding box center [529, 422] width 36 height 17
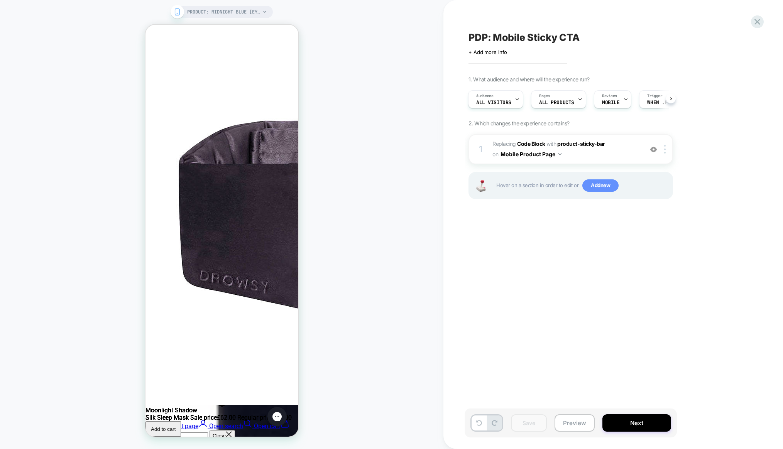
click at [593, 186] on span "Add new" at bounding box center [600, 185] width 36 height 12
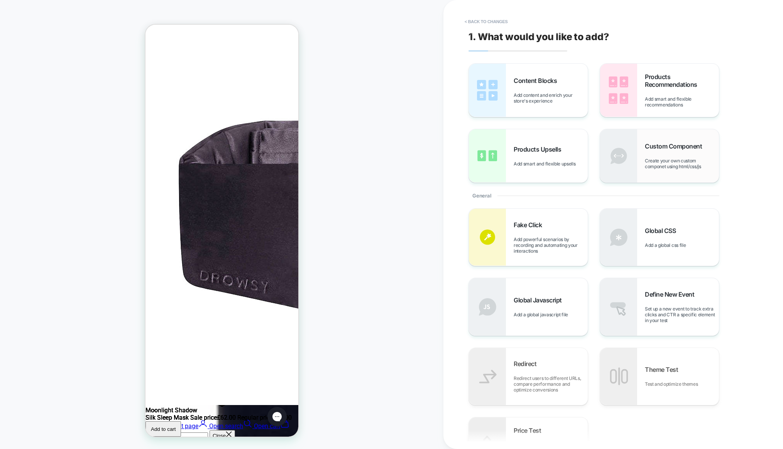
click at [645, 156] on div "Custom Component Create your own custom componet using html/css/js" at bounding box center [682, 155] width 74 height 27
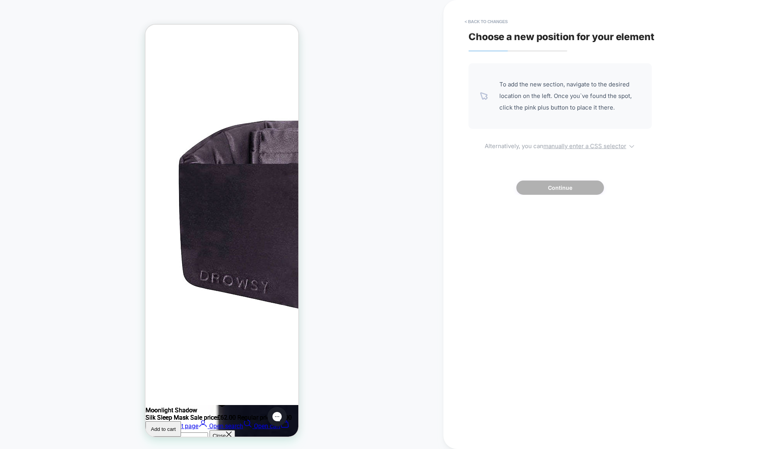
click at [587, 147] on u "manually enter a CSS selector" at bounding box center [584, 145] width 83 height 7
select select "*******"
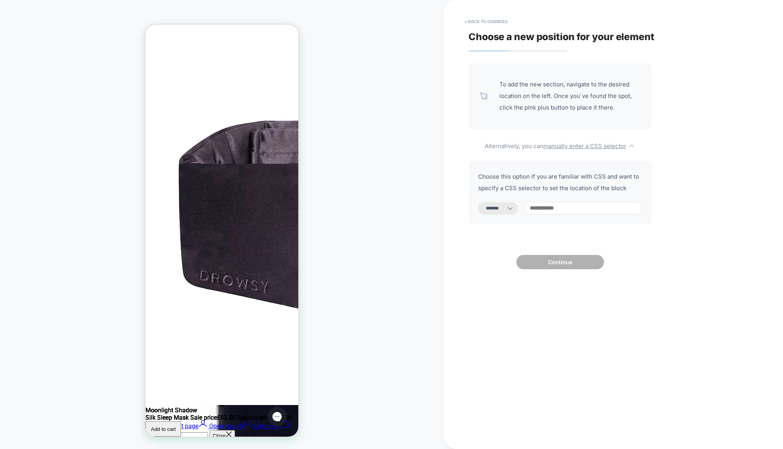
click at [561, 205] on input at bounding box center [583, 208] width 118 height 13
paste input "**********"
type input "**********"
select select "*********"
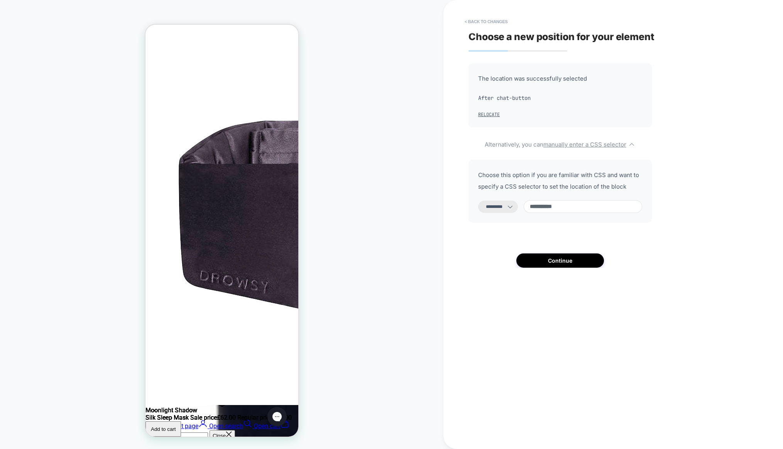
type input "**********"
click at [494, 209] on select "**********" at bounding box center [498, 207] width 40 height 12
select select "*******"
click at [543, 264] on button "Continue" at bounding box center [560, 260] width 88 height 14
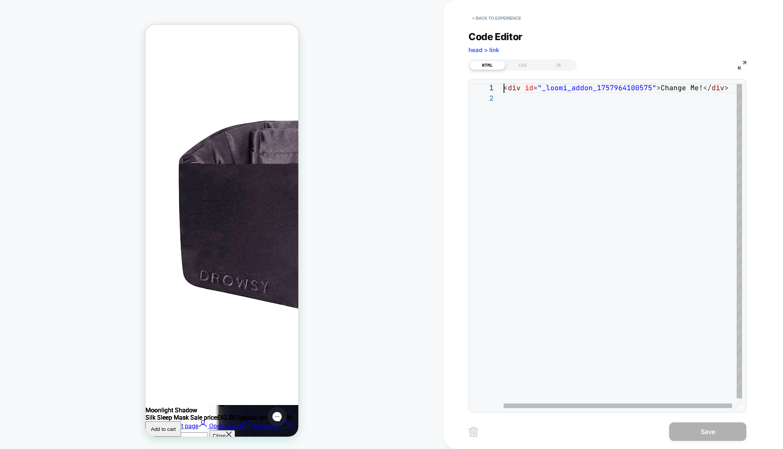
scroll to position [10, 0]
click at [525, 106] on div "< div id = "_loomi_addon_1757964100575" > Change Me! </ div >" at bounding box center [624, 250] width 243 height 335
click at [522, 69] on div "CSS" at bounding box center [522, 65] width 35 height 9
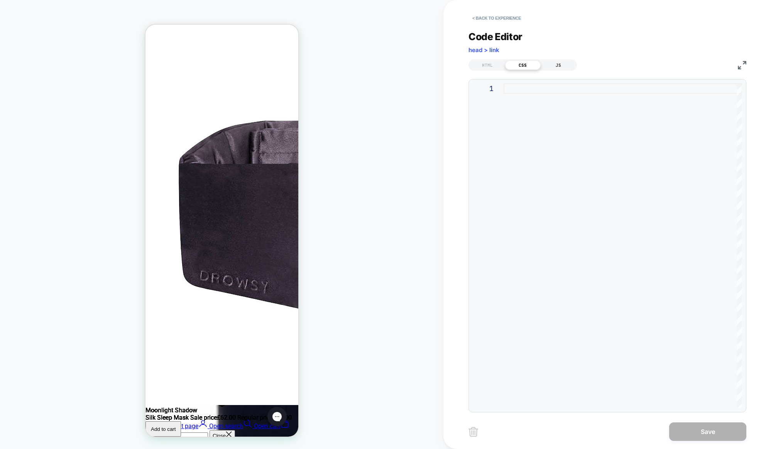
click at [557, 66] on div "JS" at bounding box center [558, 65] width 35 height 9
click at [487, 65] on div "HTML" at bounding box center [487, 65] width 35 height 9
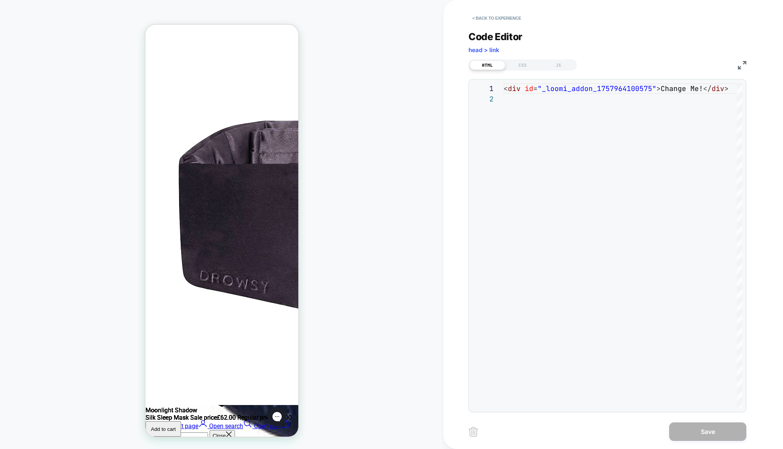
scroll to position [758, 0]
click at [485, 20] on button "< Back to experience" at bounding box center [496, 18] width 56 height 12
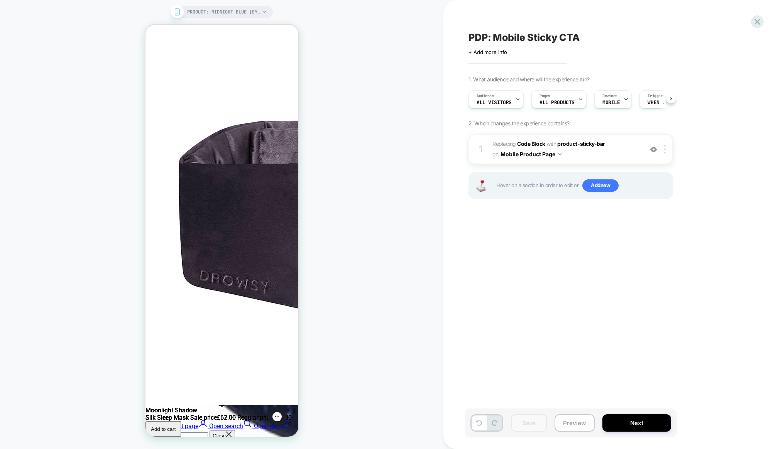
scroll to position [0, 0]
click at [564, 421] on button "Preview" at bounding box center [574, 422] width 40 height 17
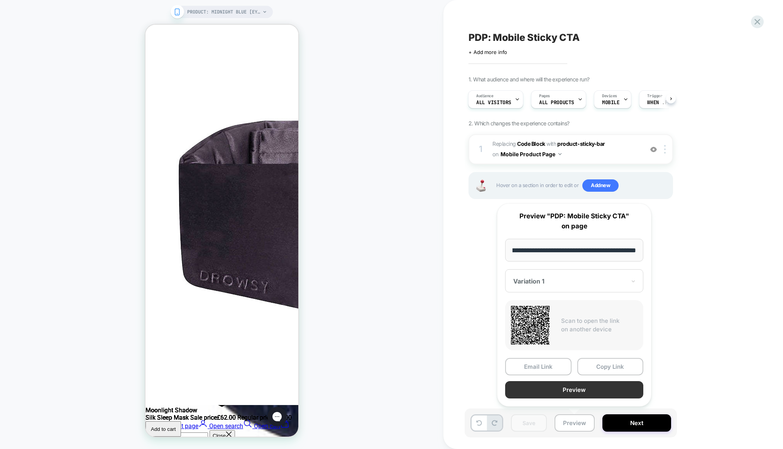
scroll to position [0, 0]
click at [557, 385] on button "Preview" at bounding box center [574, 389] width 138 height 17
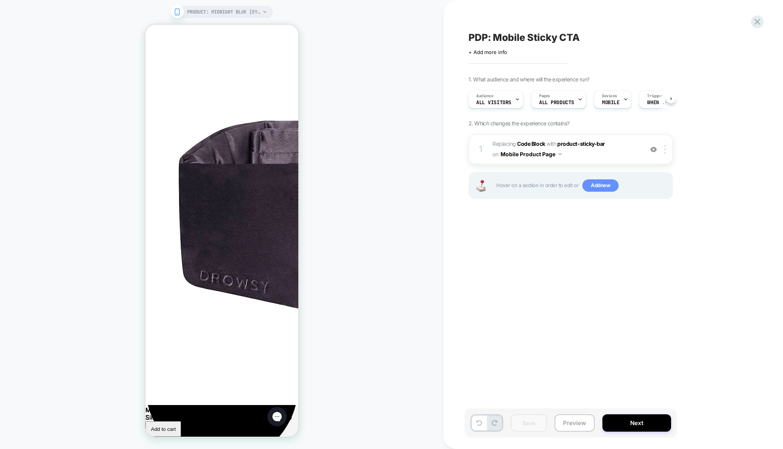
click at [600, 186] on span "Add new" at bounding box center [600, 185] width 36 height 12
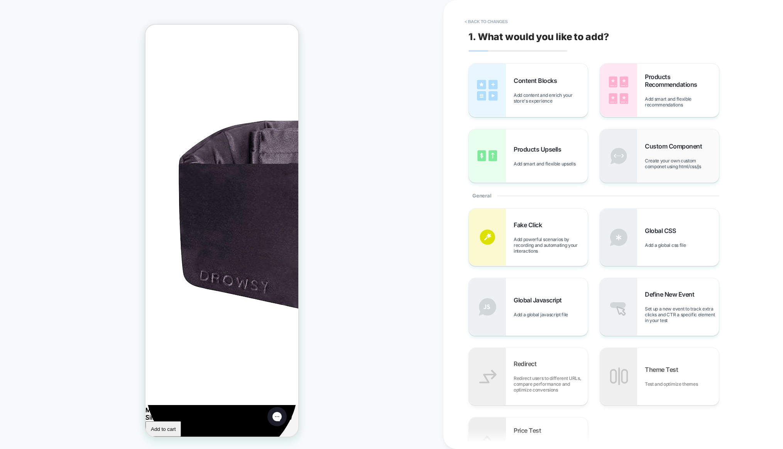
click at [650, 157] on div "Custom Component Create your own custom componet using html/css/js" at bounding box center [682, 155] width 74 height 27
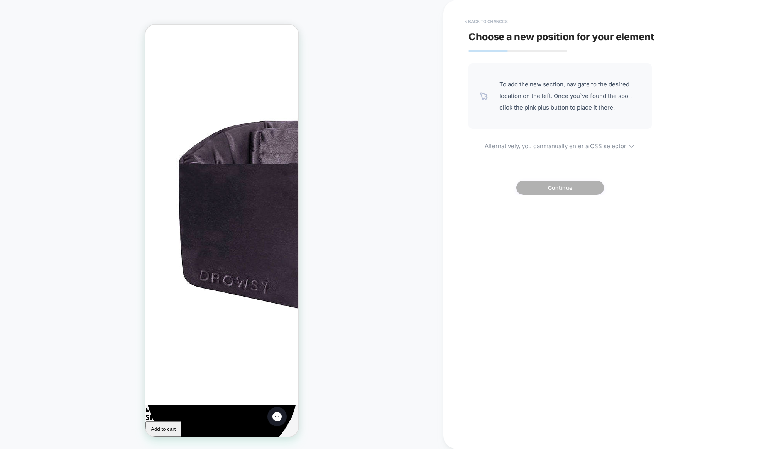
click at [468, 22] on button "< Back to changes" at bounding box center [486, 21] width 51 height 12
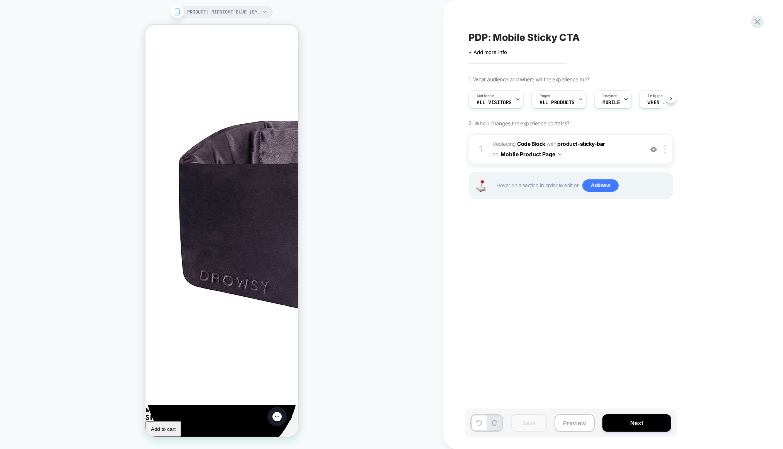
scroll to position [0, 0]
click at [603, 155] on span "Replacing Code Block WITH product-sticky-bar product-sticky-bar on Mobile Produ…" at bounding box center [565, 149] width 147 height 21
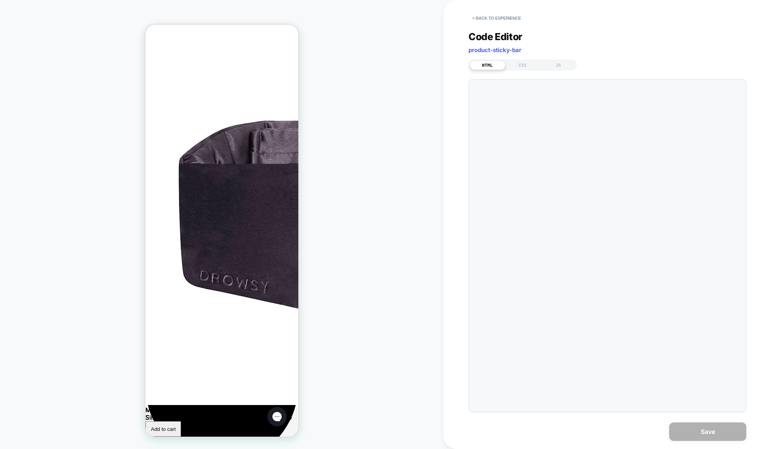
scroll to position [94, 0]
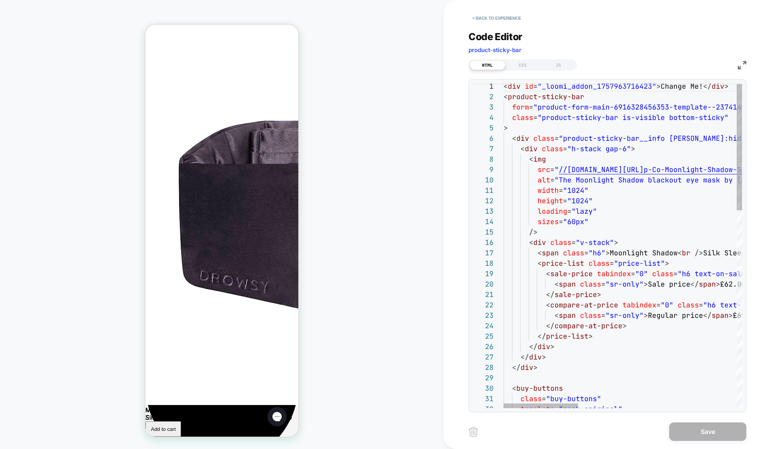
drag, startPoint x: 500, startPoint y: 86, endPoint x: 572, endPoint y: 204, distance: 138.2
click at [572, 204] on div "1 2 3 4 5 6 7 8 9 10 11 12 13 14 15 16 17 18 19 20 21 22 23 24 25 26 27 28 29 3…" at bounding box center [607, 245] width 269 height 325
click at [503, 87] on div at bounding box center [488, 86] width 31 height 10
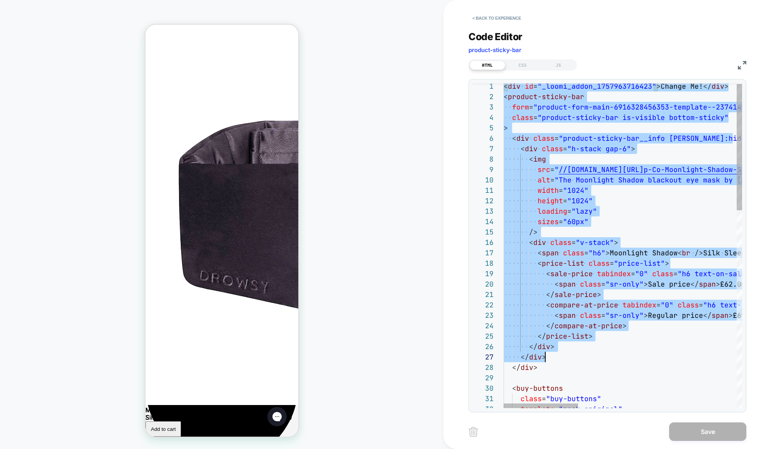
scroll to position [0, 67]
type textarea "**********"
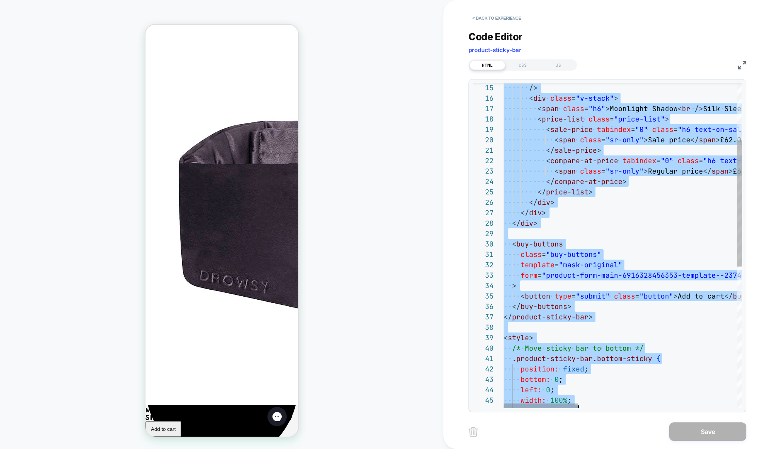
scroll to position [0, 0]
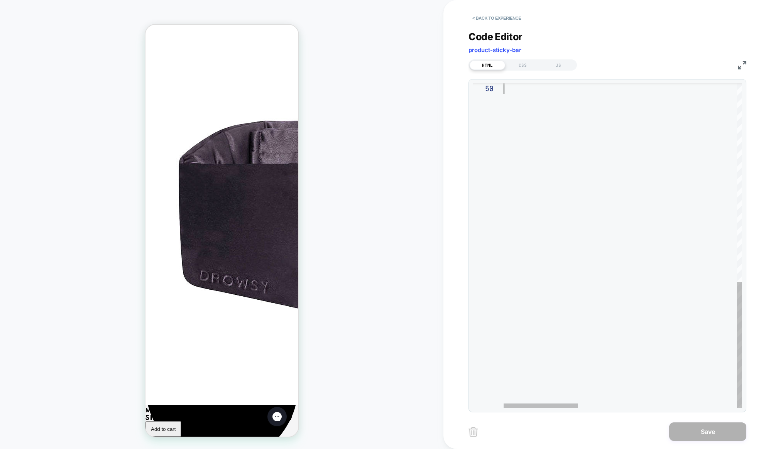
drag, startPoint x: 505, startPoint y: 86, endPoint x: 611, endPoint y: 437, distance: 366.8
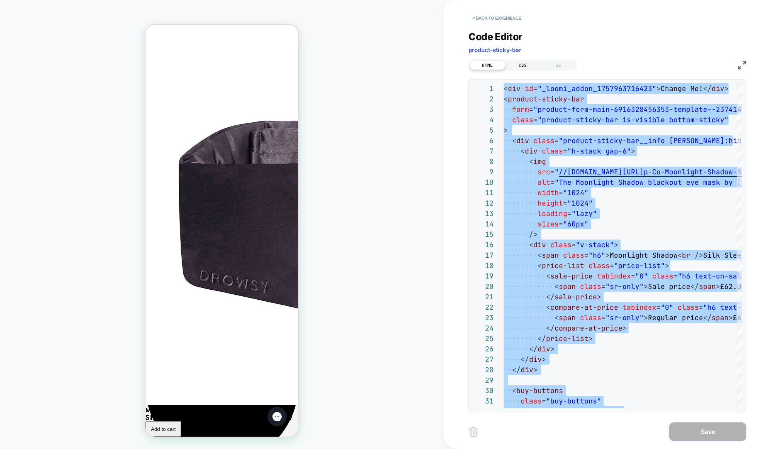
click at [524, 64] on div "CSS" at bounding box center [522, 65] width 35 height 9
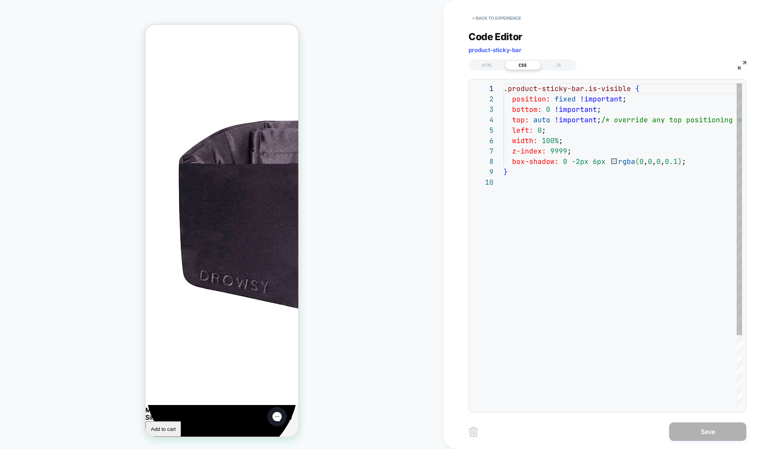
scroll to position [94, 0]
click at [501, 19] on button "< Back to experience" at bounding box center [496, 18] width 56 height 12
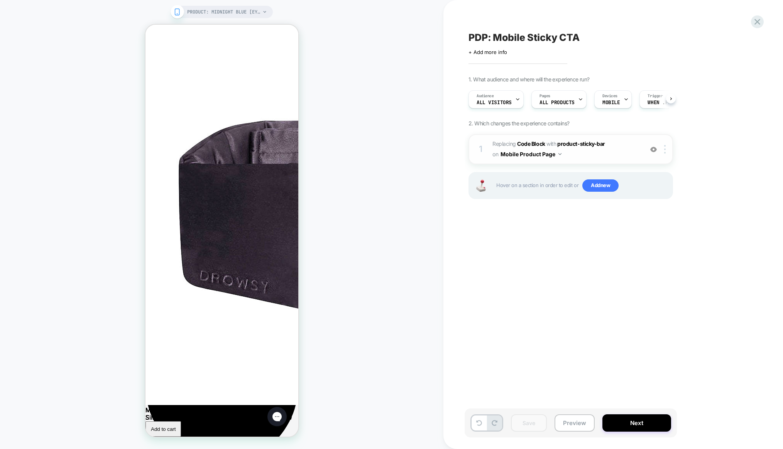
scroll to position [0, 0]
click at [663, 152] on div at bounding box center [666, 149] width 13 height 8
click at [665, 150] on img at bounding box center [665, 149] width 2 height 8
click at [665, 155] on div "1 Replacing Code Block WITH product-sticky-bar product-sticky-bar on Mobile Pro…" at bounding box center [570, 149] width 204 height 30
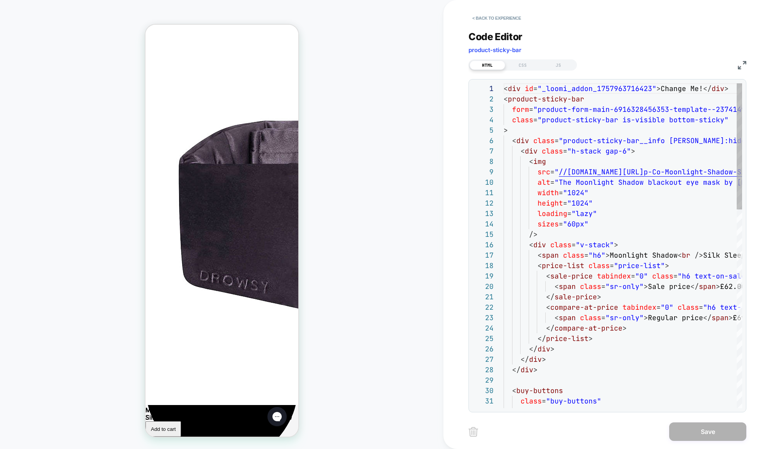
scroll to position [94, 0]
click at [512, 19] on button "< Back to experience" at bounding box center [496, 18] width 56 height 12
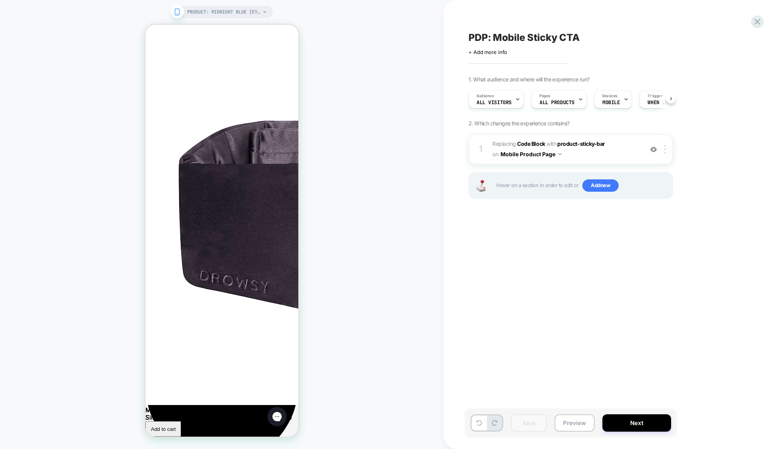
scroll to position [0, 0]
click at [663, 151] on div at bounding box center [666, 149] width 13 height 8
click at [666, 152] on div at bounding box center [666, 149] width 13 height 8
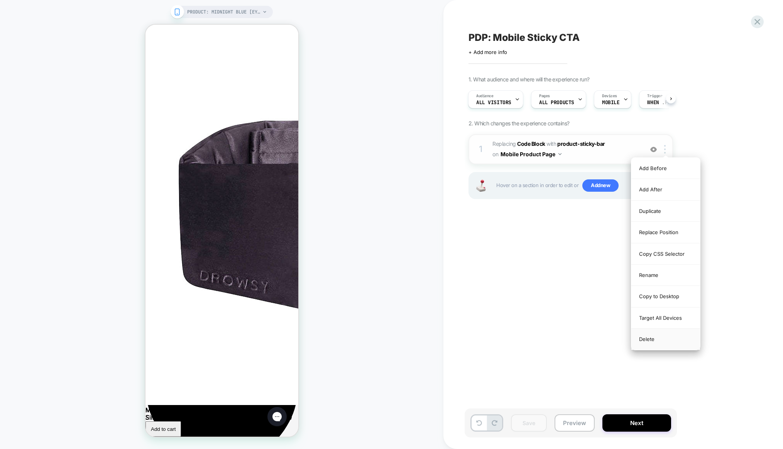
click at [649, 337] on div "Delete" at bounding box center [665, 339] width 69 height 21
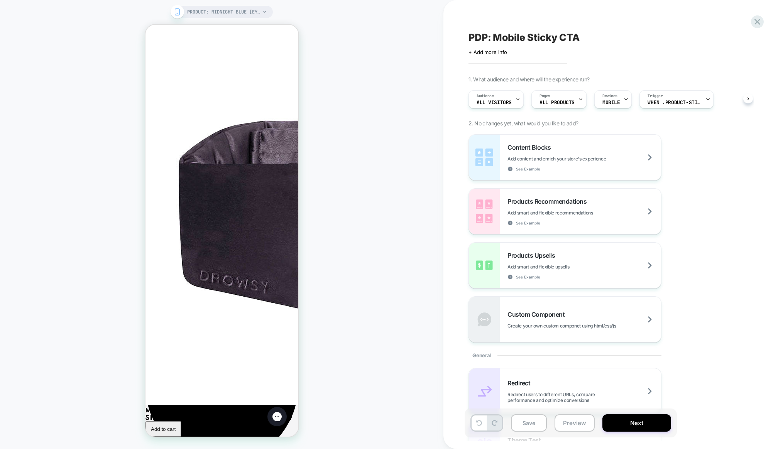
scroll to position [0, 0]
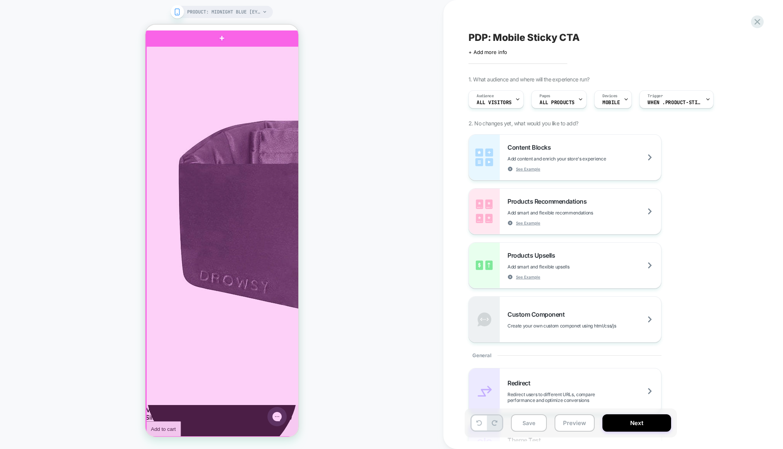
click at [278, 414] on div at bounding box center [222, 241] width 153 height 391
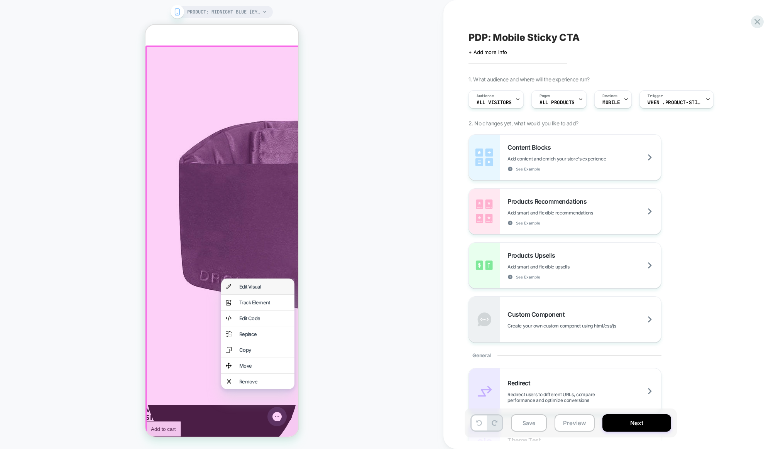
click at [251, 289] on div "Edit Visual" at bounding box center [264, 287] width 51 height 6
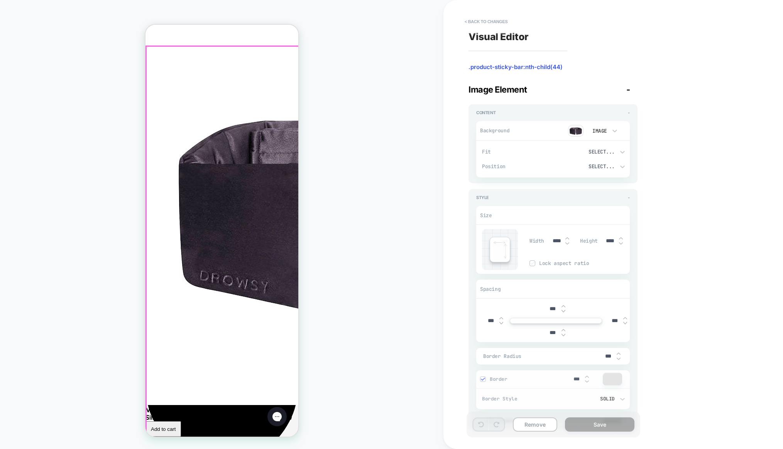
type textarea "*"
click at [275, 414] on icon "Gorgias live chat" at bounding box center [276, 416] width 8 height 8
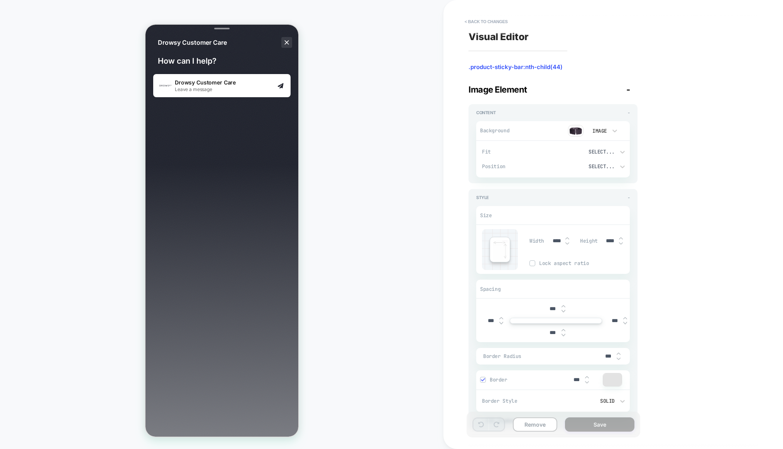
click at [282, 46] on icon "Close the chat window" at bounding box center [286, 42] width 8 height 9
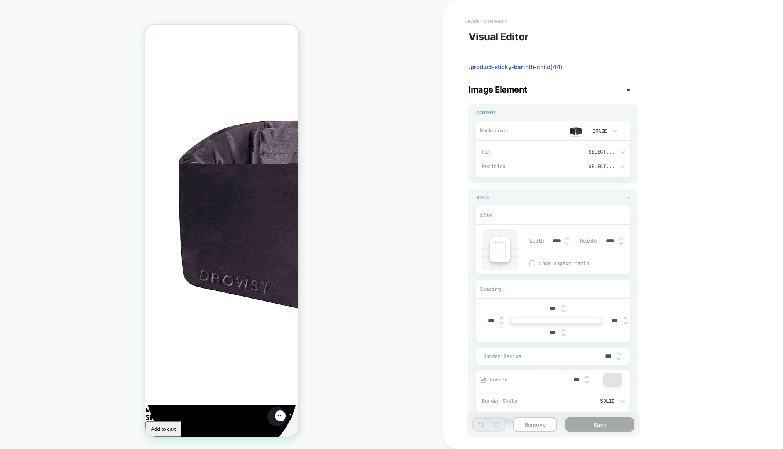
click at [492, 22] on button "< Back to changes" at bounding box center [486, 21] width 51 height 12
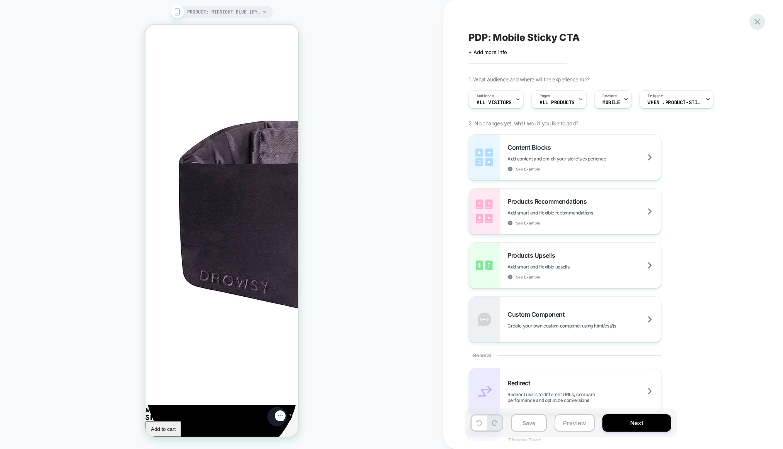
click at [755, 22] on icon at bounding box center [757, 22] width 10 height 10
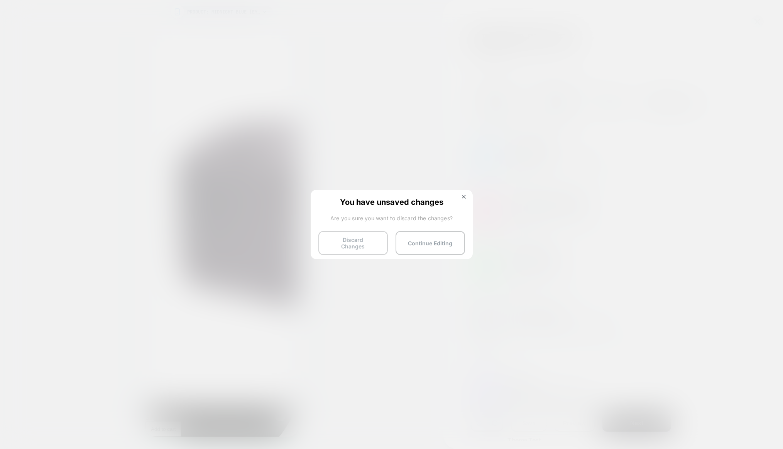
click at [351, 243] on button "Discard Changes" at bounding box center [352, 243] width 69 height 24
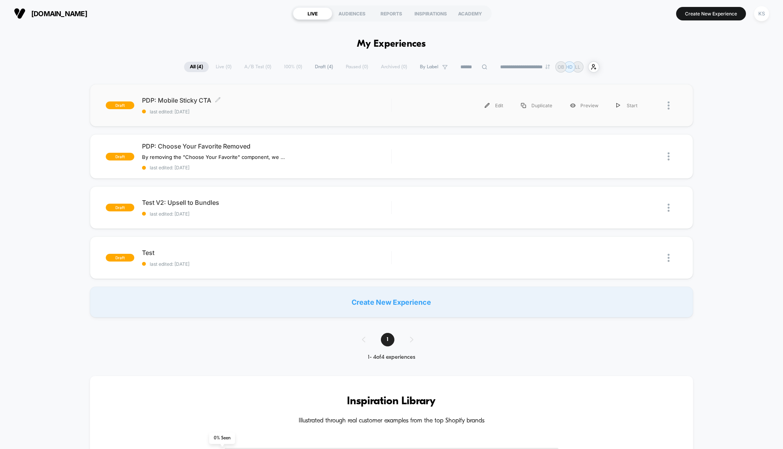
click at [163, 96] on span "PDP: Mobile Sticky CTA Click to edit experience details" at bounding box center [266, 100] width 249 height 8
